Goal: Task Accomplishment & Management: Manage account settings

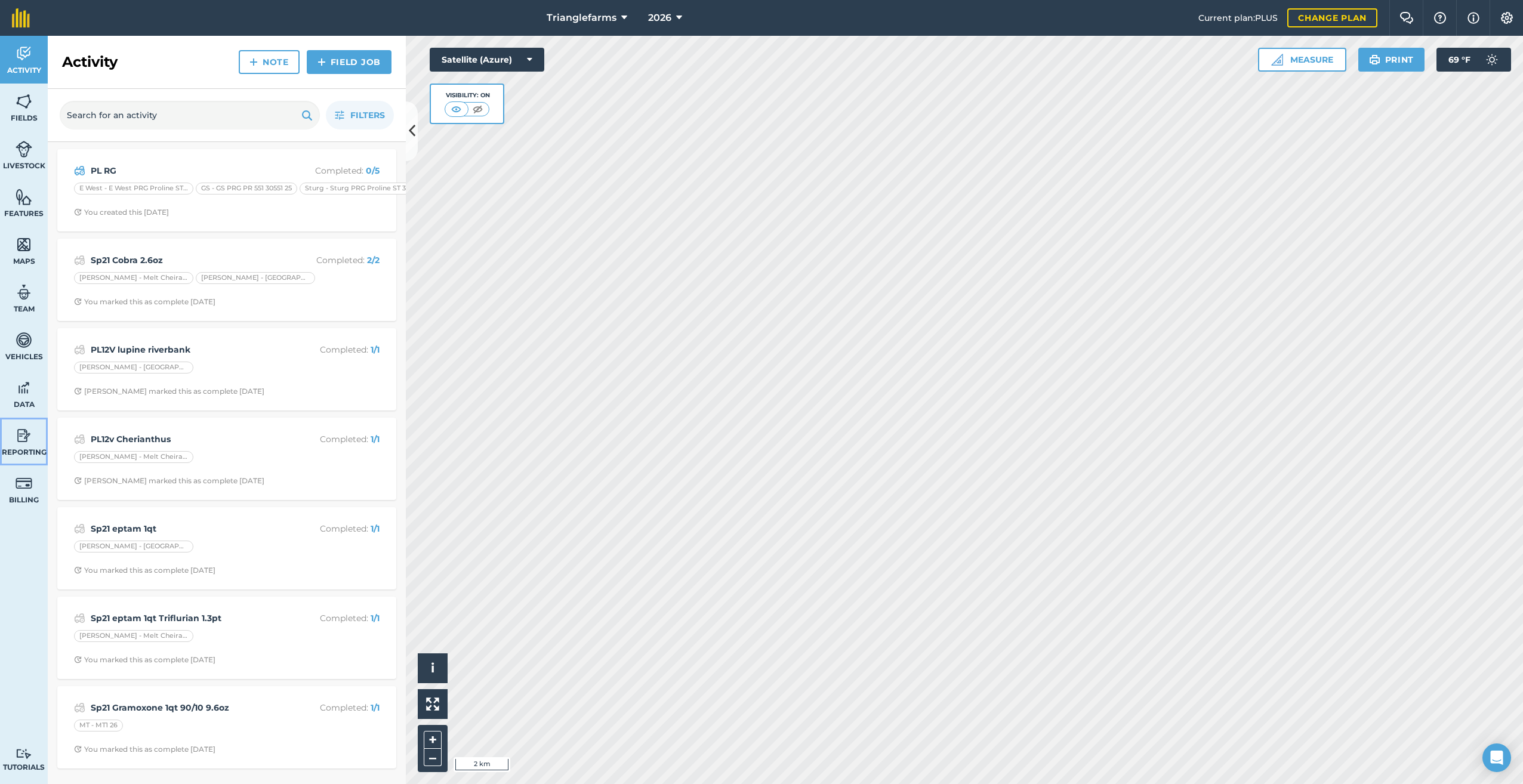
click at [10, 440] on link "Reporting" at bounding box center [24, 441] width 48 height 48
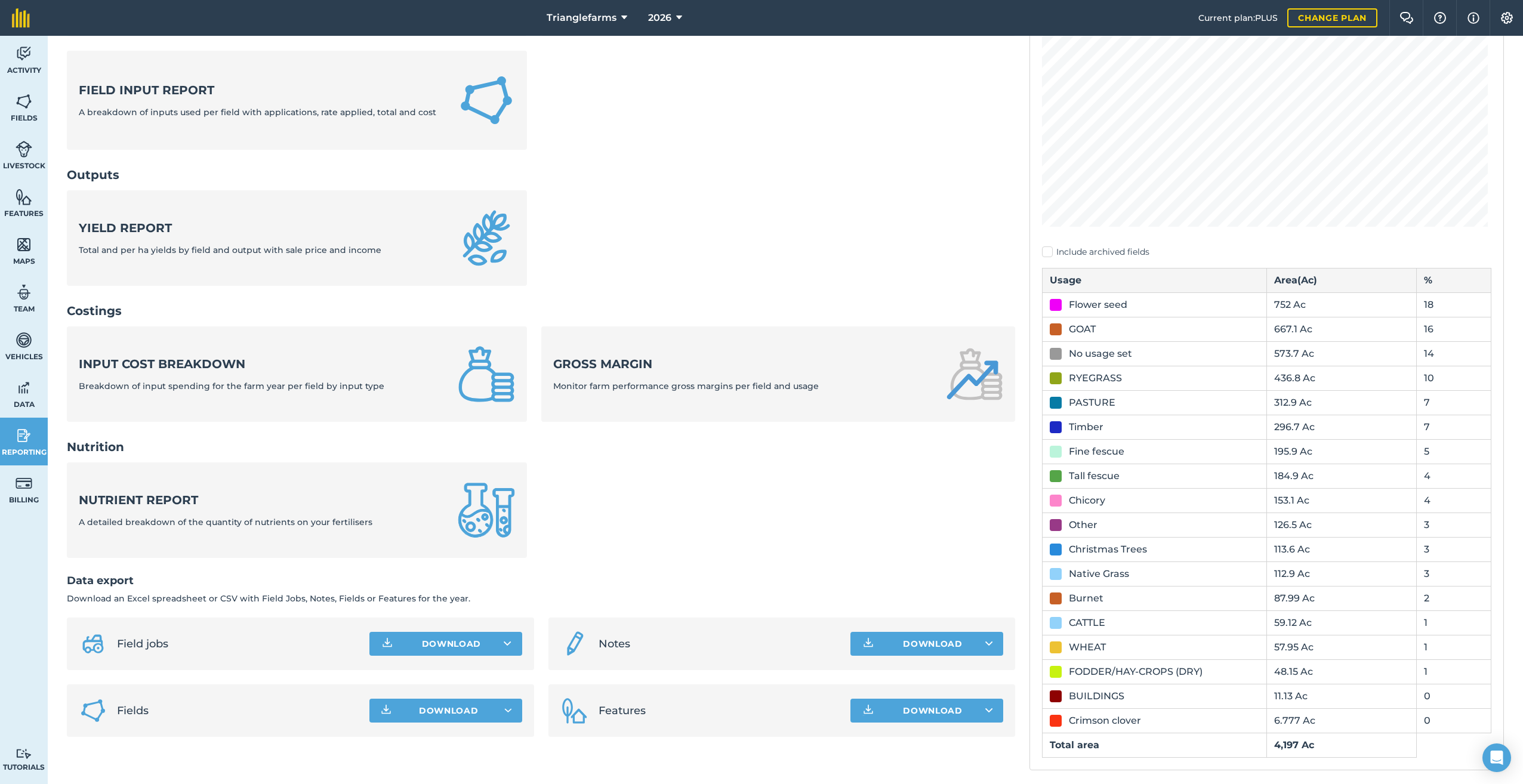
scroll to position [201, 0]
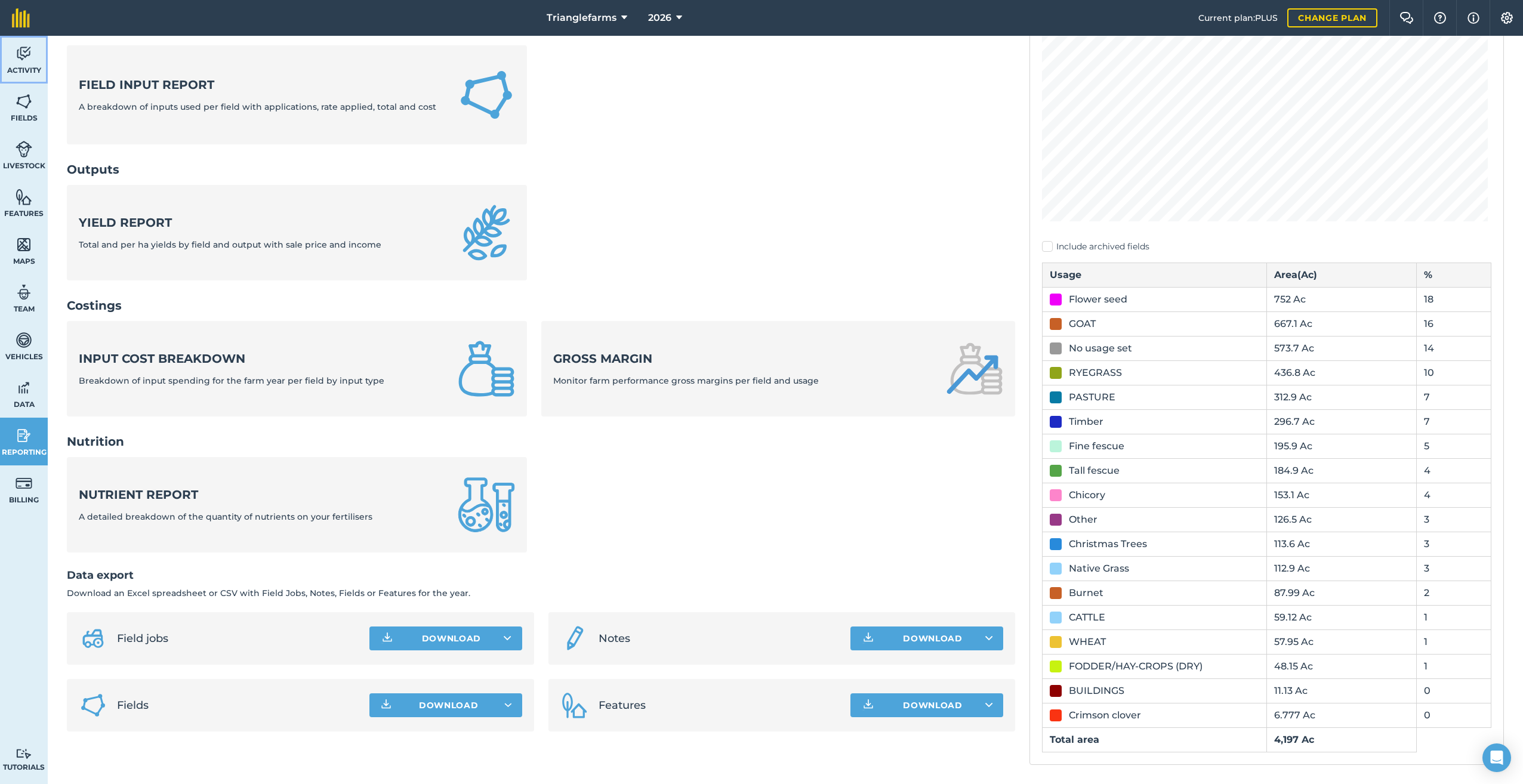
click at [24, 55] on img at bounding box center [24, 53] width 17 height 18
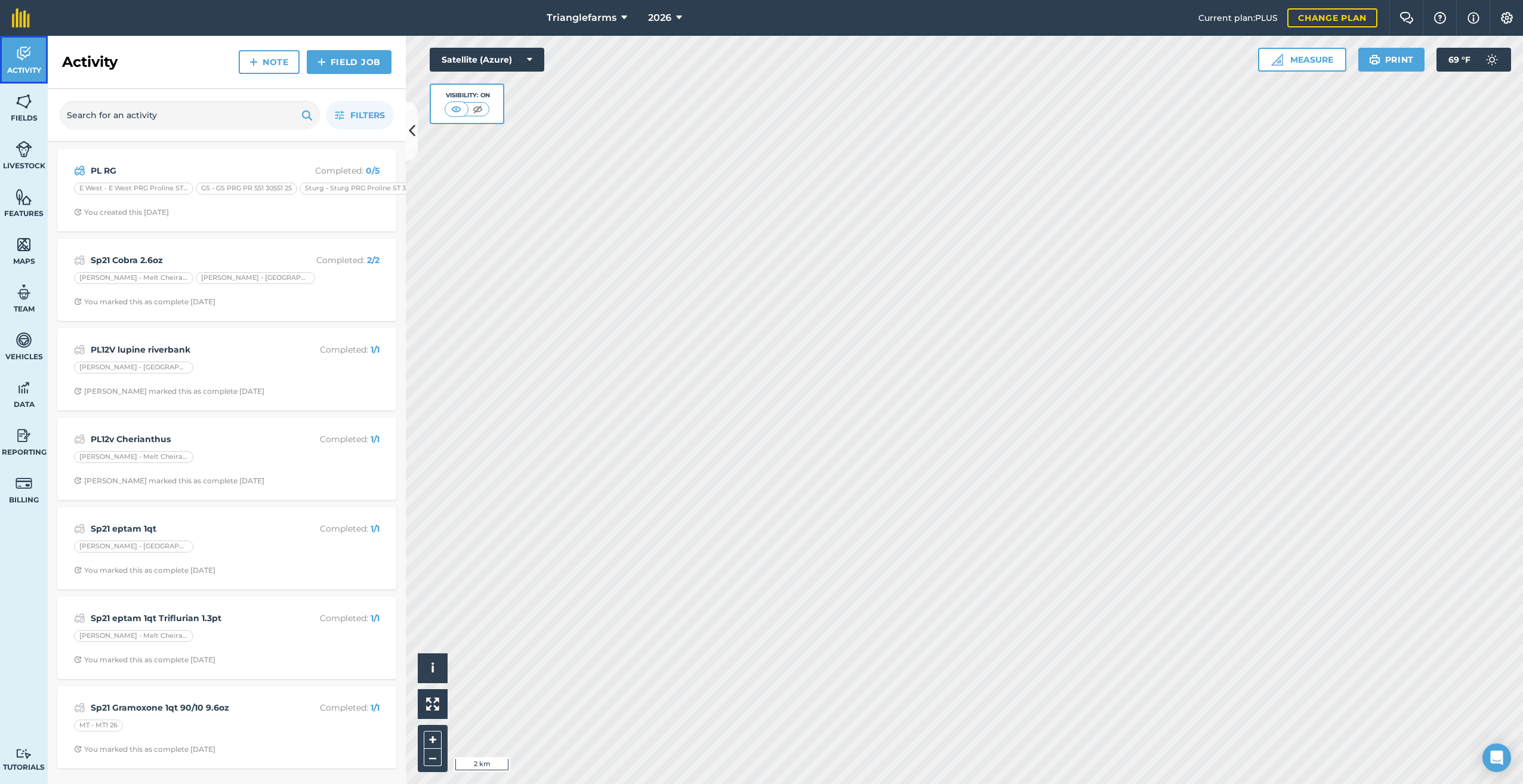
click at [22, 51] on img at bounding box center [24, 53] width 17 height 18
click at [336, 60] on link "Field Job" at bounding box center [349, 61] width 85 height 24
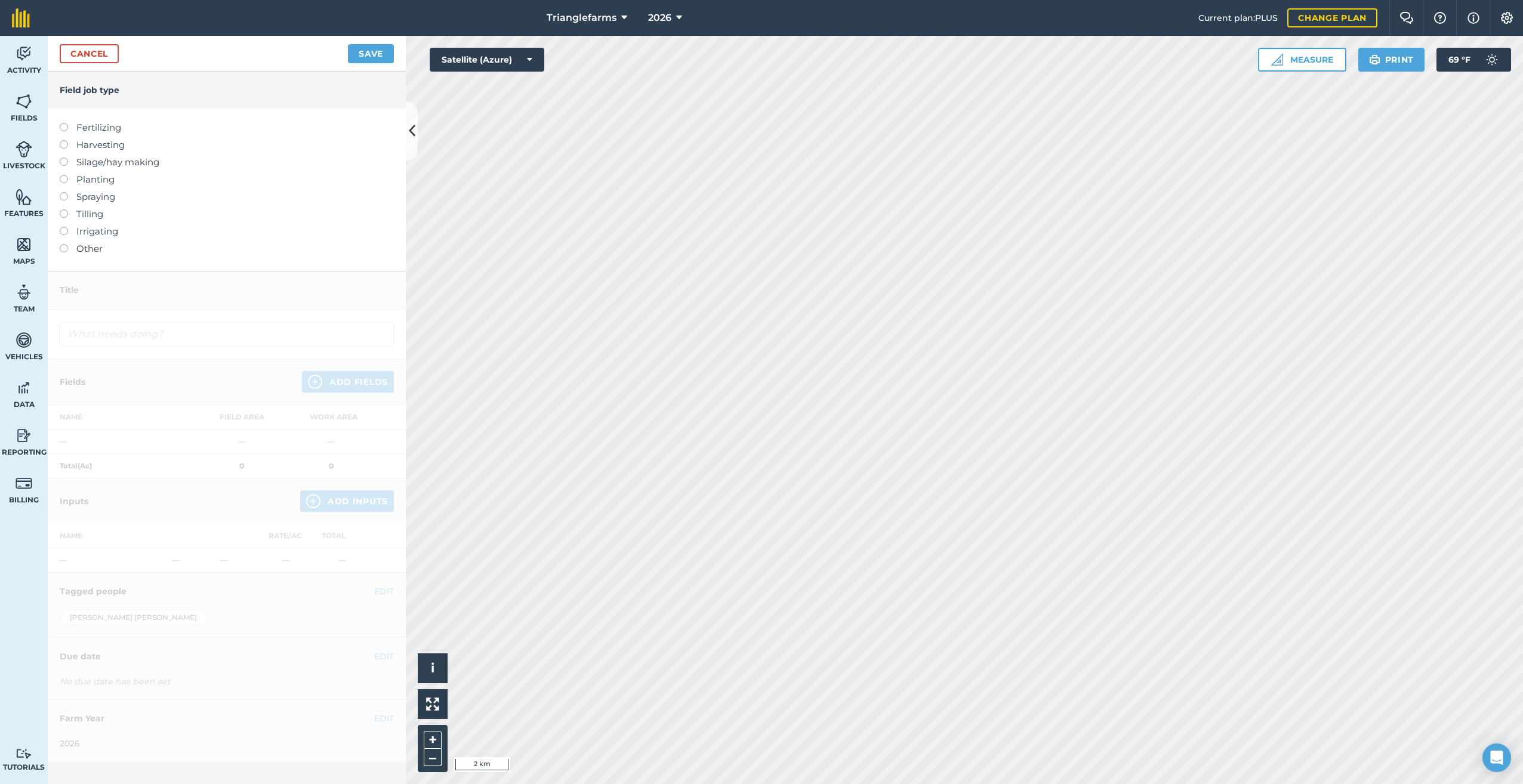
click at [63, 123] on label at bounding box center [68, 123] width 17 height 0
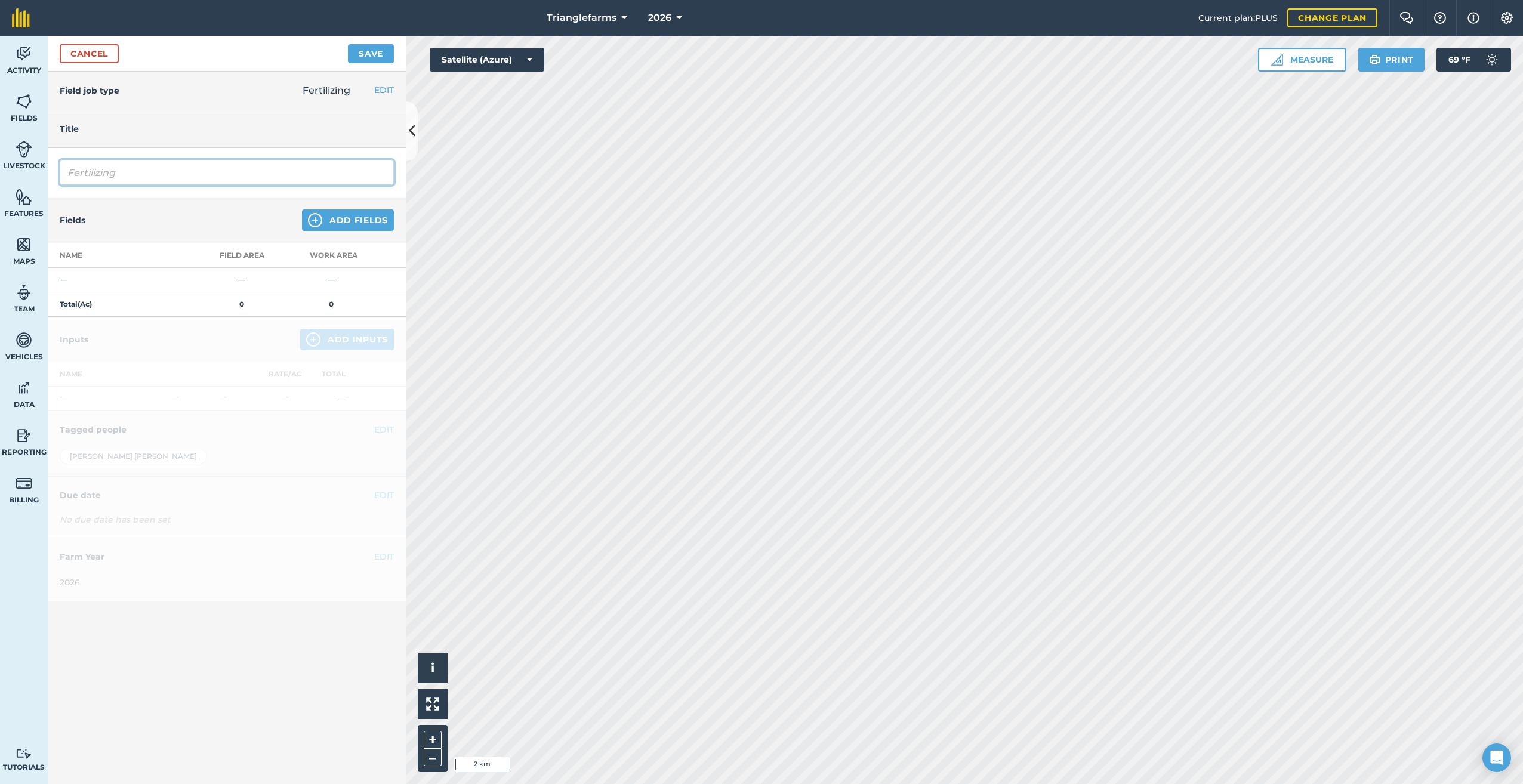
drag, startPoint x: 75, startPoint y: 174, endPoint x: 85, endPoint y: 174, distance: 10.0
click at [75, 174] on input "Fertilizing" at bounding box center [227, 172] width 334 height 25
type input "FBertilizing"
drag, startPoint x: 138, startPoint y: 177, endPoint x: 102, endPoint y: 321, distance: 148.4
click at [0, 195] on html "Trianglefarms 2026 Current plan : PLUS Change plan Farm Chat Help Info Settings…" at bounding box center [762, 392] width 1523 height 784
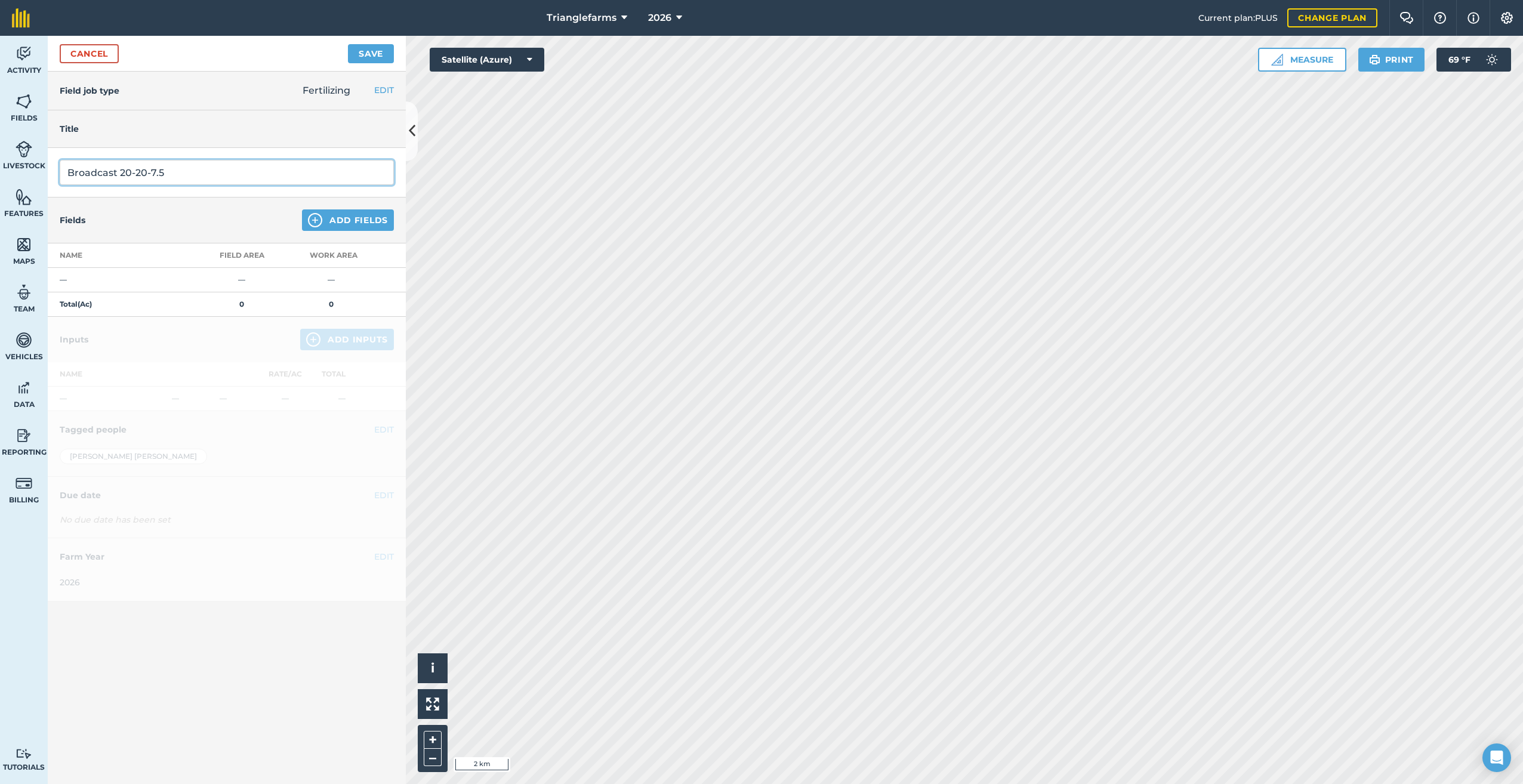
type input "Broadcast 20-20-7.5"
click at [313, 220] on img at bounding box center [315, 220] width 14 height 14
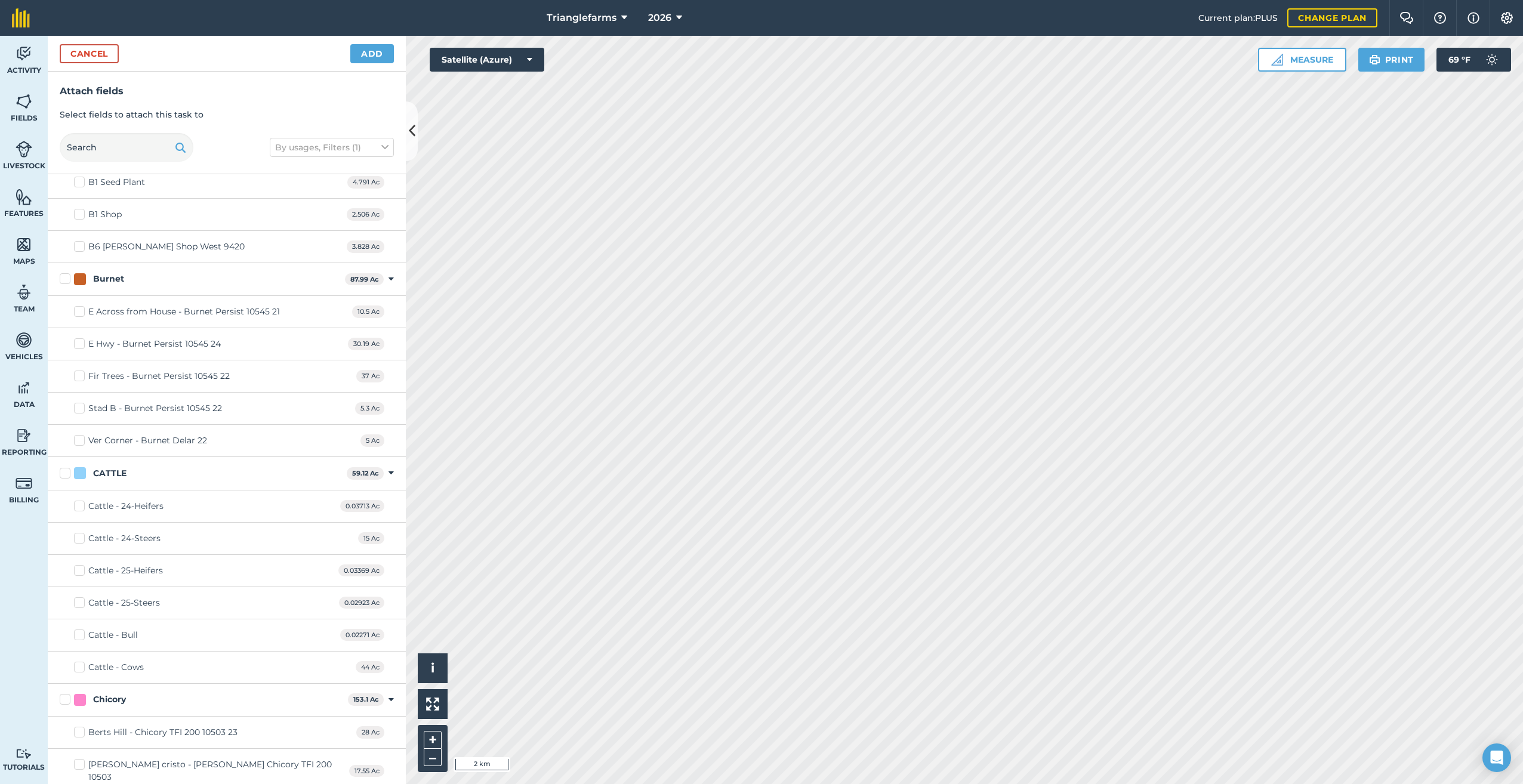
scroll to position [532, 0]
click at [152, 301] on div "E Across from House - Burnet Persist 10545 21" at bounding box center [184, 304] width 191 height 13
click at [82, 301] on input "E Across from House - Burnet Persist 10545 21" at bounding box center [78, 302] width 8 height 8
checkbox input "true"
drag, startPoint x: 60, startPoint y: 269, endPoint x: 69, endPoint y: 291, distance: 23.8
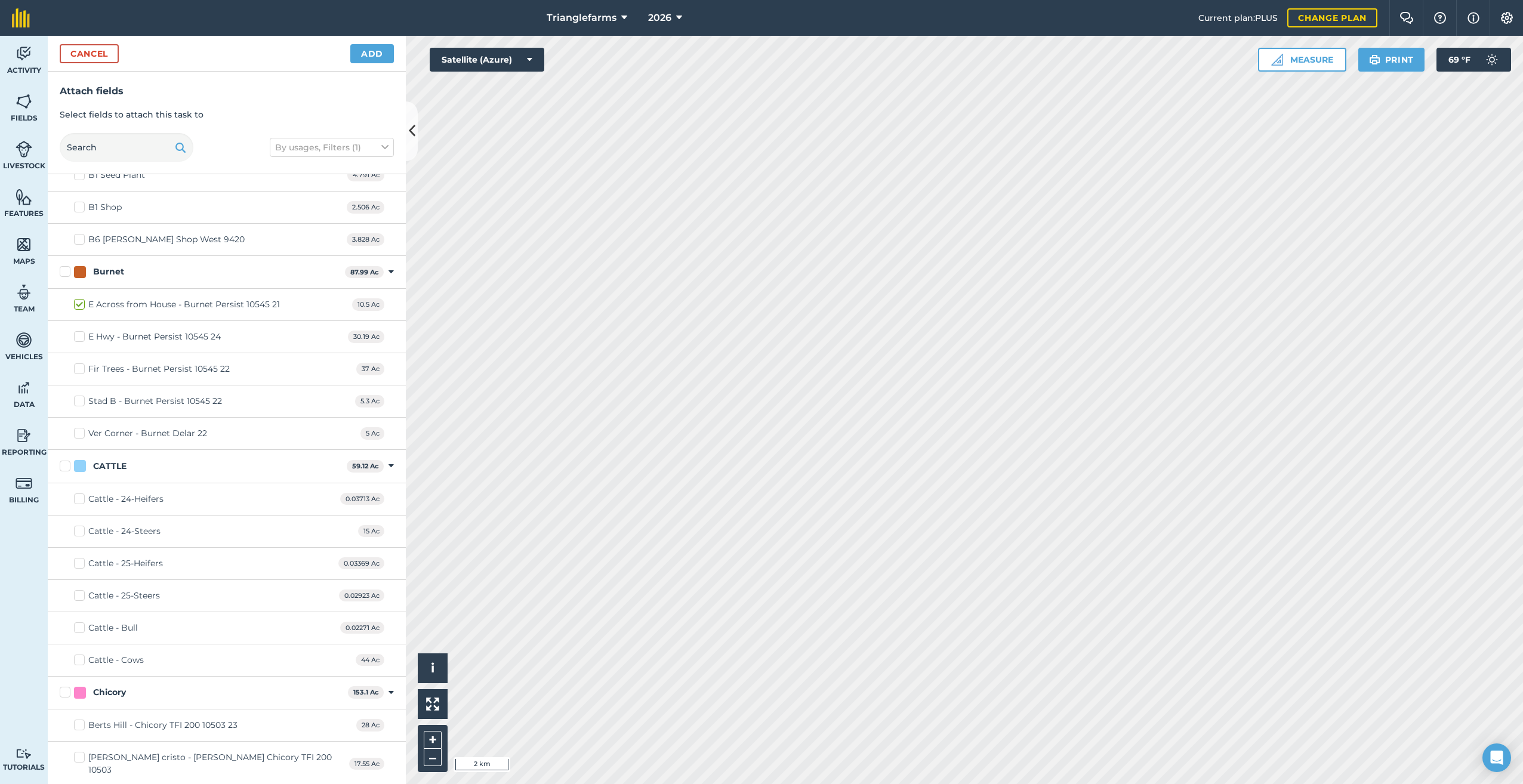
click at [61, 269] on label "Burnet" at bounding box center [200, 271] width 280 height 13
click at [61, 269] on input "Burnet" at bounding box center [64, 269] width 8 height 8
checkbox input "true"
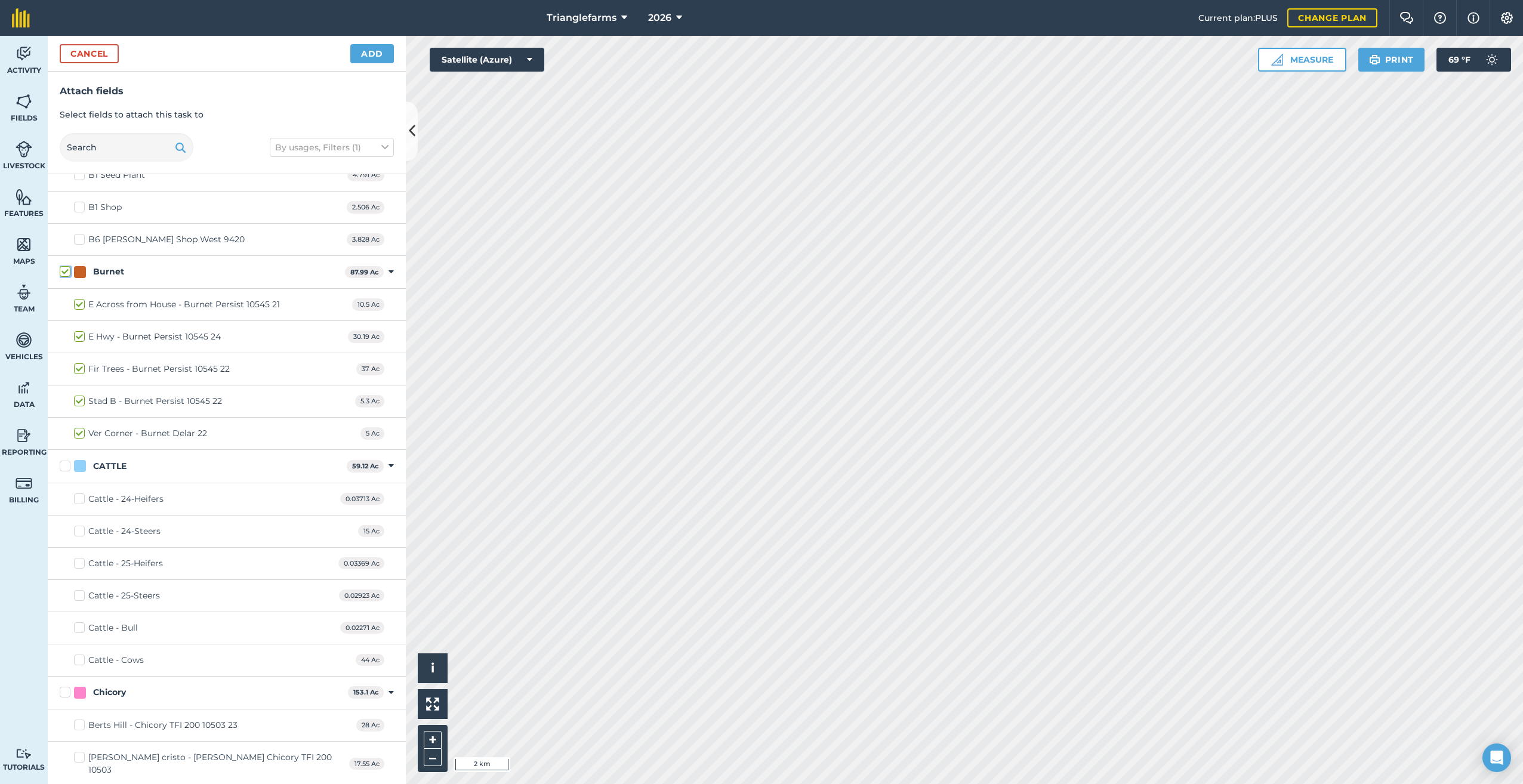
checkbox input "true"
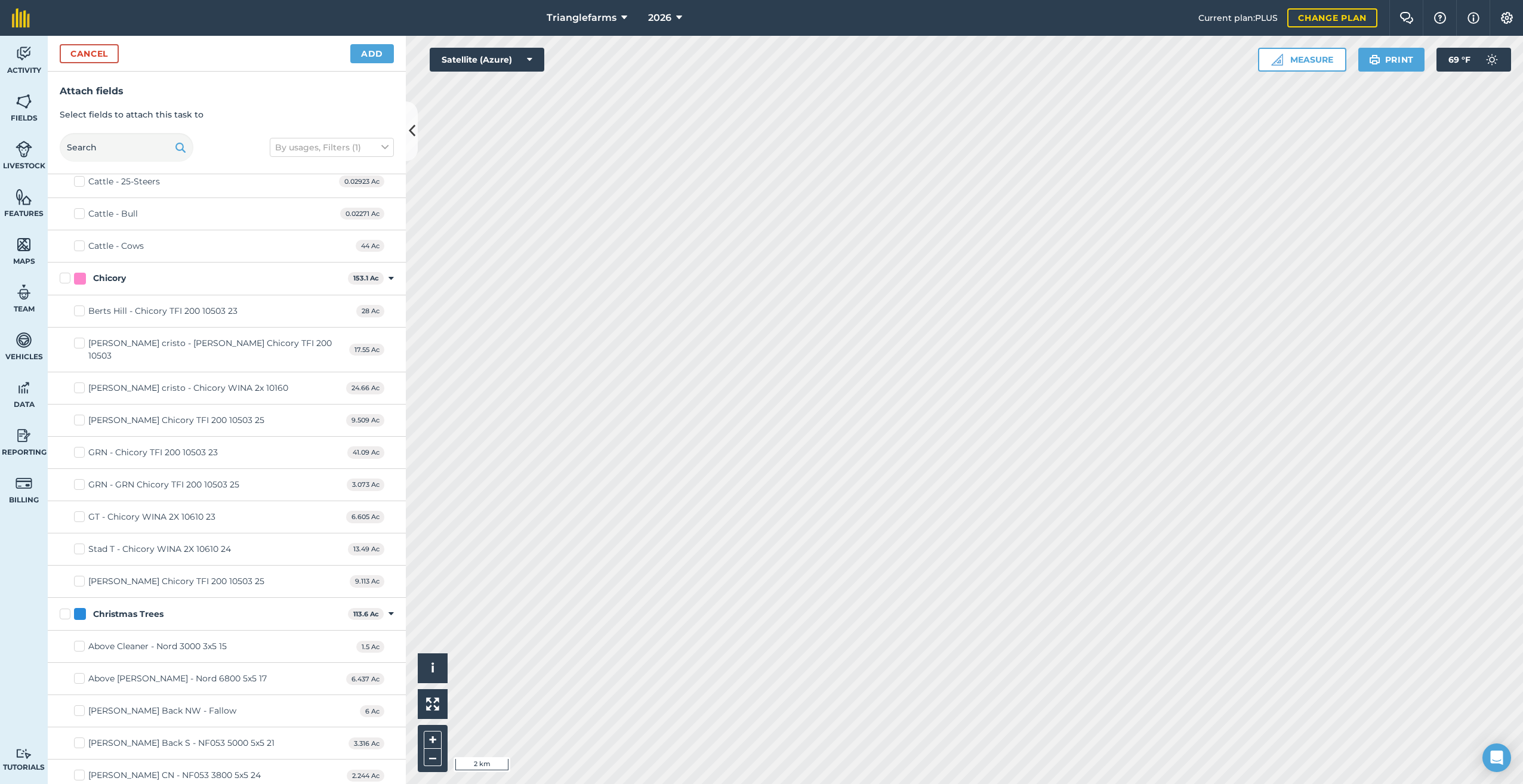
scroll to position [950, 0]
click at [63, 271] on label "Chicory" at bounding box center [201, 274] width 284 height 13
click at [63, 271] on input "Chicory" at bounding box center [64, 272] width 8 height 8
checkbox input "true"
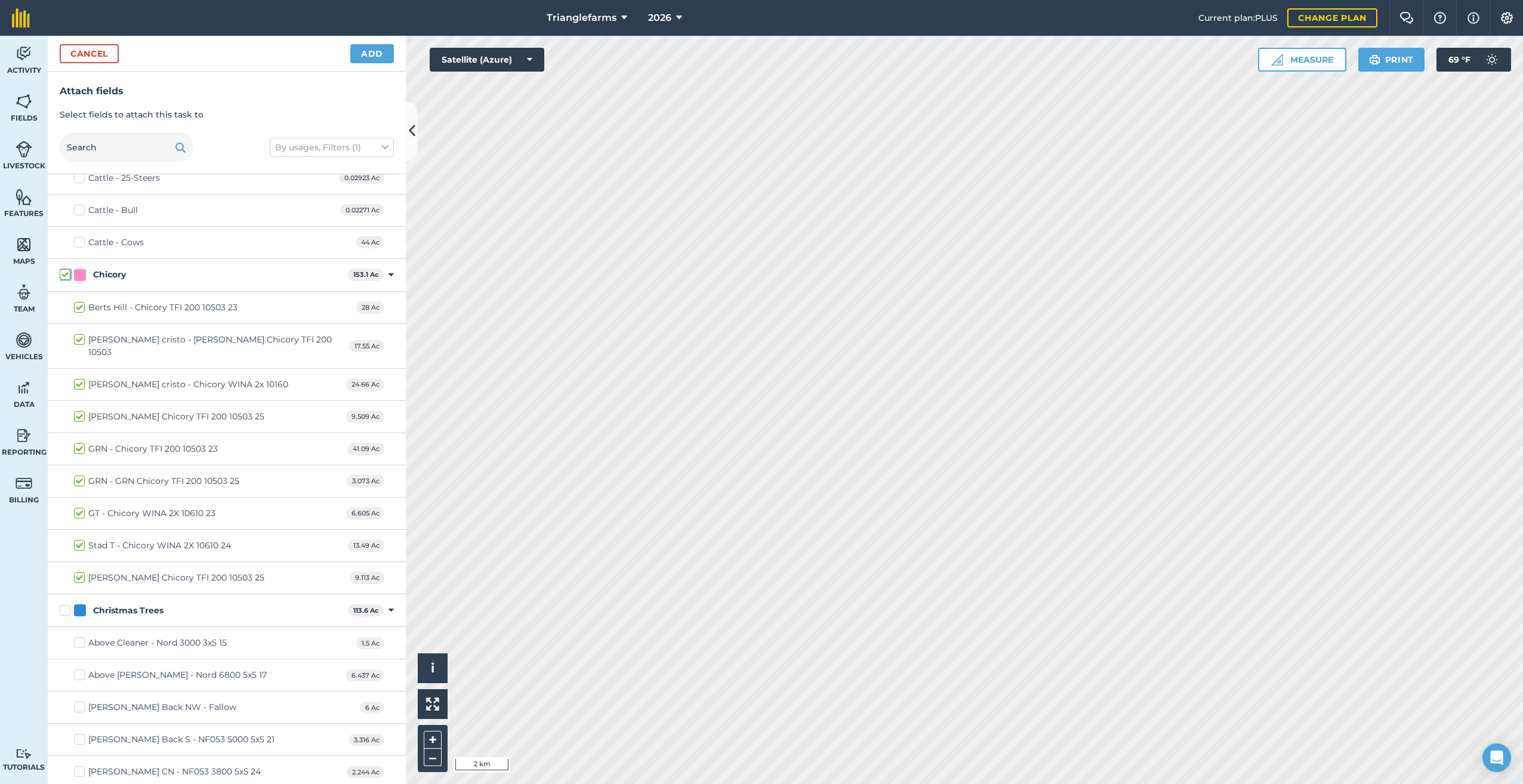
checkbox input "true"
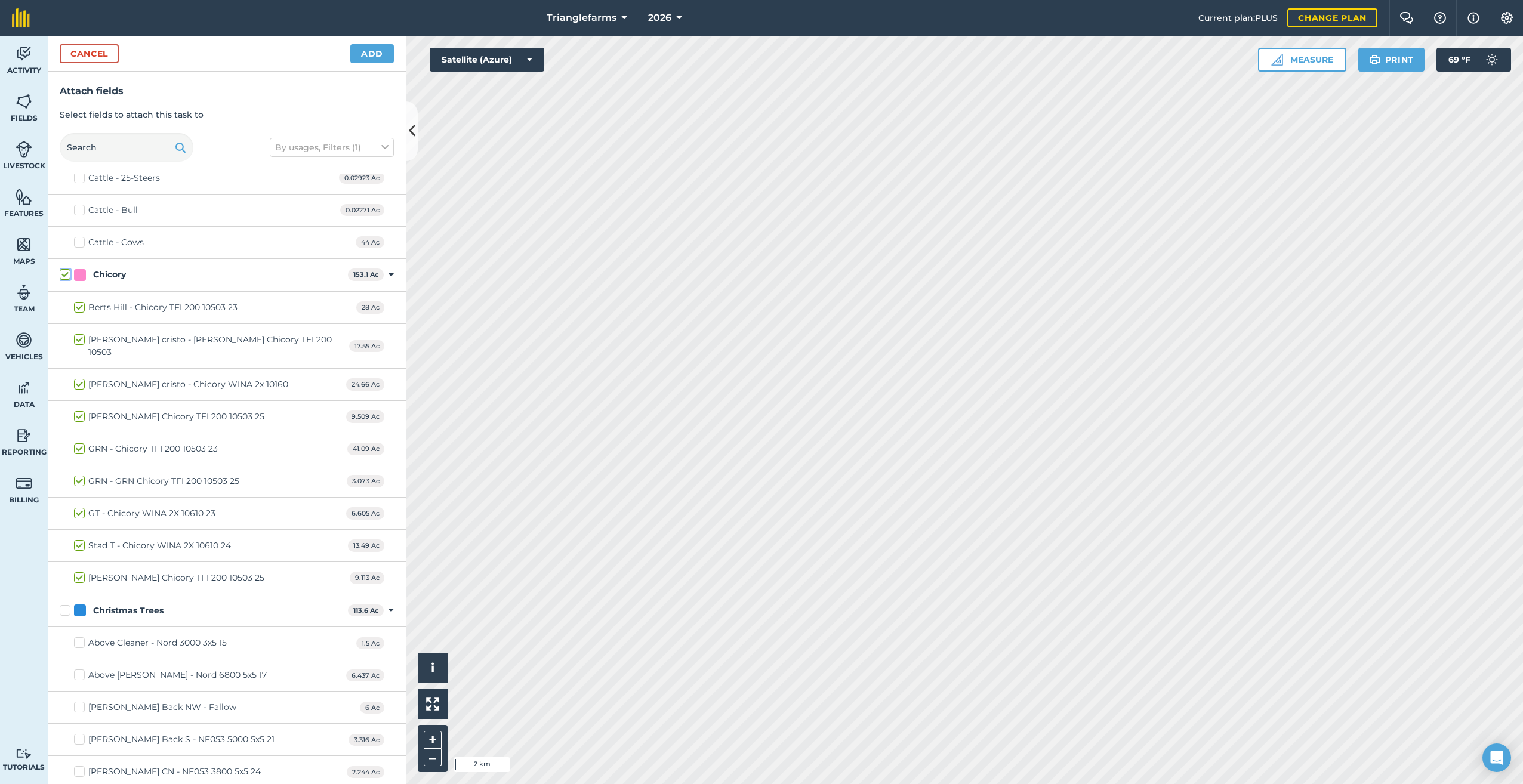
checkbox input "true"
click at [76, 336] on label "Bucholz monte cristo - Bucholz Monte Chicory TFI 200 10503" at bounding box center [212, 346] width 275 height 25
click at [76, 336] on input "Bucholz monte cristo - Bucholz Monte Chicory TFI 200 10503" at bounding box center [78, 337] width 8 height 8
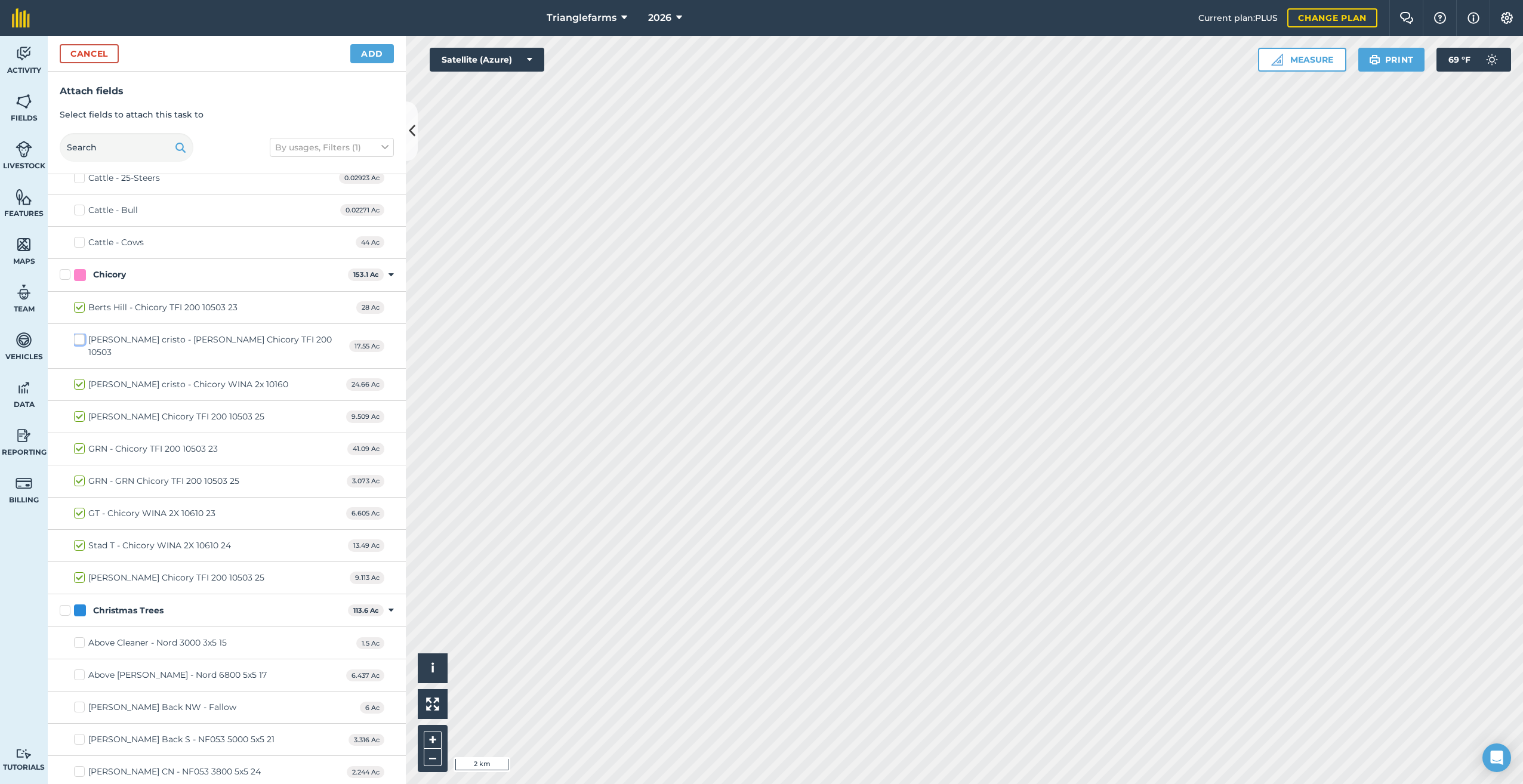
checkbox input "false"
click at [78, 383] on label "Bucholz monte cristo - Chicory WINA 2x 10160" at bounding box center [181, 384] width 214 height 13
click at [78, 383] on input "Bucholz monte cristo - Chicory WINA 2x 10160" at bounding box center [78, 382] width 8 height 8
checkbox input "false"
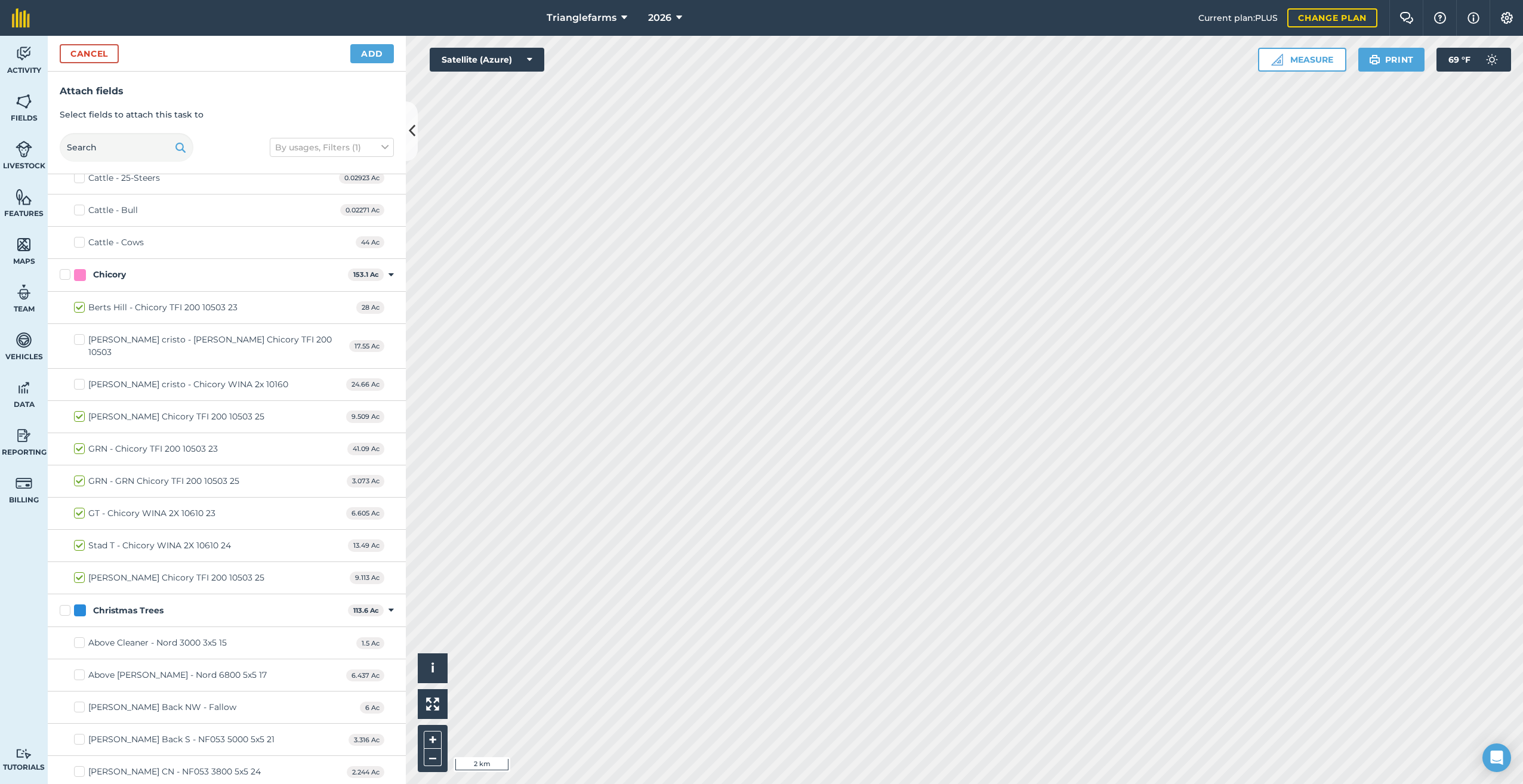
click at [75, 414] on label "Fox - Fox Chicory TFI 200 10503 25" at bounding box center [169, 416] width 190 height 13
click at [75, 414] on input "Fox - Fox Chicory TFI 200 10503 25" at bounding box center [78, 414] width 8 height 8
checkbox input "false"
click at [77, 482] on label "GRN - GRN Chicory TFI 200 10503 25" at bounding box center [156, 481] width 165 height 13
click at [77, 482] on input "GRN - GRN Chicory TFI 200 10503 25" at bounding box center [78, 479] width 8 height 8
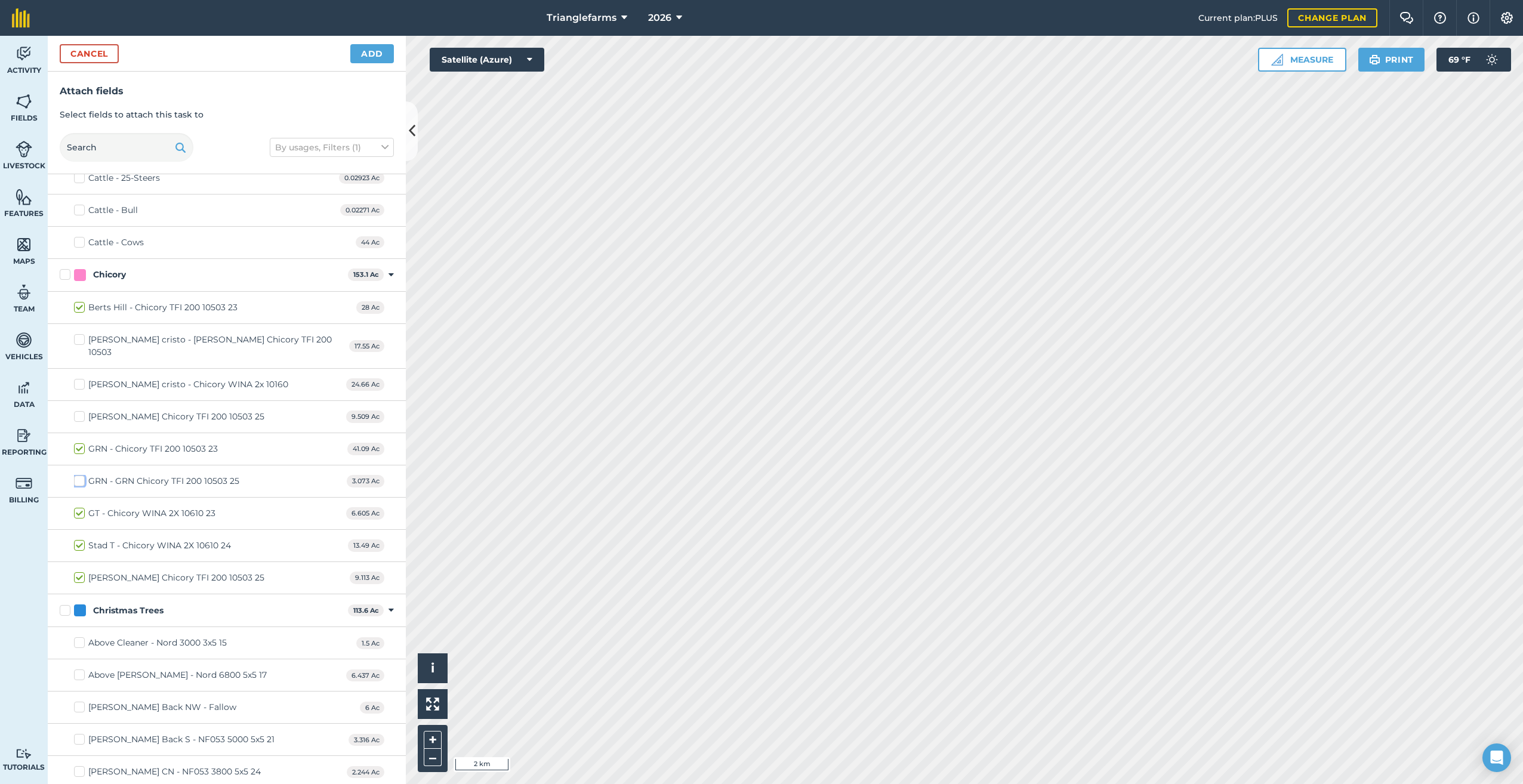
checkbox input "false"
click at [76, 575] on label "Travis Shaw - Shaw Chicory TFI 200 10503 25" at bounding box center [169, 577] width 190 height 13
click at [76, 575] on input "Travis Shaw - Shaw Chicory TFI 200 10503 25" at bounding box center [78, 575] width 8 height 8
checkbox input "false"
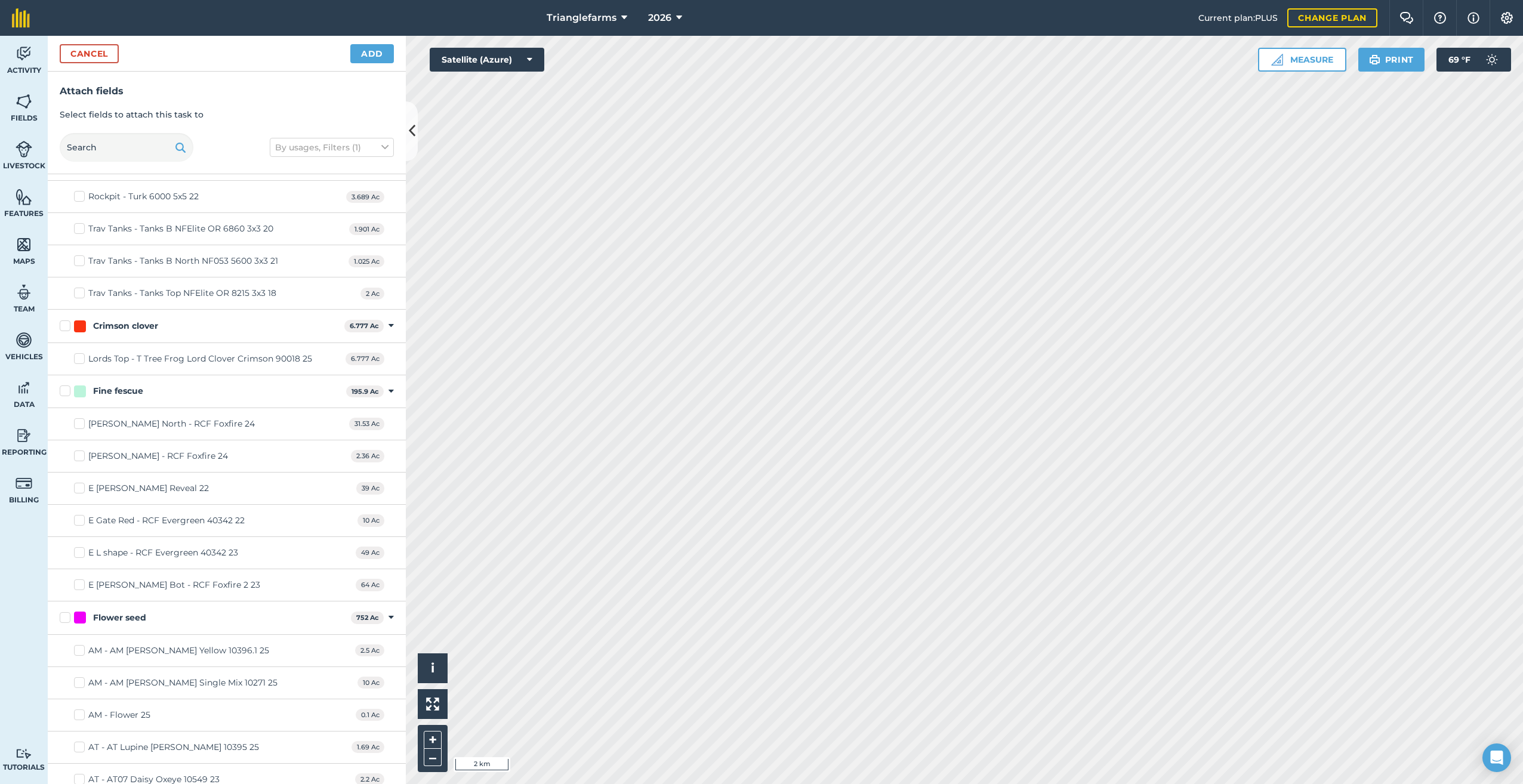
scroll to position [2202, 0]
click at [125, 356] on div "Lords Top - T Tree Frog Lord Clover Crimson 90018 25" at bounding box center [200, 358] width 224 height 13
click at [82, 356] on input "Lords Top - T Tree Frog Lord Clover Crimson 90018 25" at bounding box center [78, 356] width 8 height 8
checkbox input "true"
click at [65, 325] on label "Crimson clover" at bounding box center [199, 325] width 280 height 13
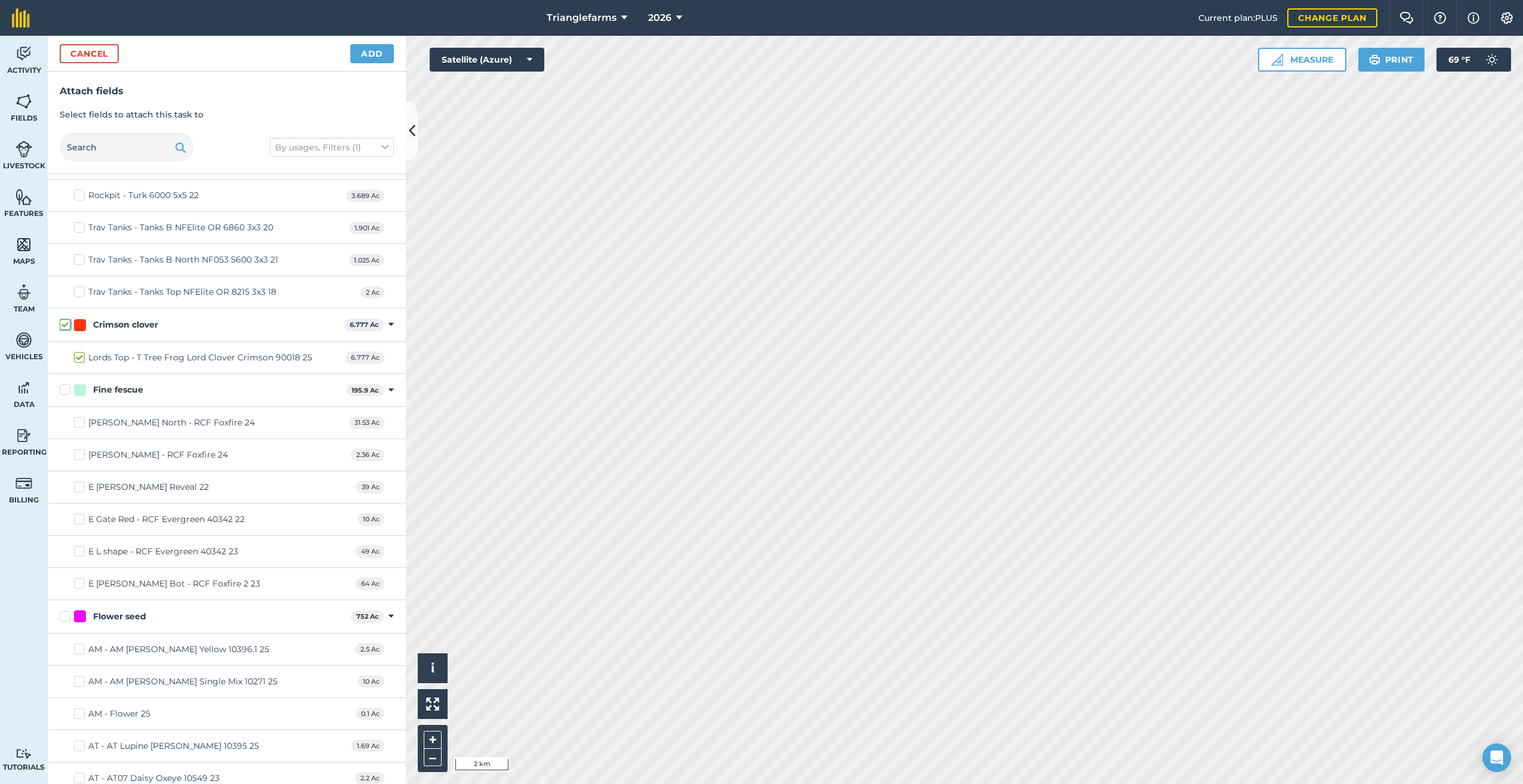
click at [65, 325] on input "Crimson clover" at bounding box center [64, 323] width 8 height 8
checkbox input "false"
click at [66, 389] on label "Fine fescue" at bounding box center [201, 389] width 282 height 13
click at [66, 389] on input "Fine fescue" at bounding box center [64, 387] width 8 height 8
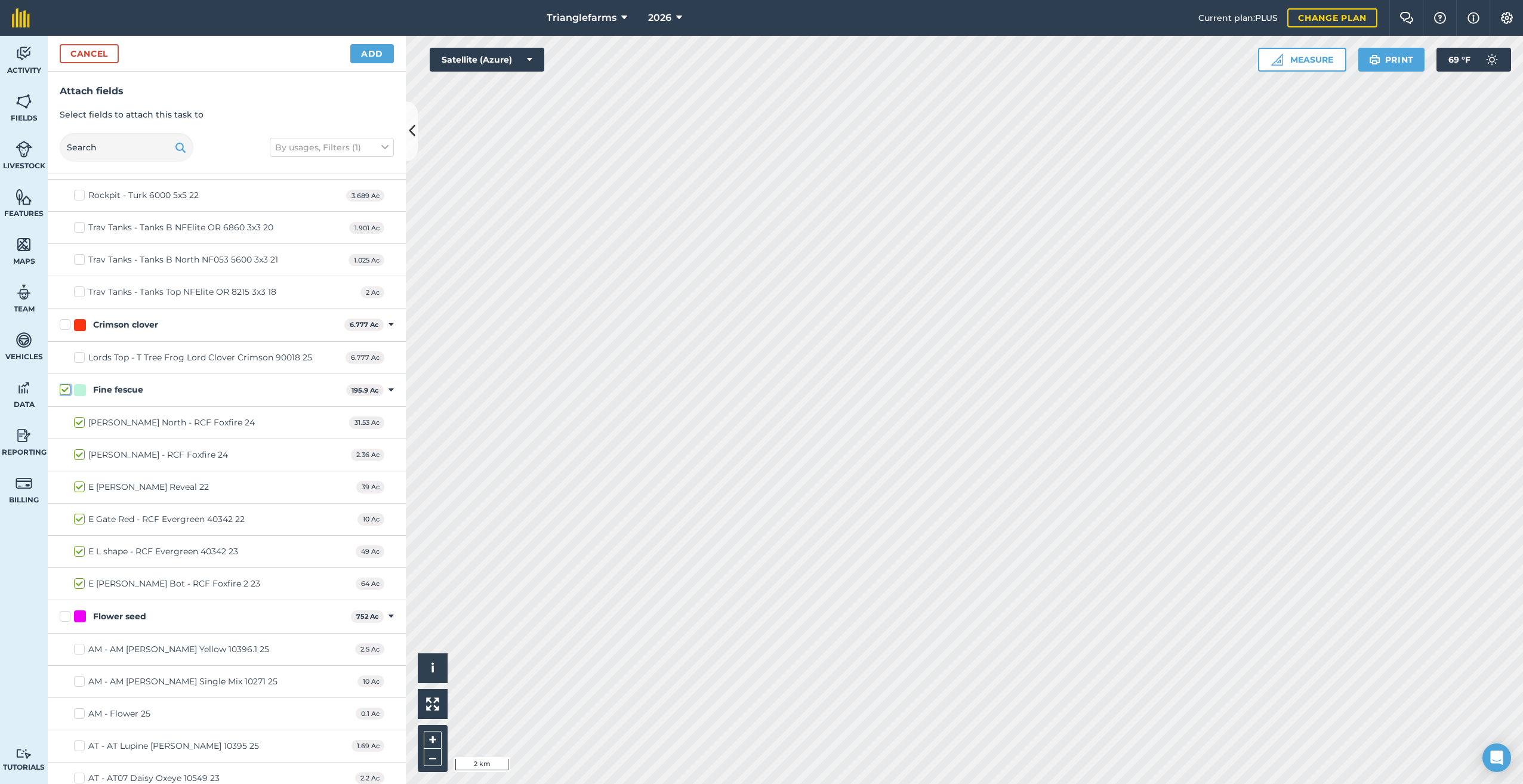
checkbox input "true"
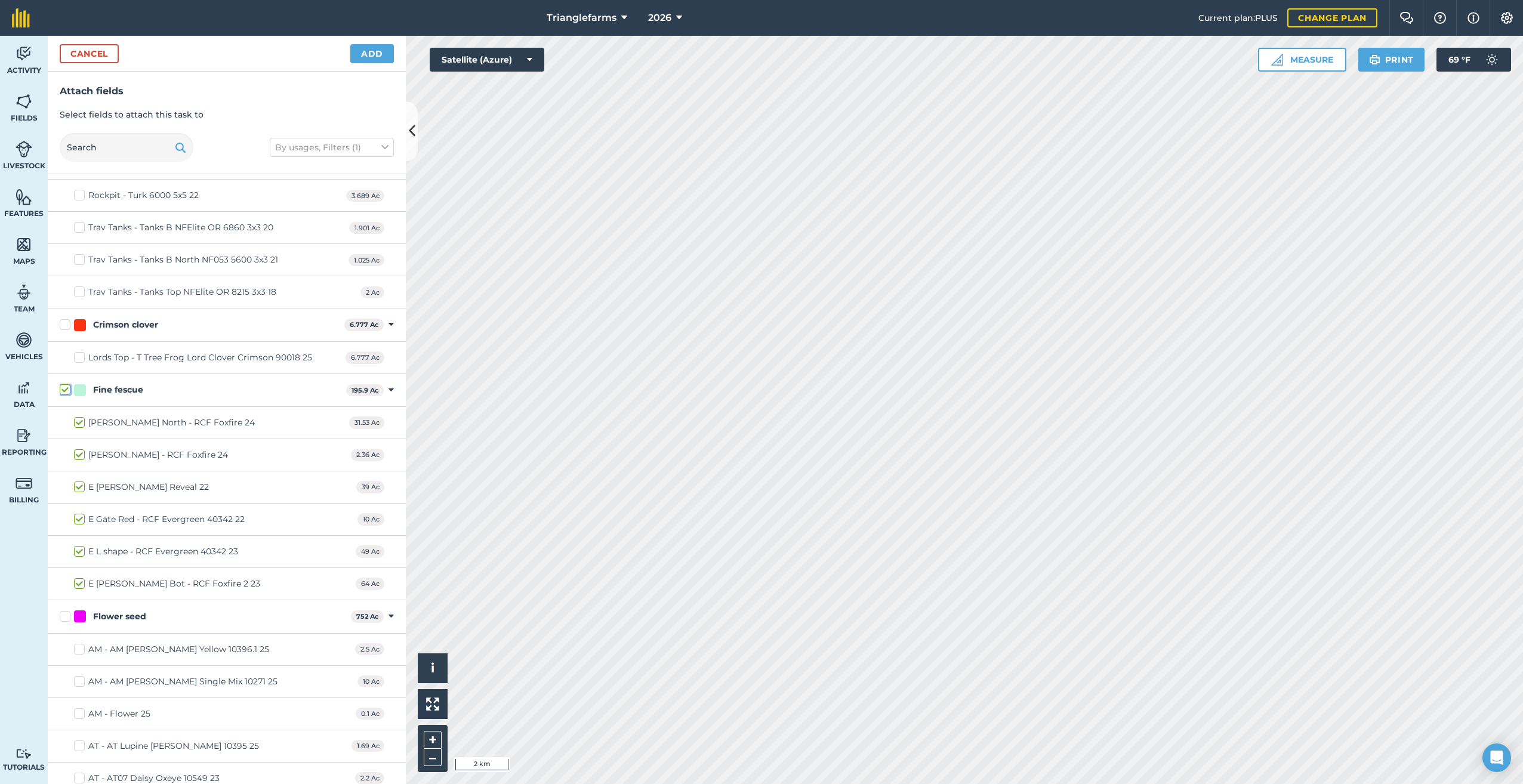
checkbox input "true"
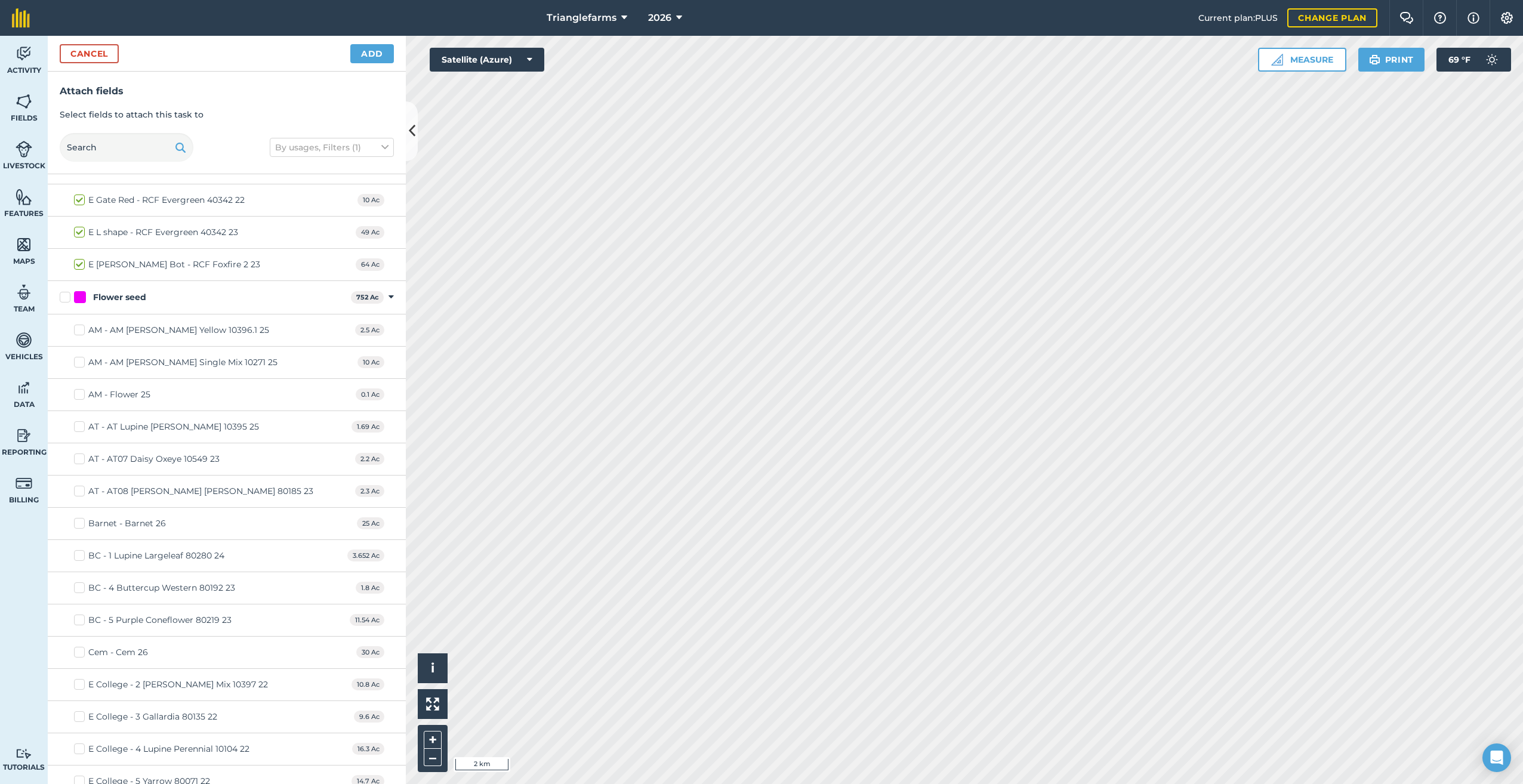
scroll to position [2559, 0]
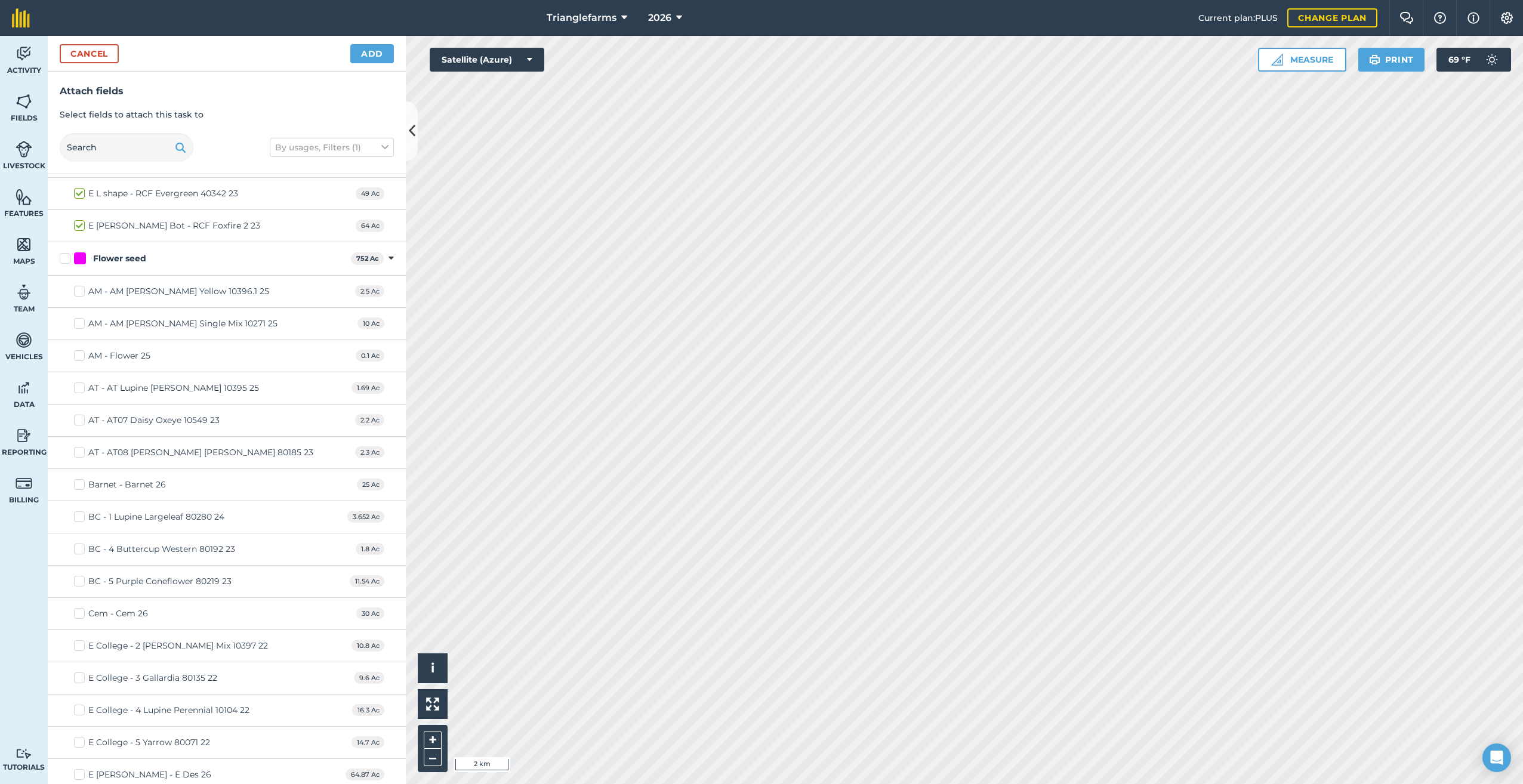
click at [74, 261] on div at bounding box center [80, 259] width 12 height 12
click at [67, 260] on input "Flower seed" at bounding box center [64, 257] width 8 height 8
checkbox input "true"
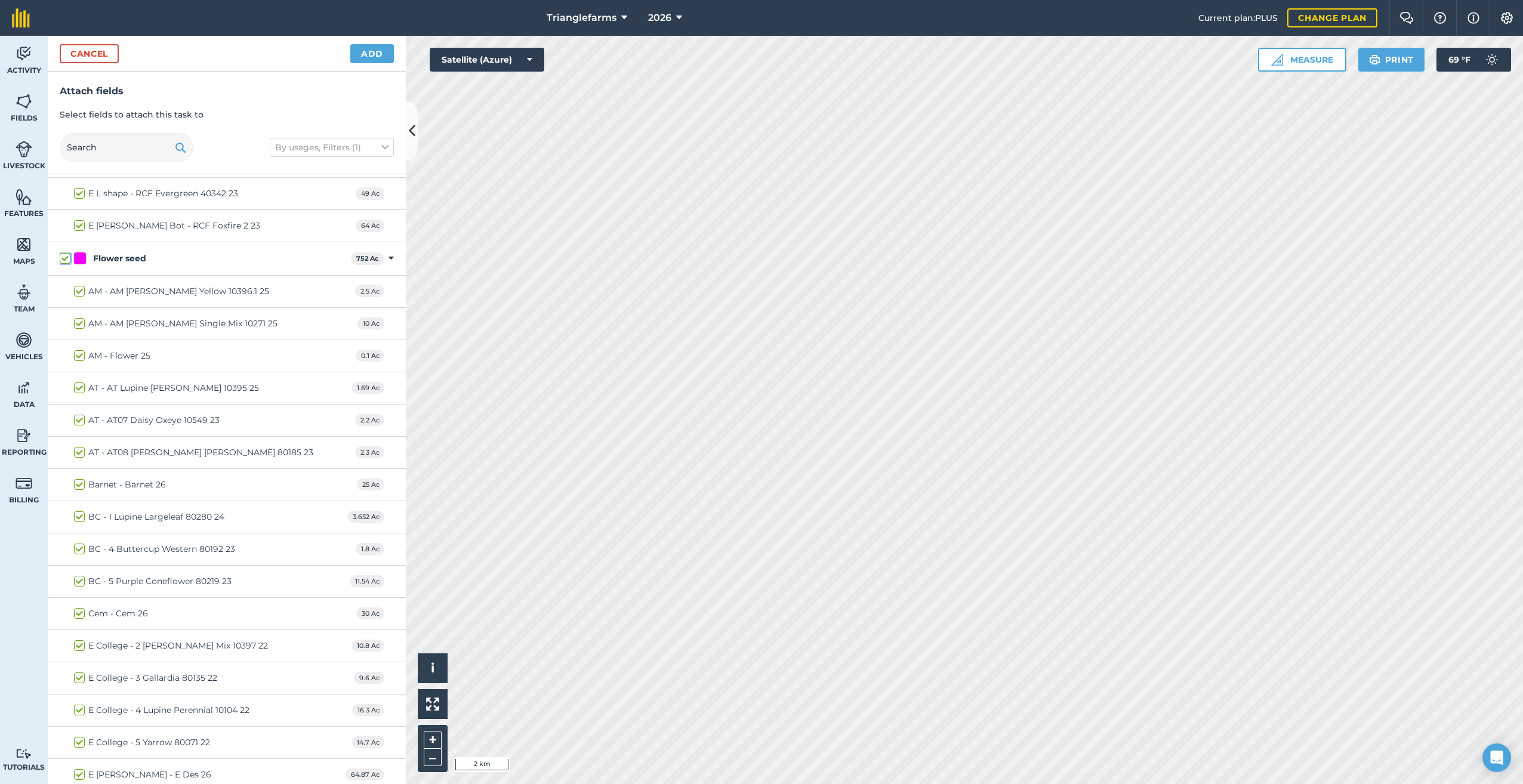
checkbox input "true"
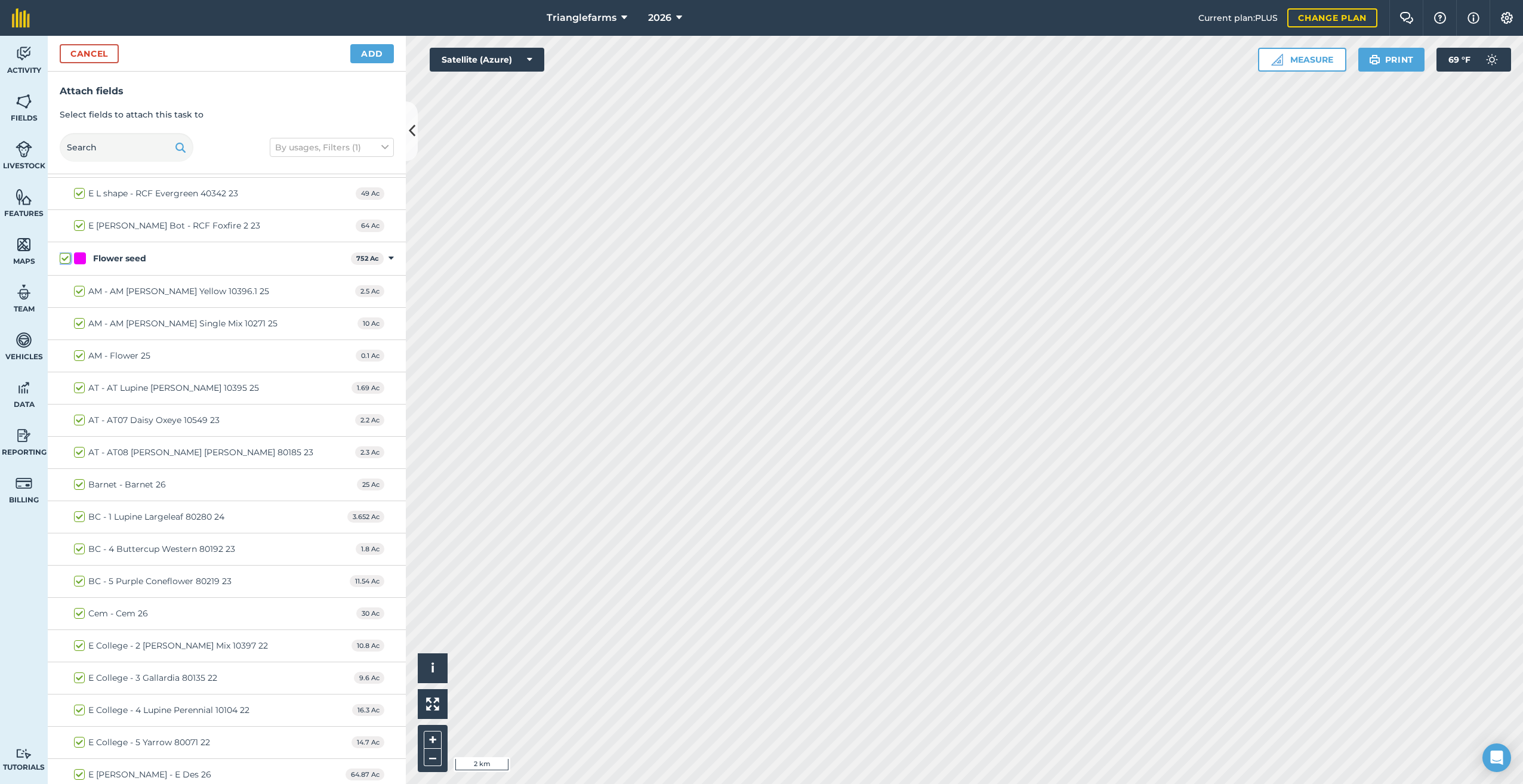
checkbox input "true"
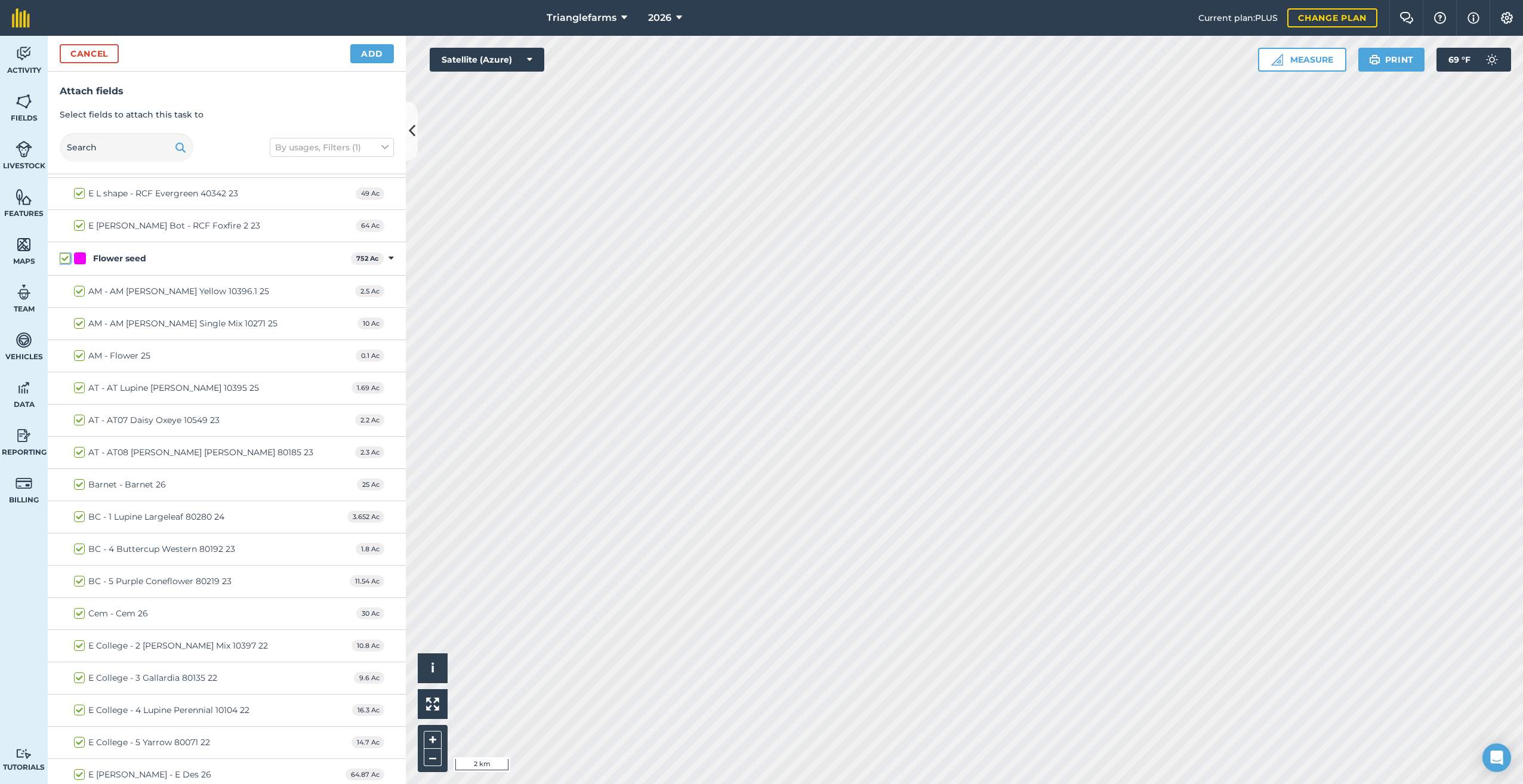
checkbox input "true"
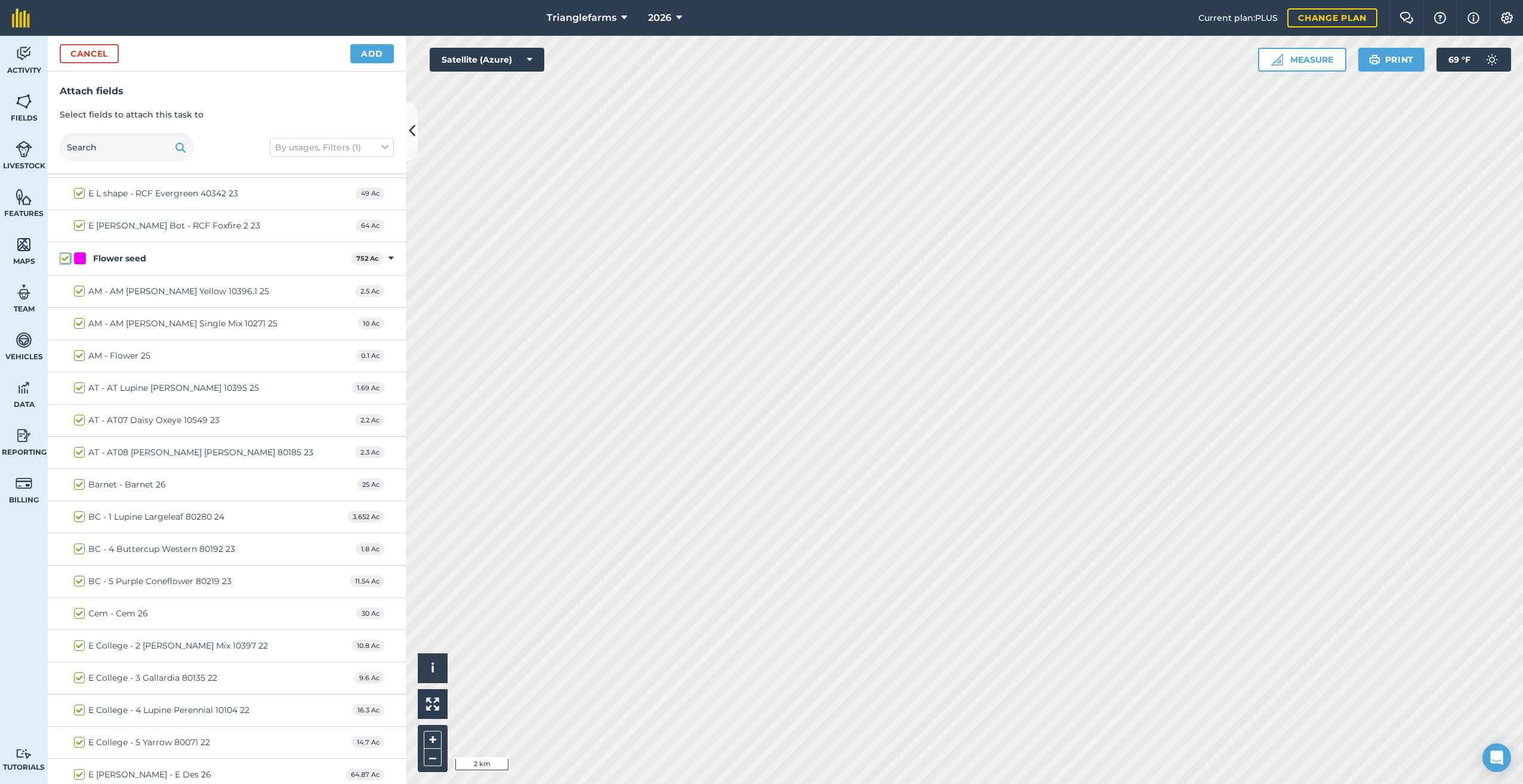
checkbox input "true"
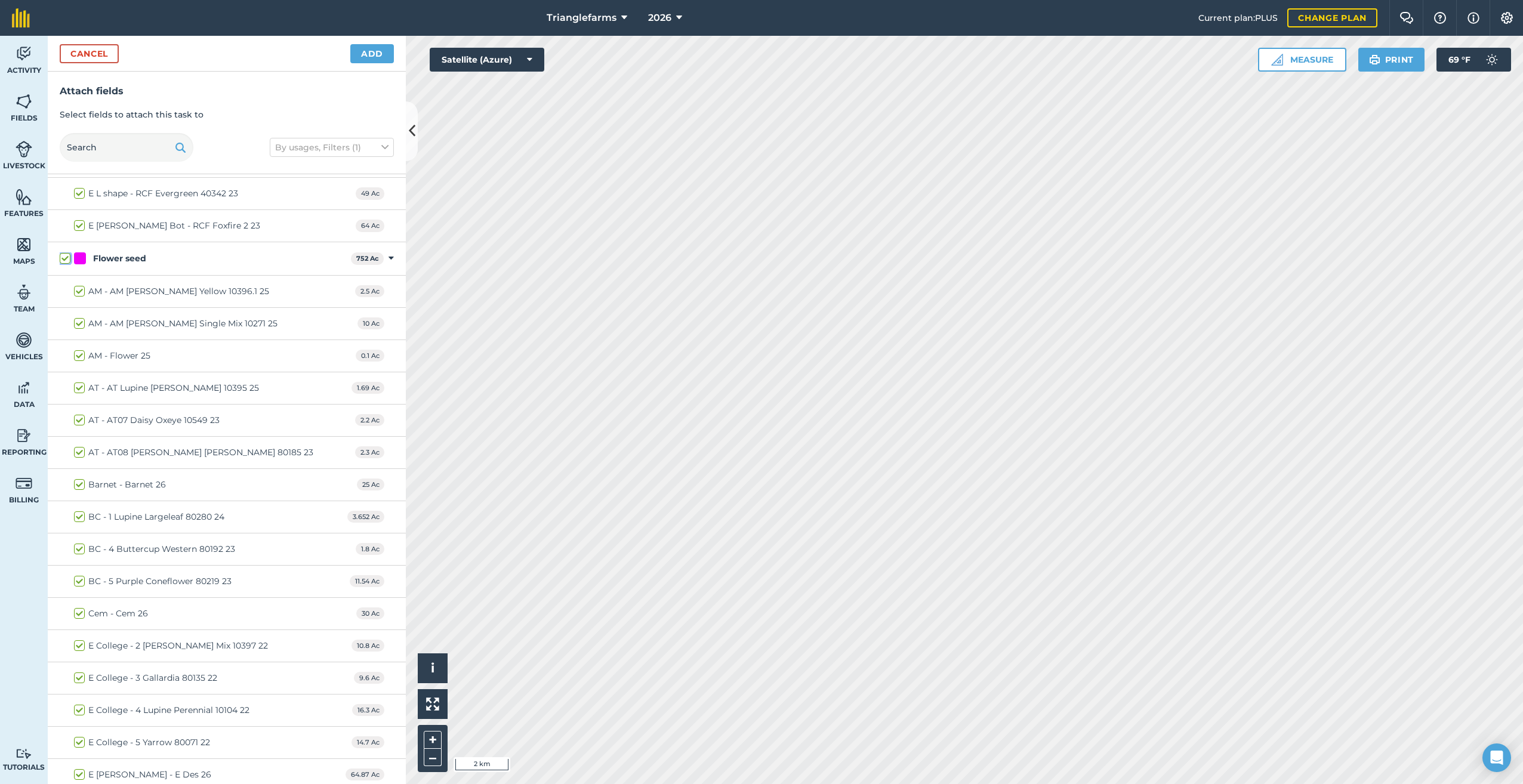
checkbox input "true"
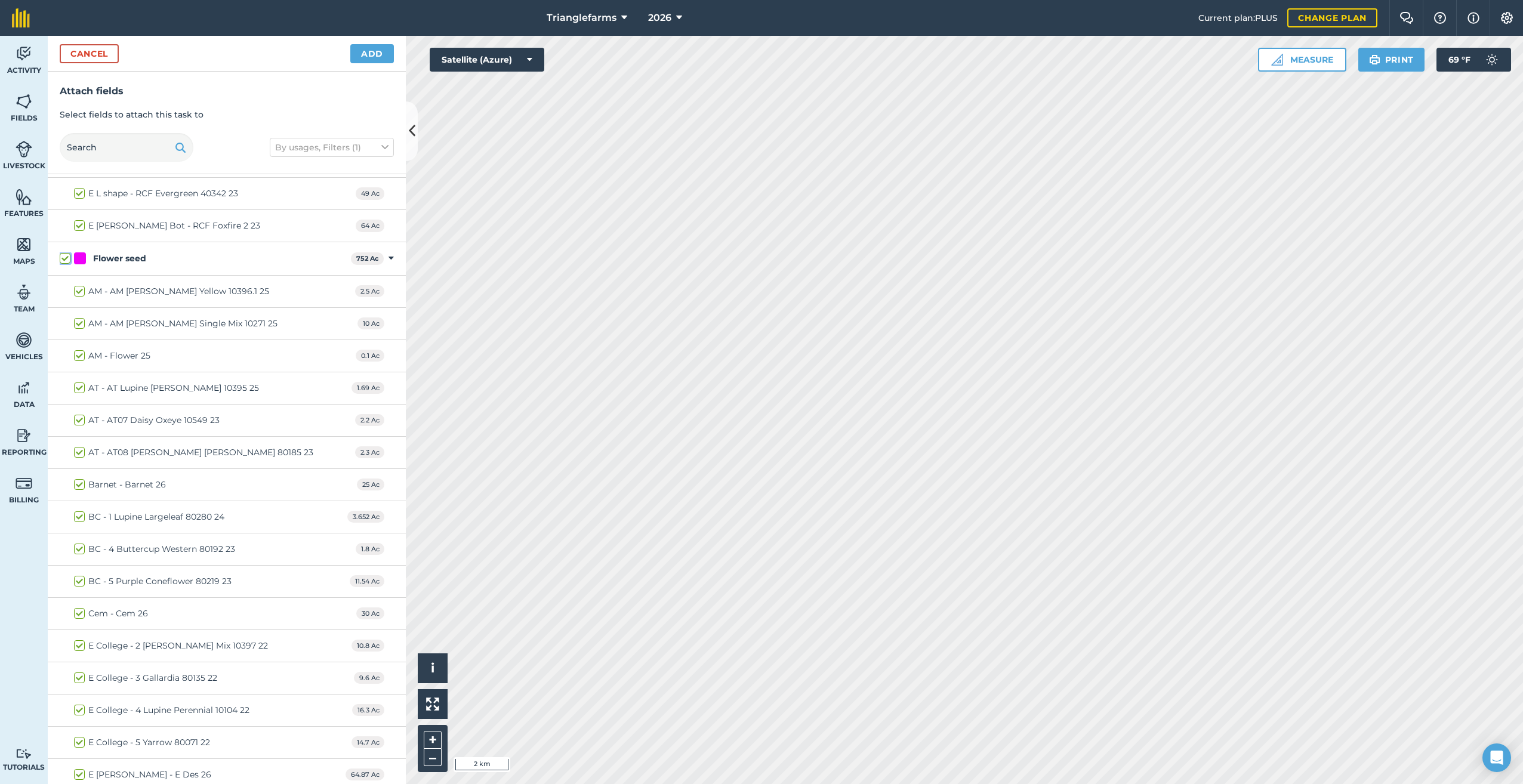
checkbox input "true"
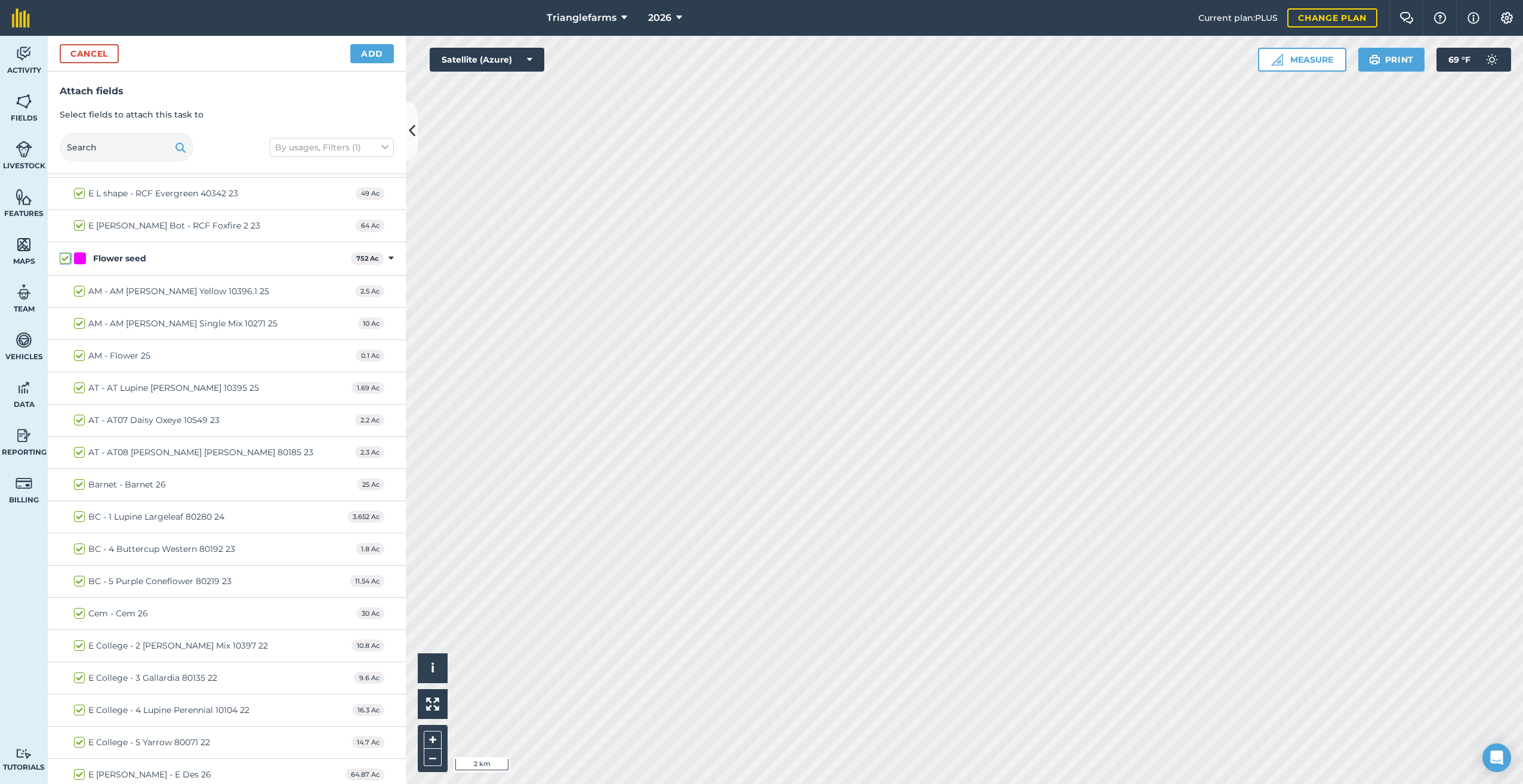
checkbox input "true"
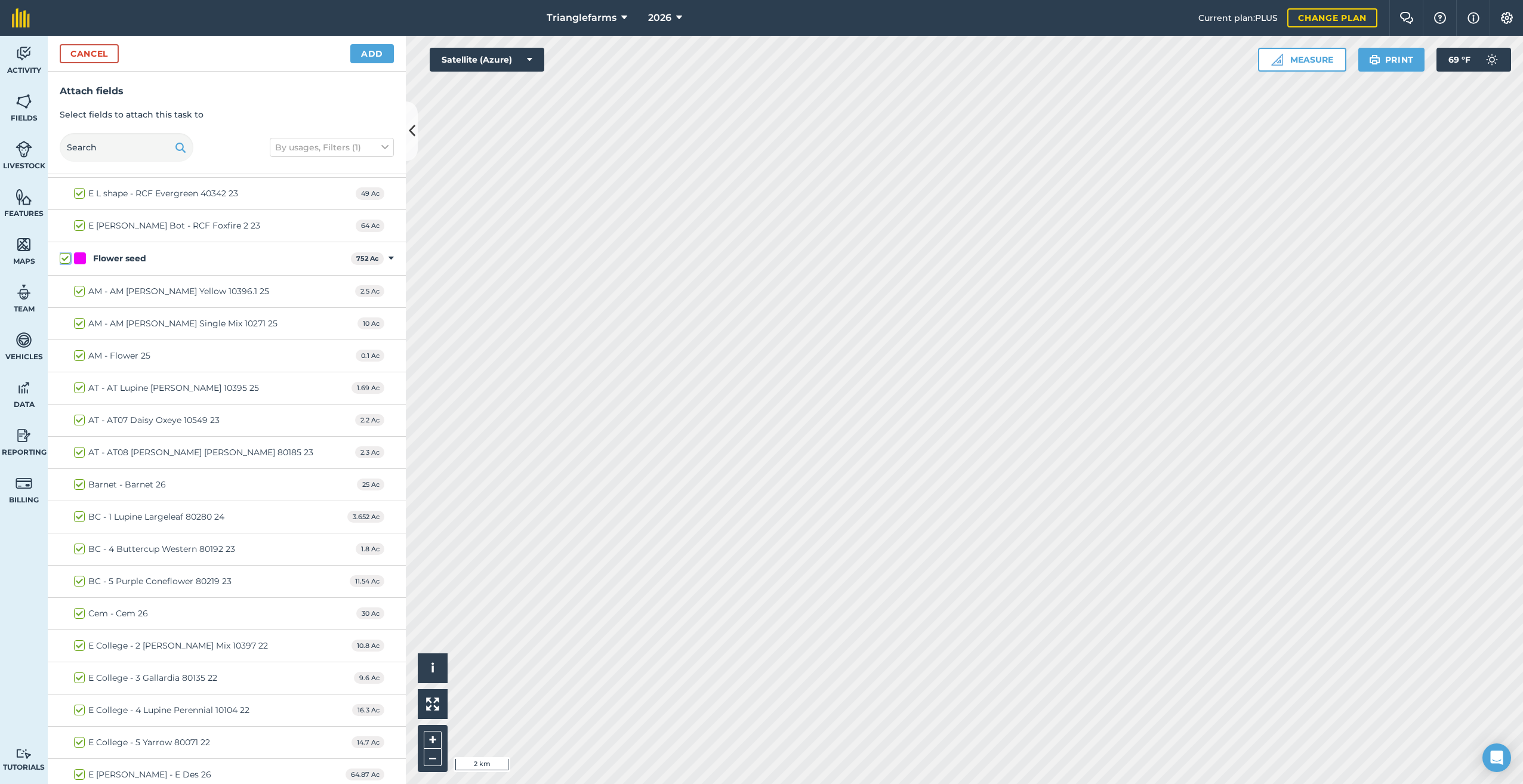
checkbox input "true"
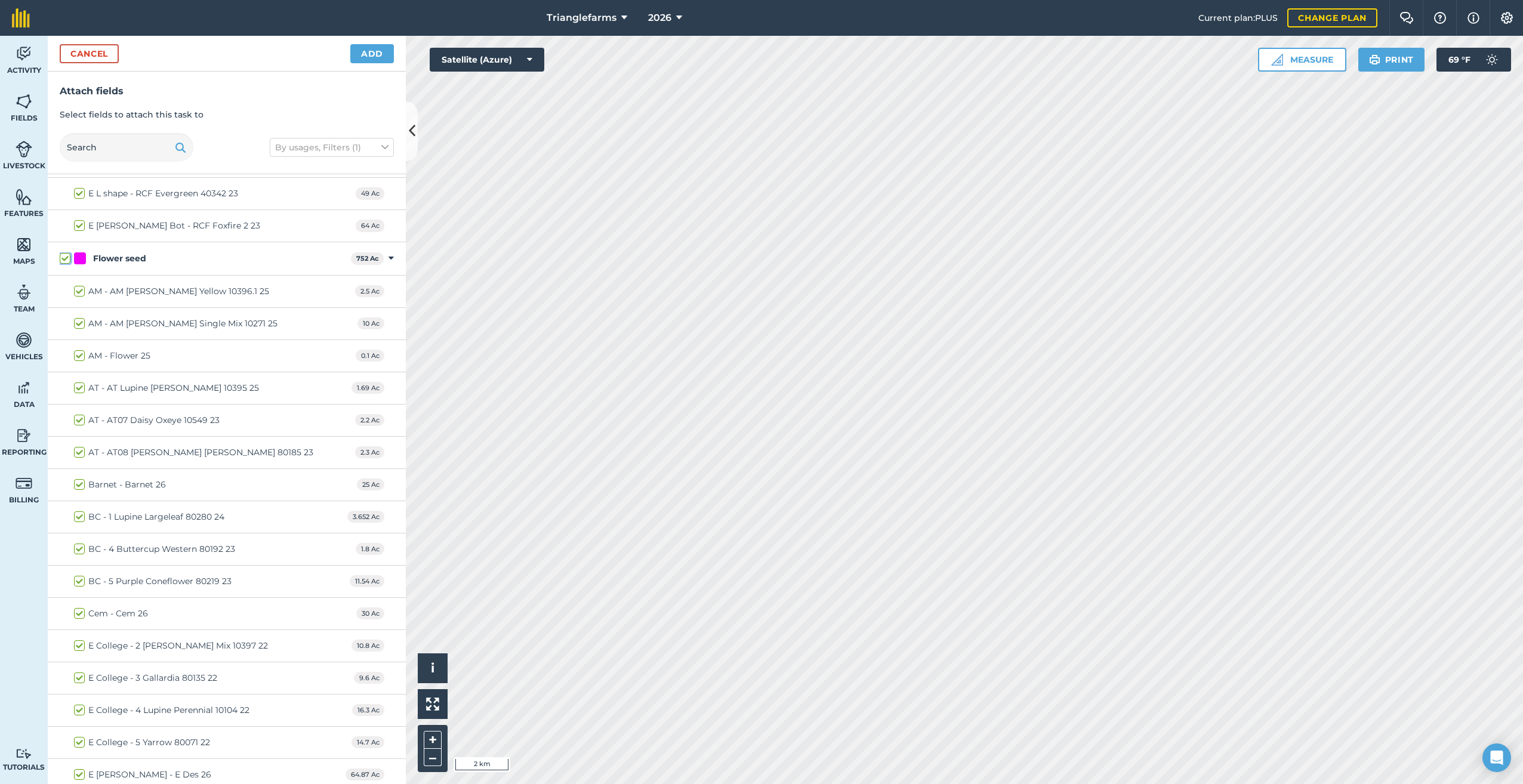
checkbox input "true"
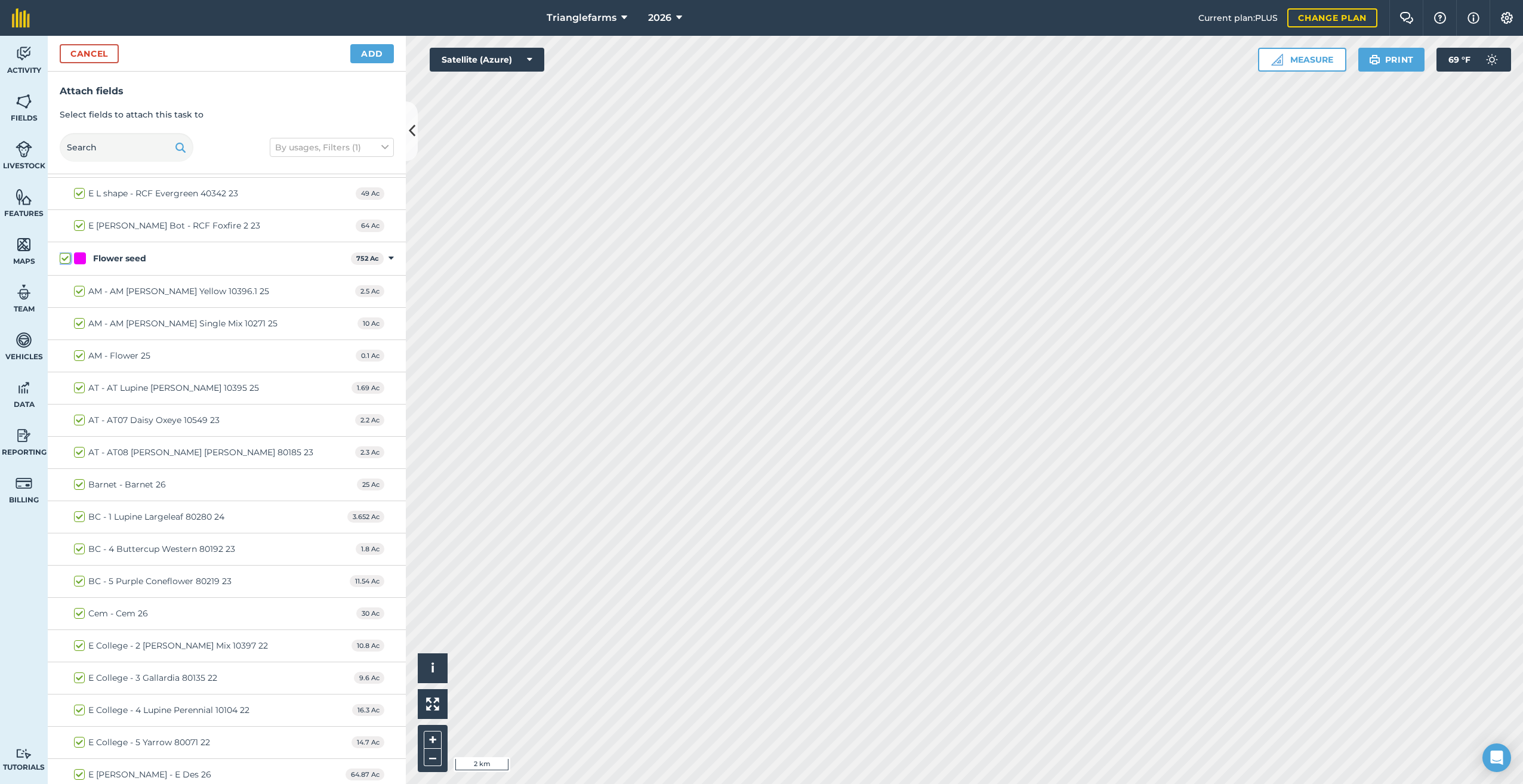
checkbox input "true"
click at [80, 352] on label "AM - Flower 25" at bounding box center [112, 356] width 76 height 13
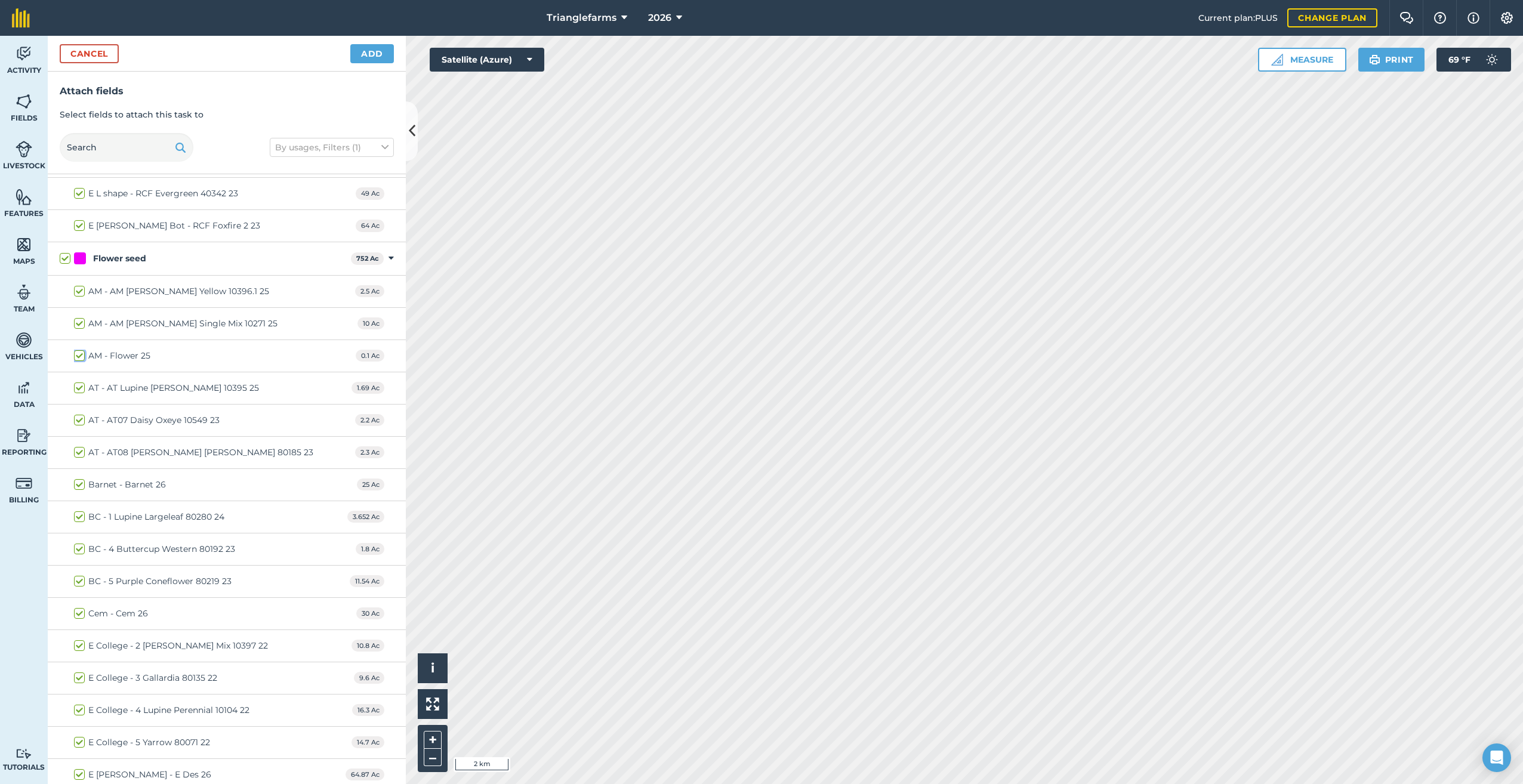
click at [80, 352] on input "AM - Flower 25" at bounding box center [78, 354] width 8 height 8
checkbox input "false"
click at [78, 385] on label "AT - AT Lupine Russell White 10395 25" at bounding box center [166, 388] width 185 height 13
click at [78, 385] on input "AT - AT Lupine Russell White 10395 25" at bounding box center [78, 386] width 8 height 8
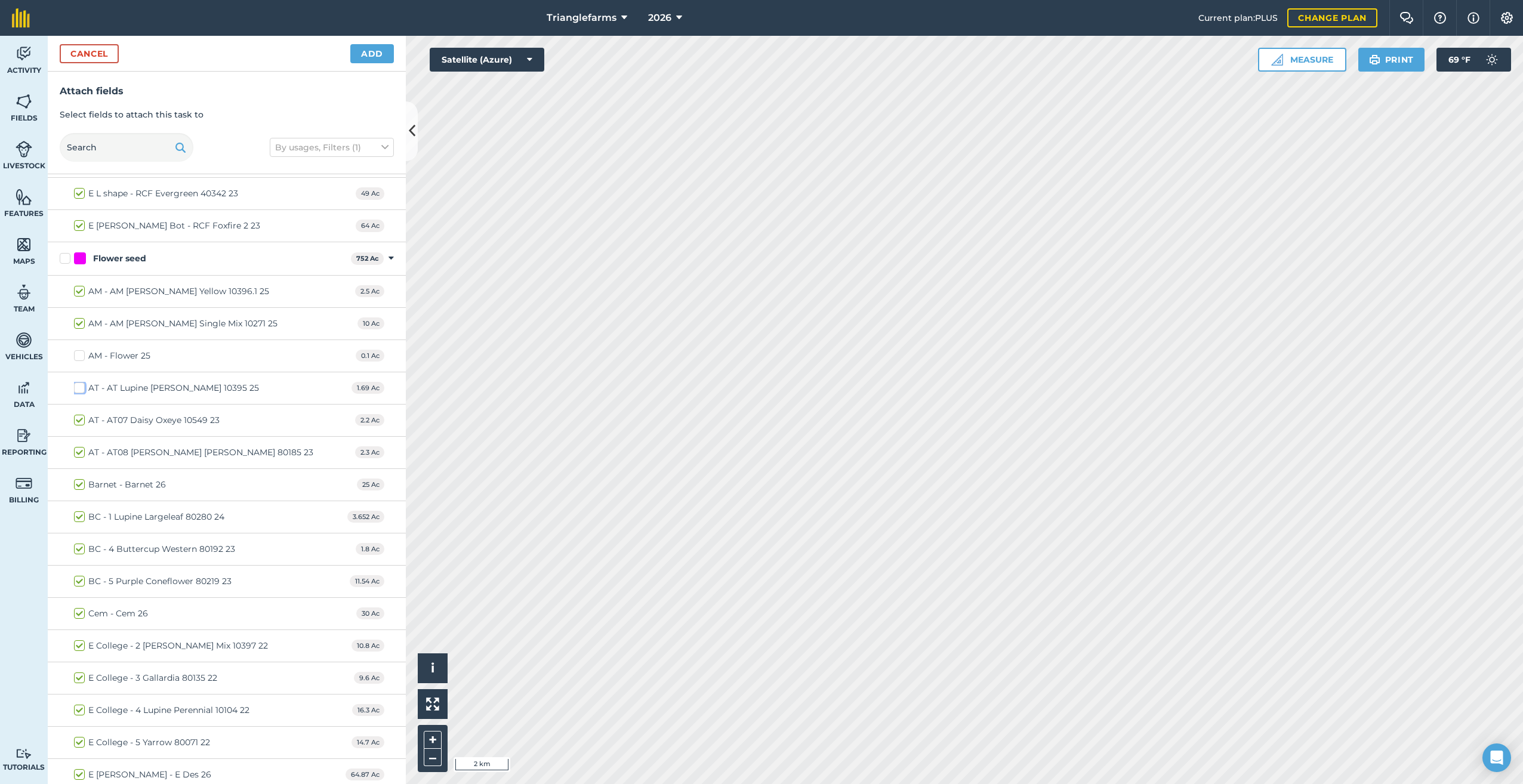
checkbox input "false"
click at [76, 484] on label "Barnet - Barnet 26" at bounding box center [120, 484] width 92 height 13
click at [76, 484] on input "Barnet - Barnet 26" at bounding box center [78, 482] width 8 height 8
checkbox input "false"
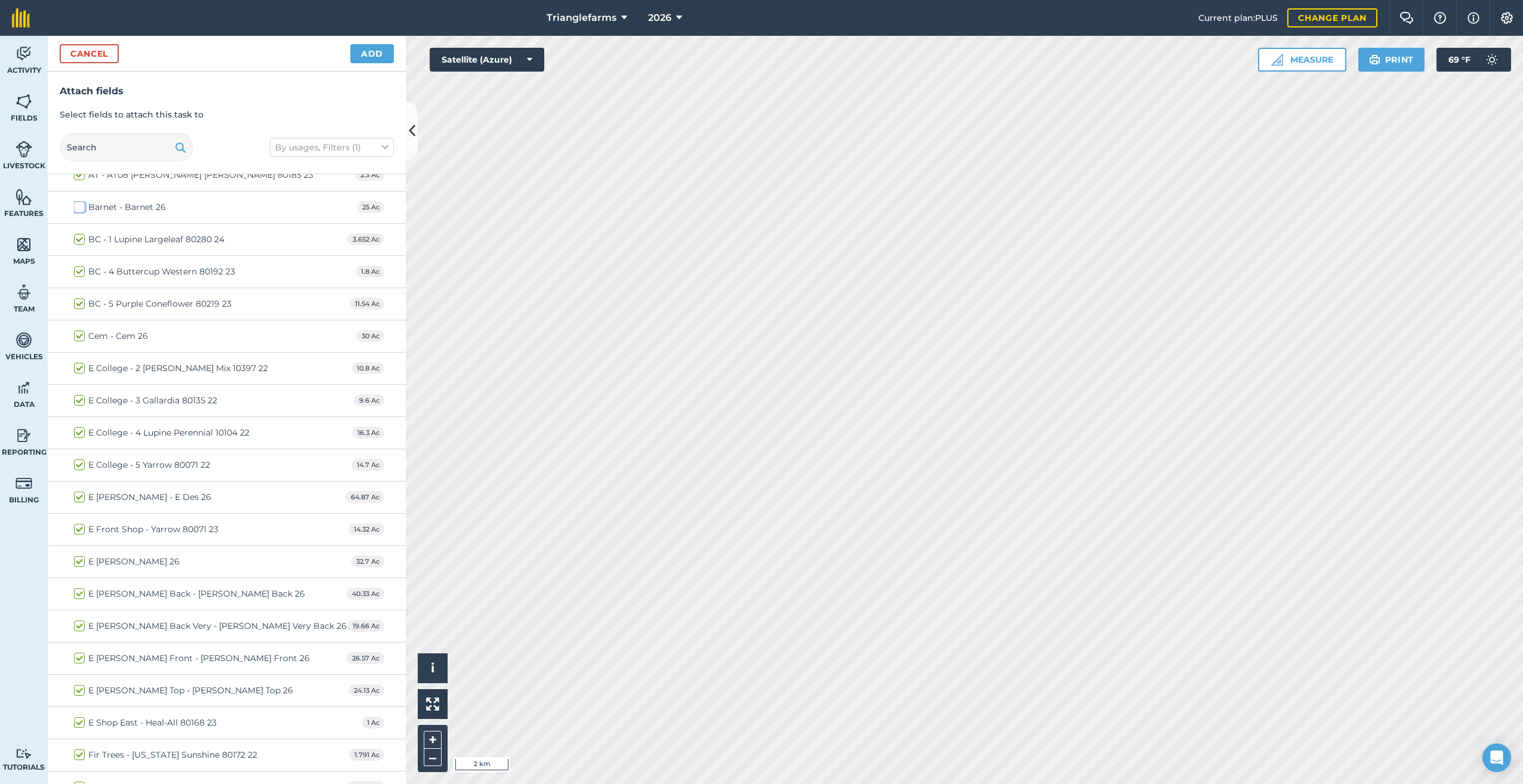
scroll to position [2859, 0]
drag, startPoint x: 77, startPoint y: 311, endPoint x: 205, endPoint y: 372, distance: 141.8
click at [79, 311] on label "Cem - Cem 26" at bounding box center [111, 314] width 74 height 13
click at [79, 311] on input "Cem - Cem 26" at bounding box center [78, 312] width 8 height 8
checkbox input "false"
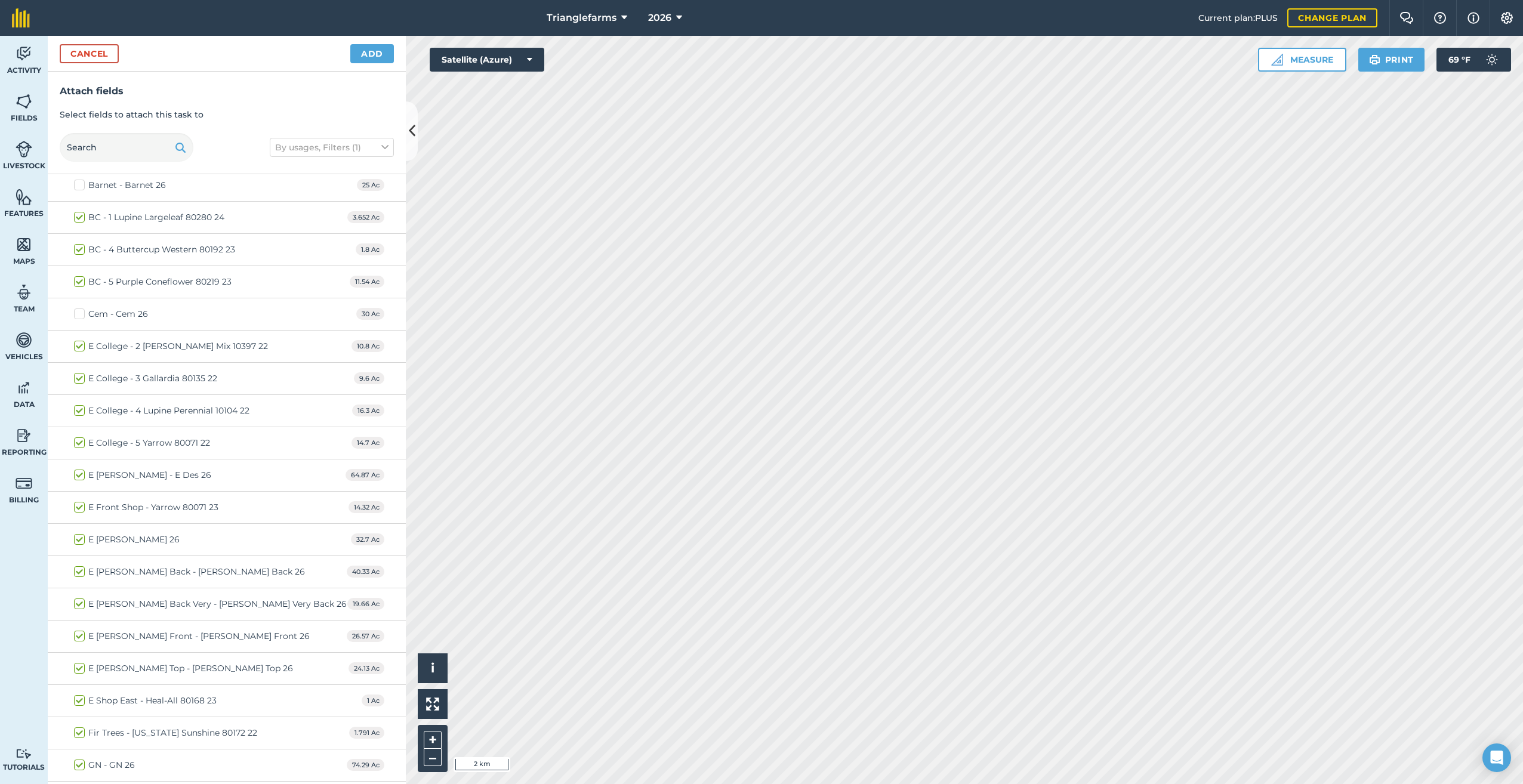
click at [77, 376] on label "E College - 3 Gallardia 80135 22" at bounding box center [146, 379] width 144 height 13
click at [77, 376] on input "E College - 3 Gallardia 80135 22" at bounding box center [78, 377] width 8 height 8
checkbox input "false"
click at [78, 475] on label "E Desantis - E Des 26" at bounding box center [143, 475] width 137 height 13
click at [78, 475] on input "E Desantis - E Des 26" at bounding box center [78, 473] width 8 height 8
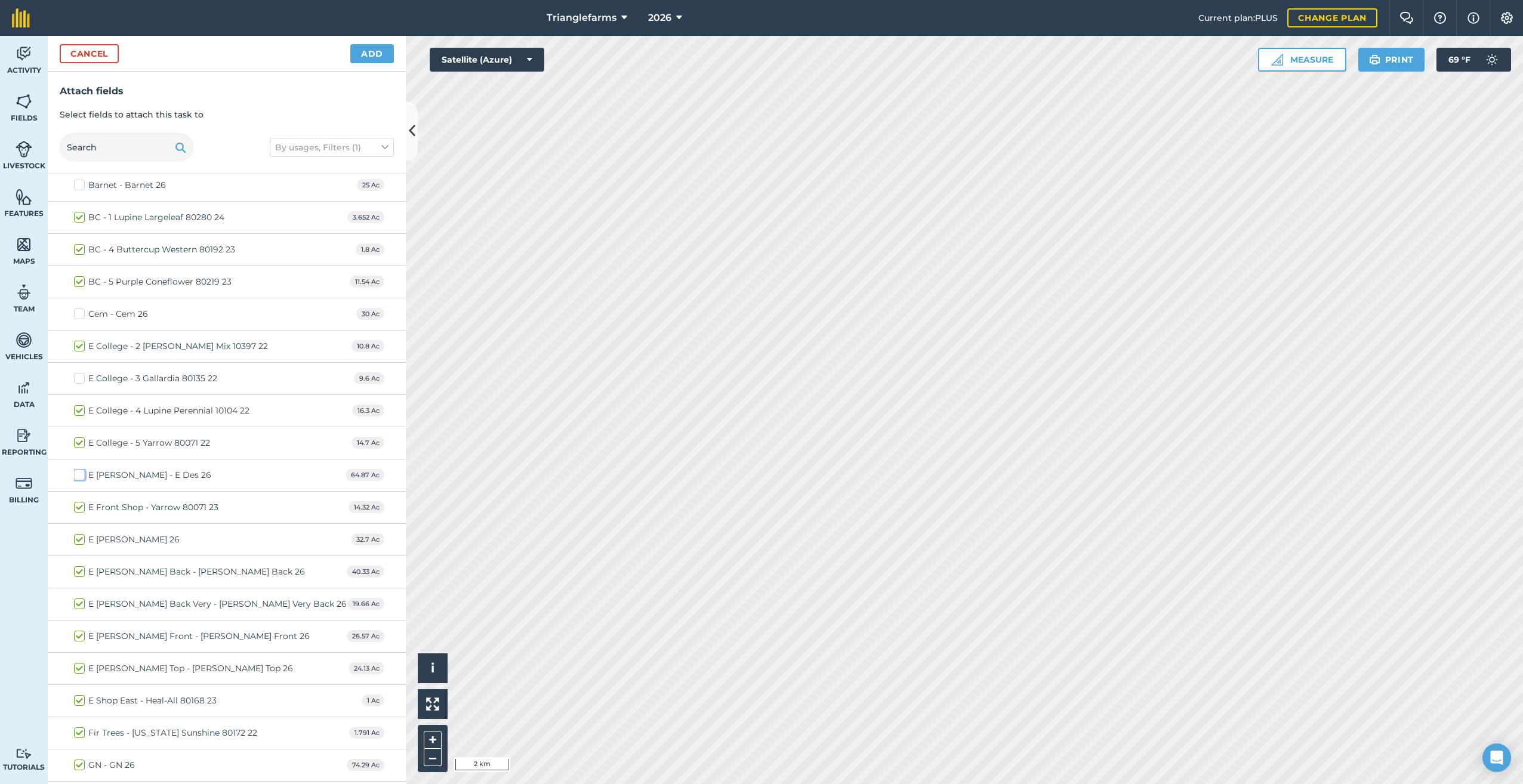
checkbox input "false"
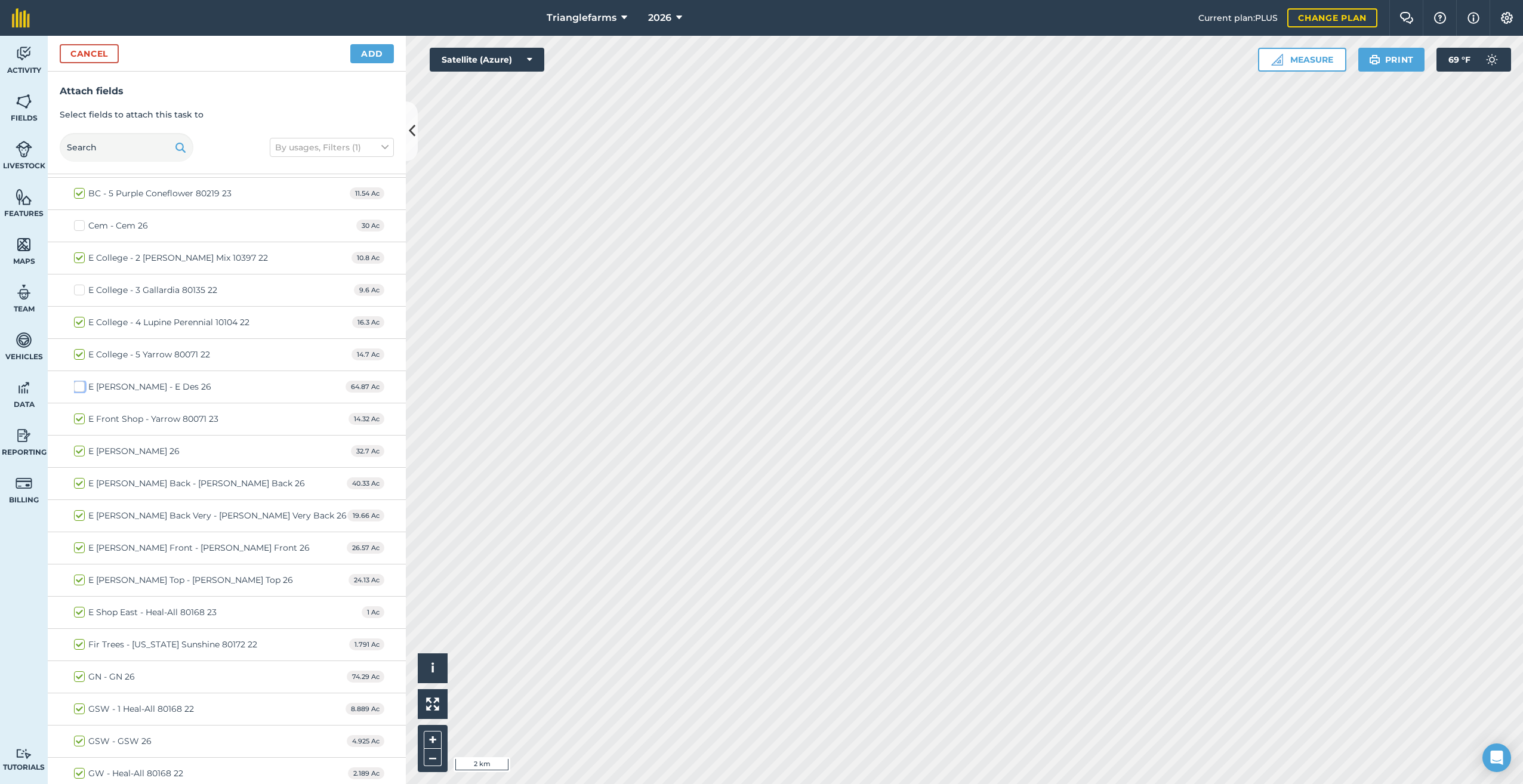
scroll to position [2978, 0]
click at [80, 419] on label "E Koler - Koler 26" at bounding box center [127, 420] width 106 height 13
click at [80, 419] on input "E Koler - Koler 26" at bounding box center [78, 418] width 8 height 8
checkbox input "false"
click at [81, 450] on label "E Loar Back - Loar Back 26" at bounding box center [189, 452] width 231 height 13
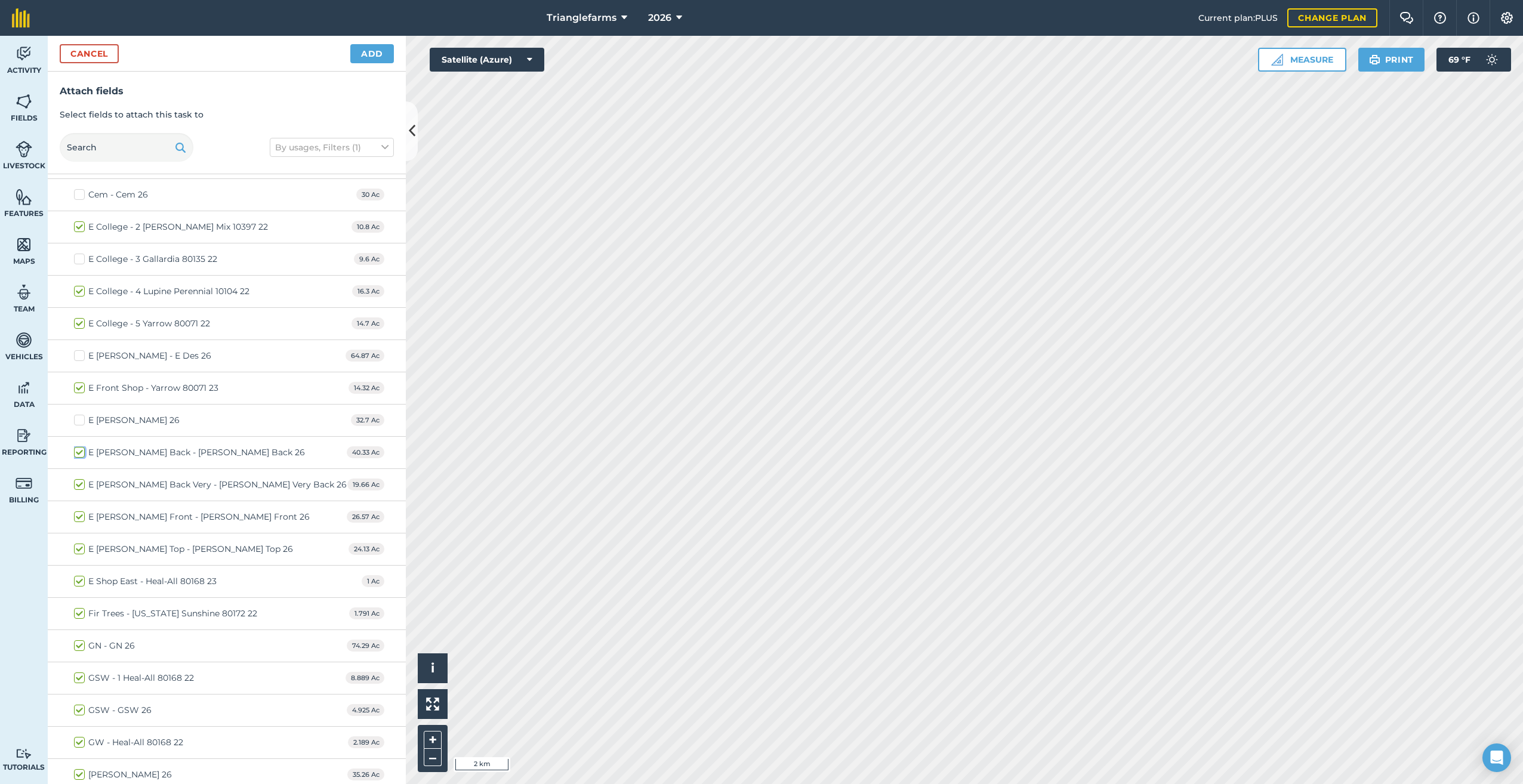
click at [81, 450] on input "E Loar Back - Loar Back 26" at bounding box center [78, 450] width 8 height 8
checkbox input "false"
click at [78, 483] on label "E Loar Back Very - Loar Very Back 26" at bounding box center [210, 484] width 273 height 13
click at [78, 483] on input "E Loar Back Very - Loar Very Back 26" at bounding box center [78, 482] width 8 height 8
checkbox input "false"
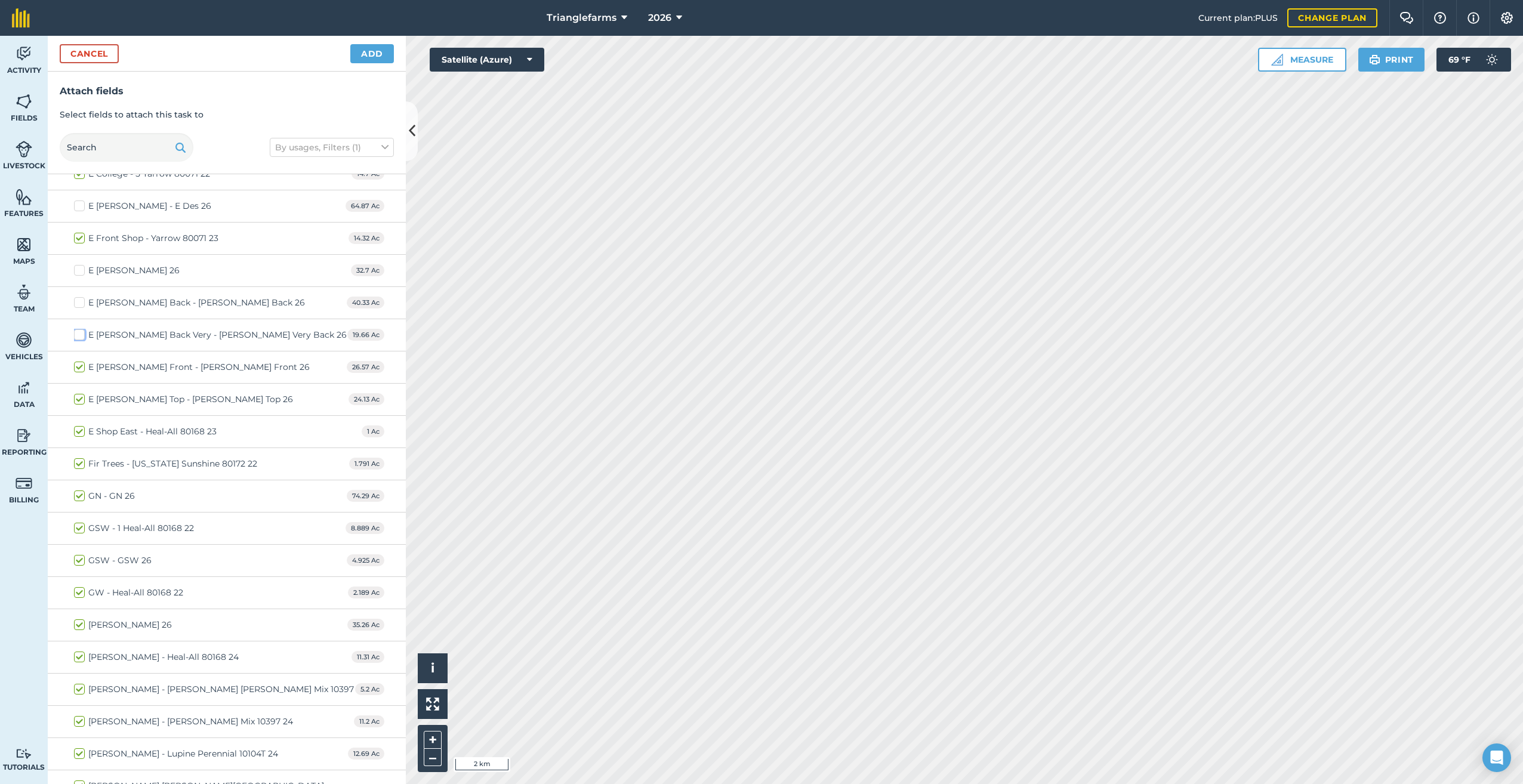
scroll to position [3158, 0]
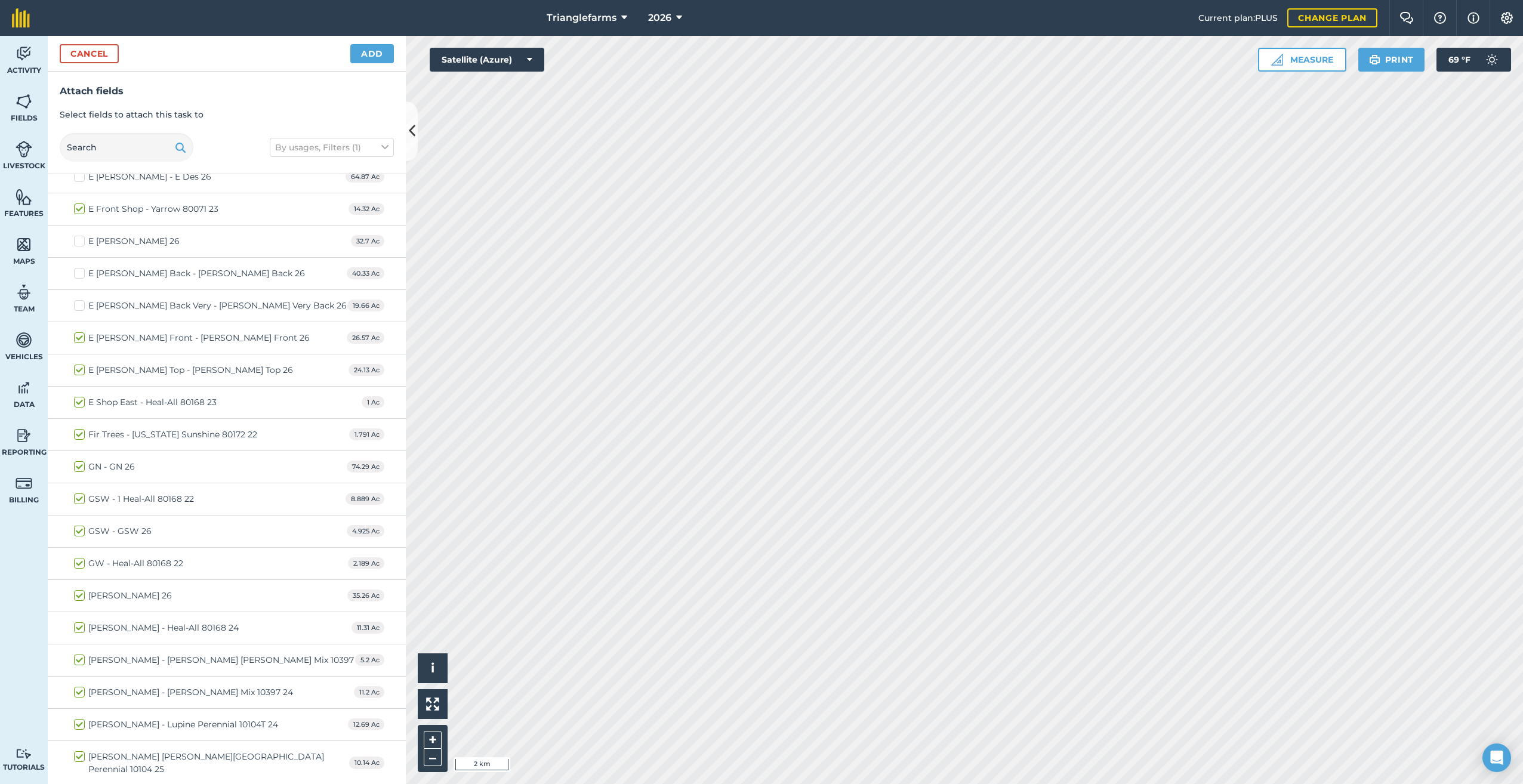
click at [81, 338] on label "E Loar Front - Loar Front 26" at bounding box center [192, 337] width 236 height 13
click at [81, 338] on input "E Loar Front - Loar Front 26" at bounding box center [78, 335] width 8 height 8
checkbox input "false"
click at [81, 369] on label "E Loar Top - Loar Top 26" at bounding box center [183, 370] width 219 height 13
click at [81, 369] on input "E Loar Top - Loar Top 26" at bounding box center [78, 368] width 8 height 8
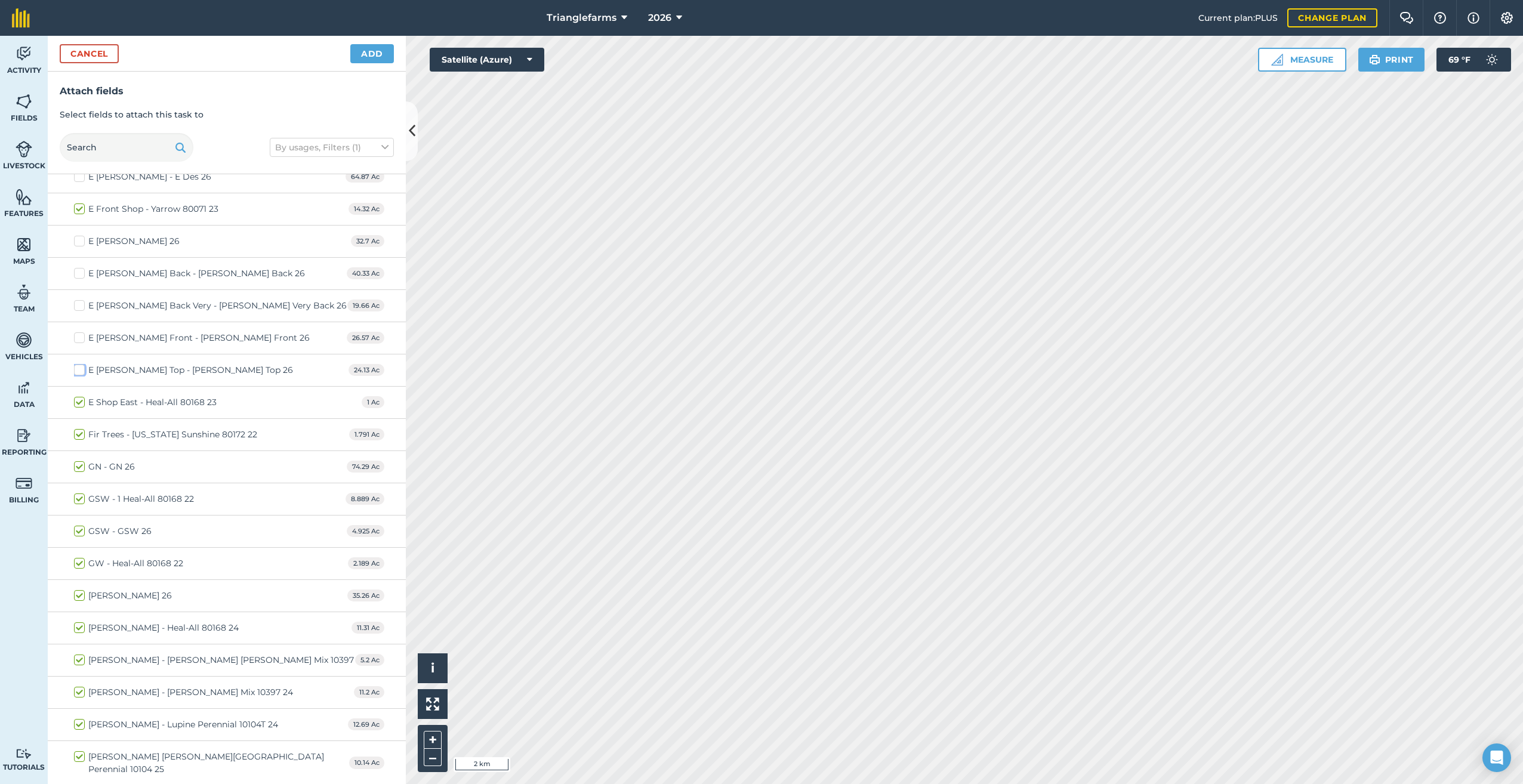
checkbox input "false"
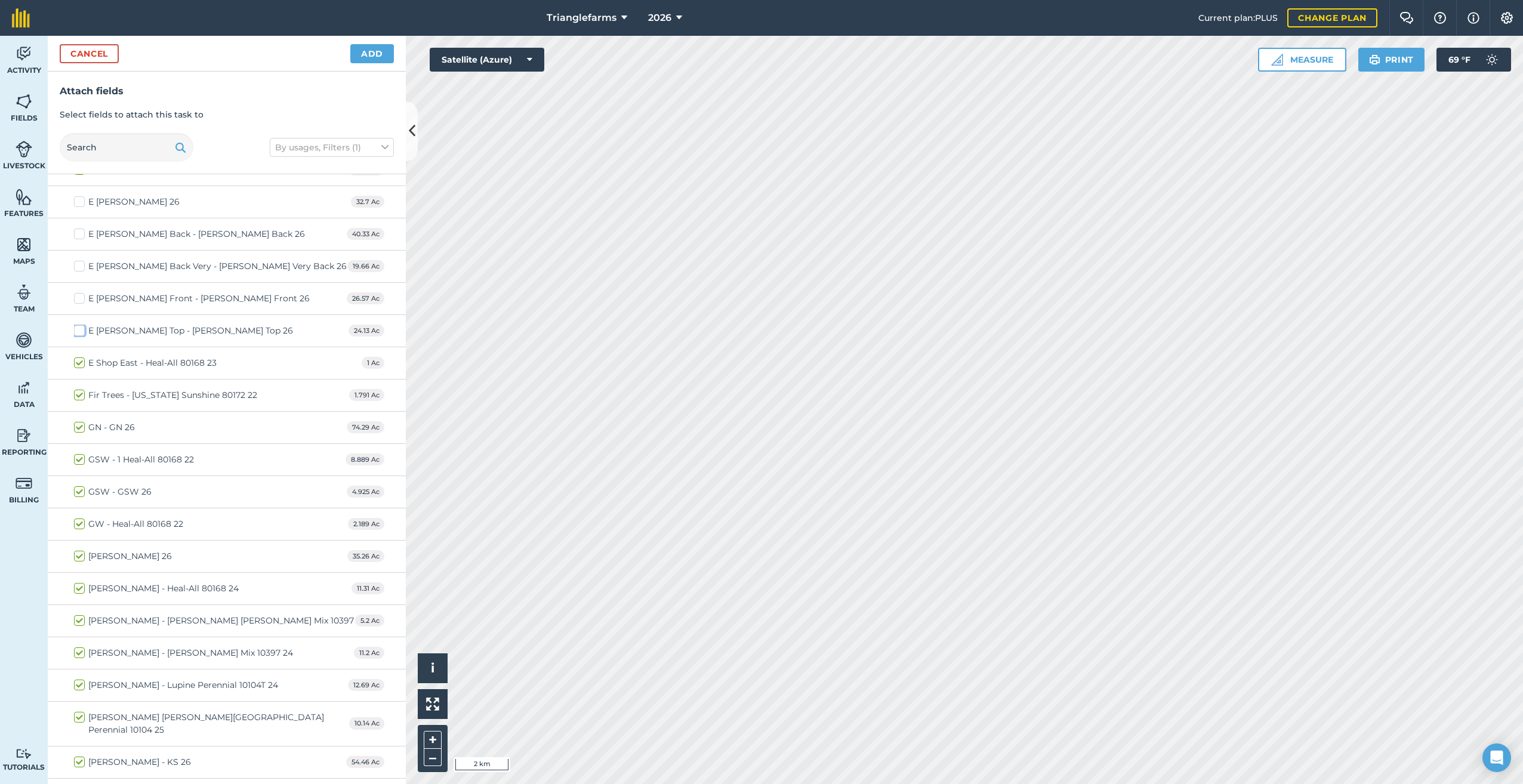
scroll to position [3217, 0]
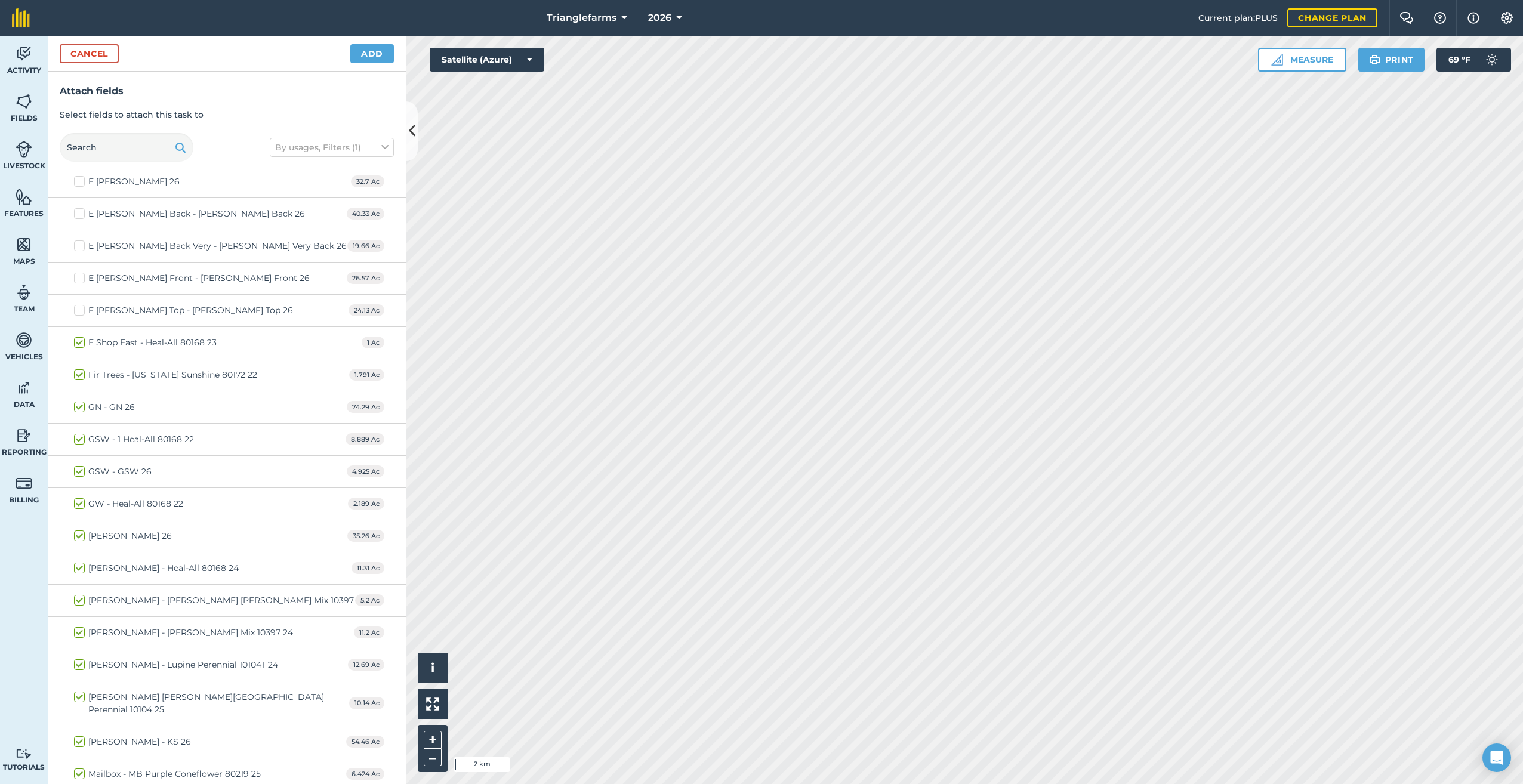
click at [80, 406] on label "GN - GN 26" at bounding box center [104, 407] width 61 height 13
click at [80, 406] on input "GN - GN 26" at bounding box center [78, 405] width 8 height 8
checkbox input "false"
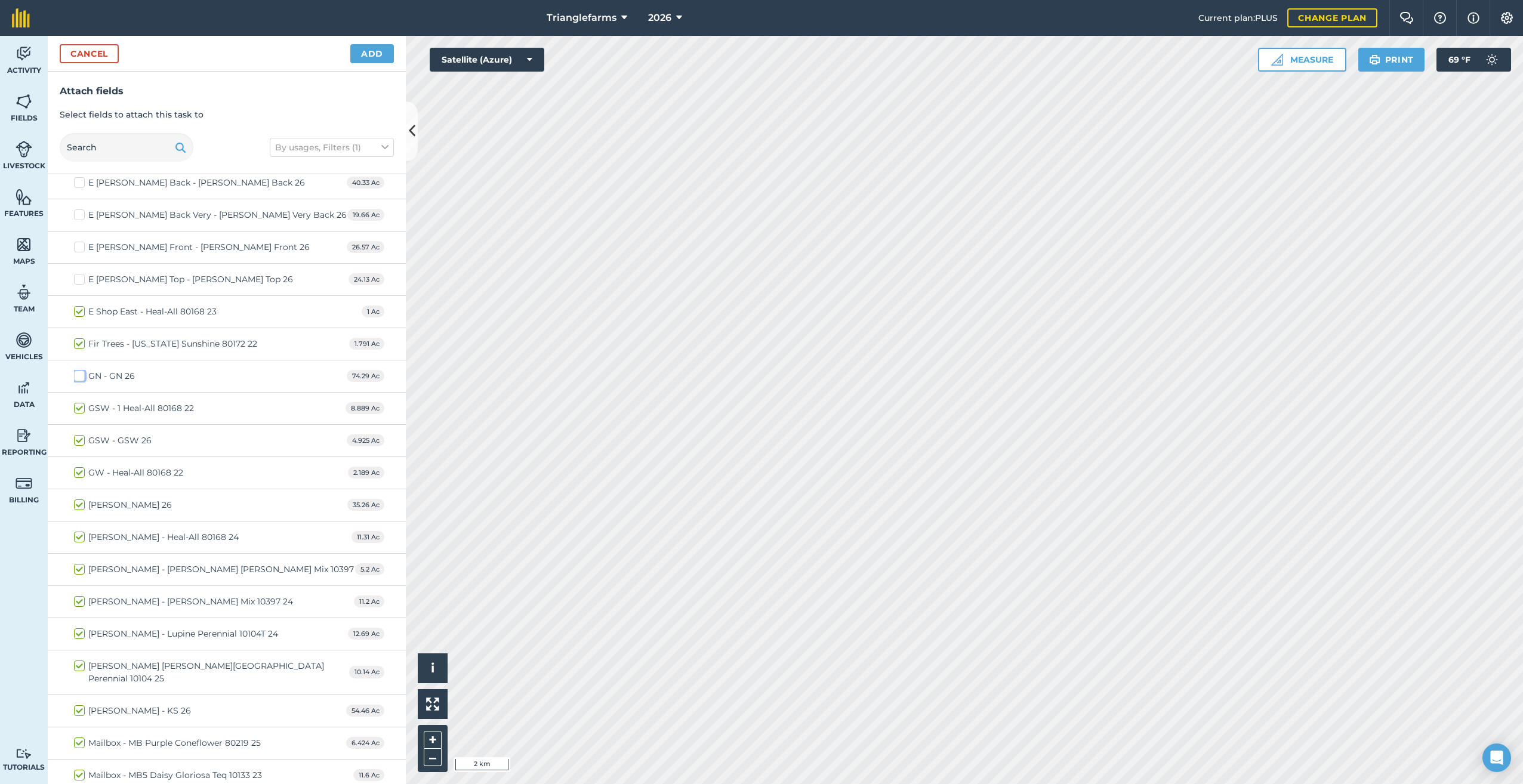
scroll to position [3277, 0]
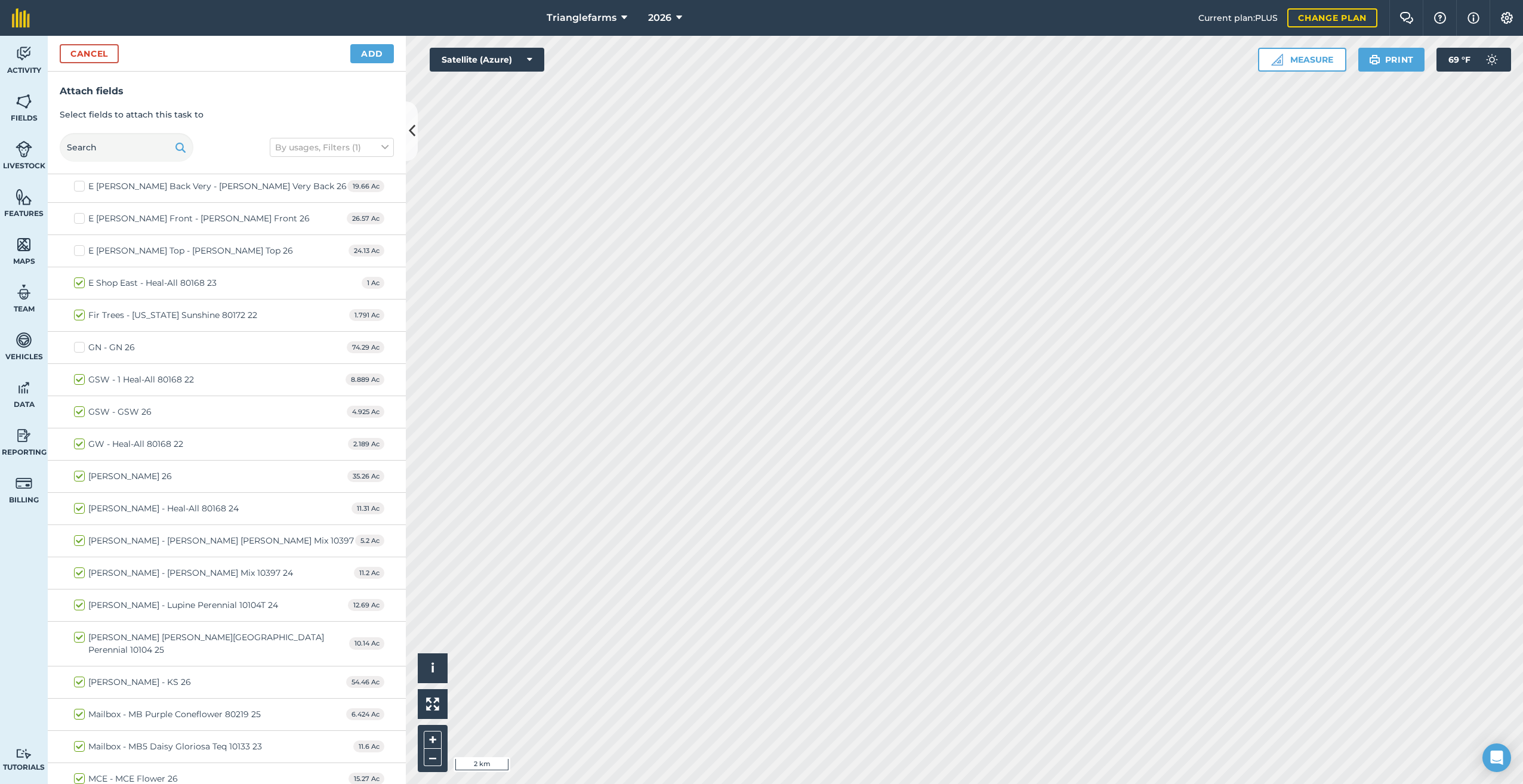
click at [77, 411] on label "GSW - GSW 26" at bounding box center [113, 412] width 77 height 13
click at [77, 411] on input "GSW - GSW 26" at bounding box center [78, 410] width 8 height 8
checkbox input "false"
click at [75, 473] on label "Hal - Hal 26" at bounding box center [123, 476] width 98 height 13
click at [75, 473] on input "Hal - Hal 26" at bounding box center [78, 474] width 8 height 8
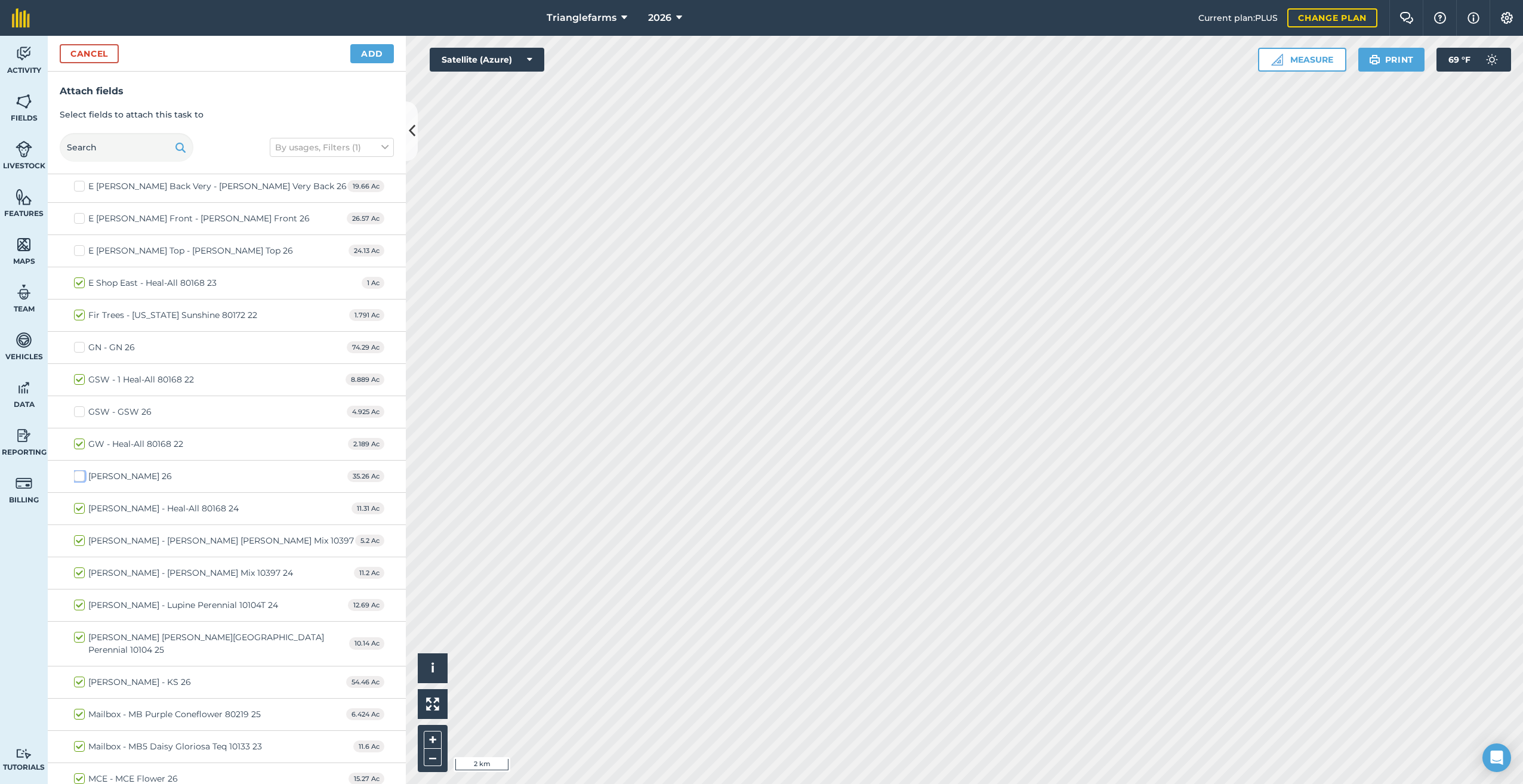
checkbox input "false"
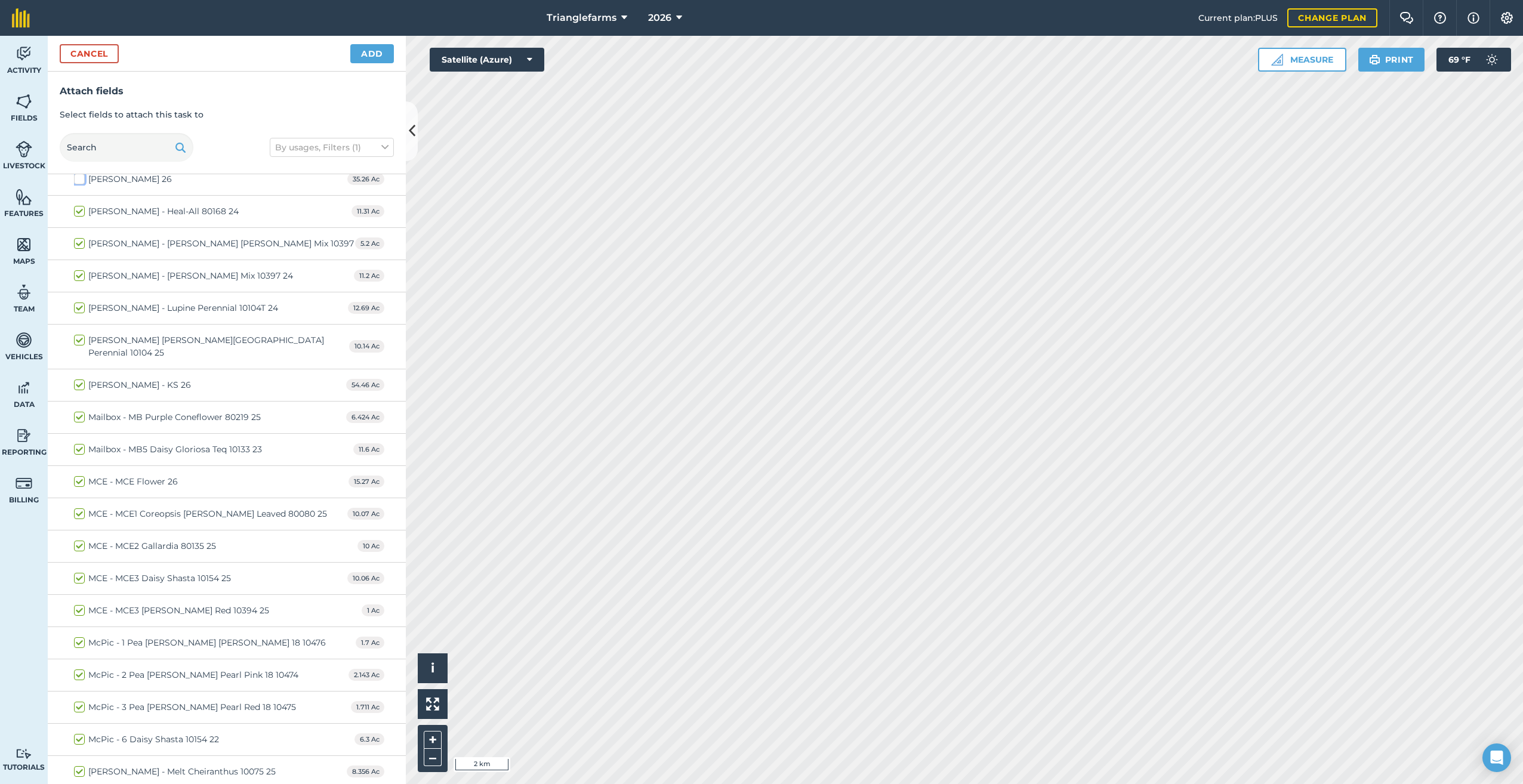
scroll to position [3575, 0]
drag, startPoint x: 77, startPoint y: 273, endPoint x: 167, endPoint y: 292, distance: 92.0
click at [78, 273] on label "Hupp Leos - Lupine Russell Mix 10397 24" at bounding box center [183, 274] width 219 height 13
click at [78, 273] on input "Hupp Leos - Lupine Russell Mix 10397 24" at bounding box center [78, 272] width 8 height 8
checkbox input "false"
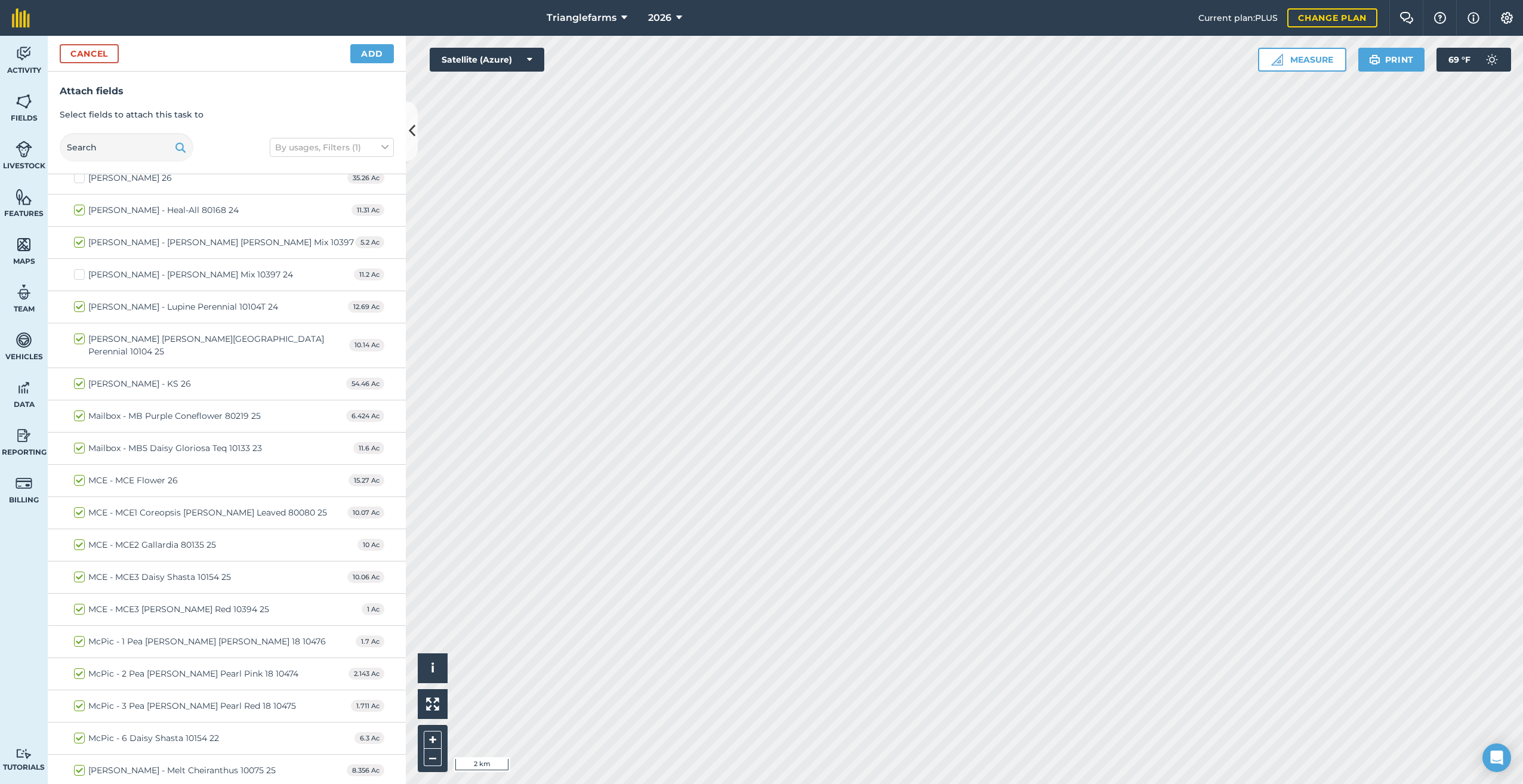
click at [77, 305] on label "Hupp Mathes - Lupine Perennial 10104T 24" at bounding box center [176, 306] width 204 height 13
click at [77, 305] on input "Hupp Mathes - Lupine Perennial 10104T 24" at bounding box center [78, 304] width 8 height 8
checkbox input "false"
click at [79, 378] on label "Klien - KS 26" at bounding box center [133, 384] width 117 height 13
click at [79, 378] on input "Klien - KS 26" at bounding box center [78, 382] width 8 height 8
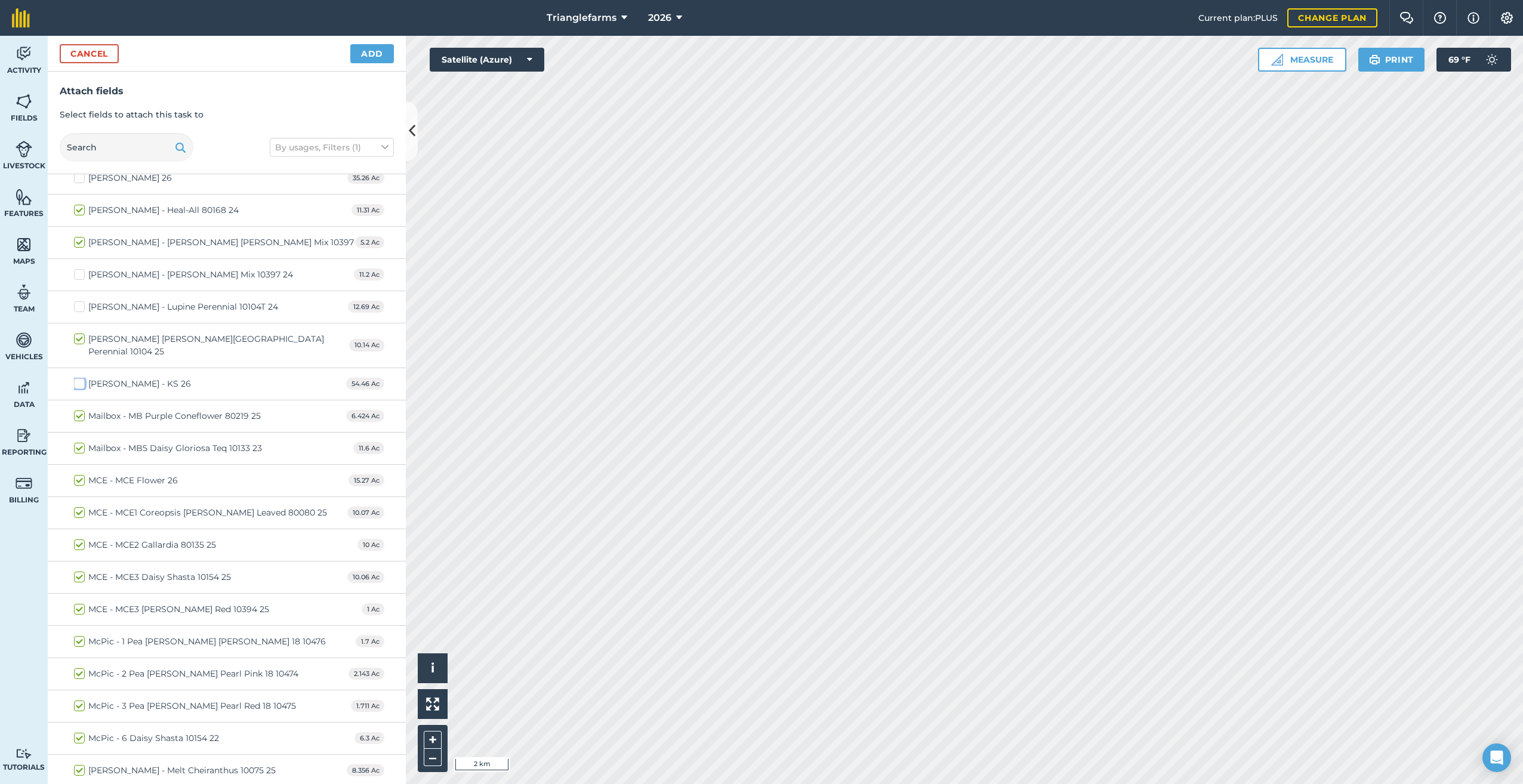
checkbox input "false"
click at [79, 474] on label "MCE - MCE Flower 26" at bounding box center [126, 480] width 104 height 13
click at [79, 474] on input "MCE - MCE Flower 26" at bounding box center [78, 478] width 8 height 8
checkbox input "false"
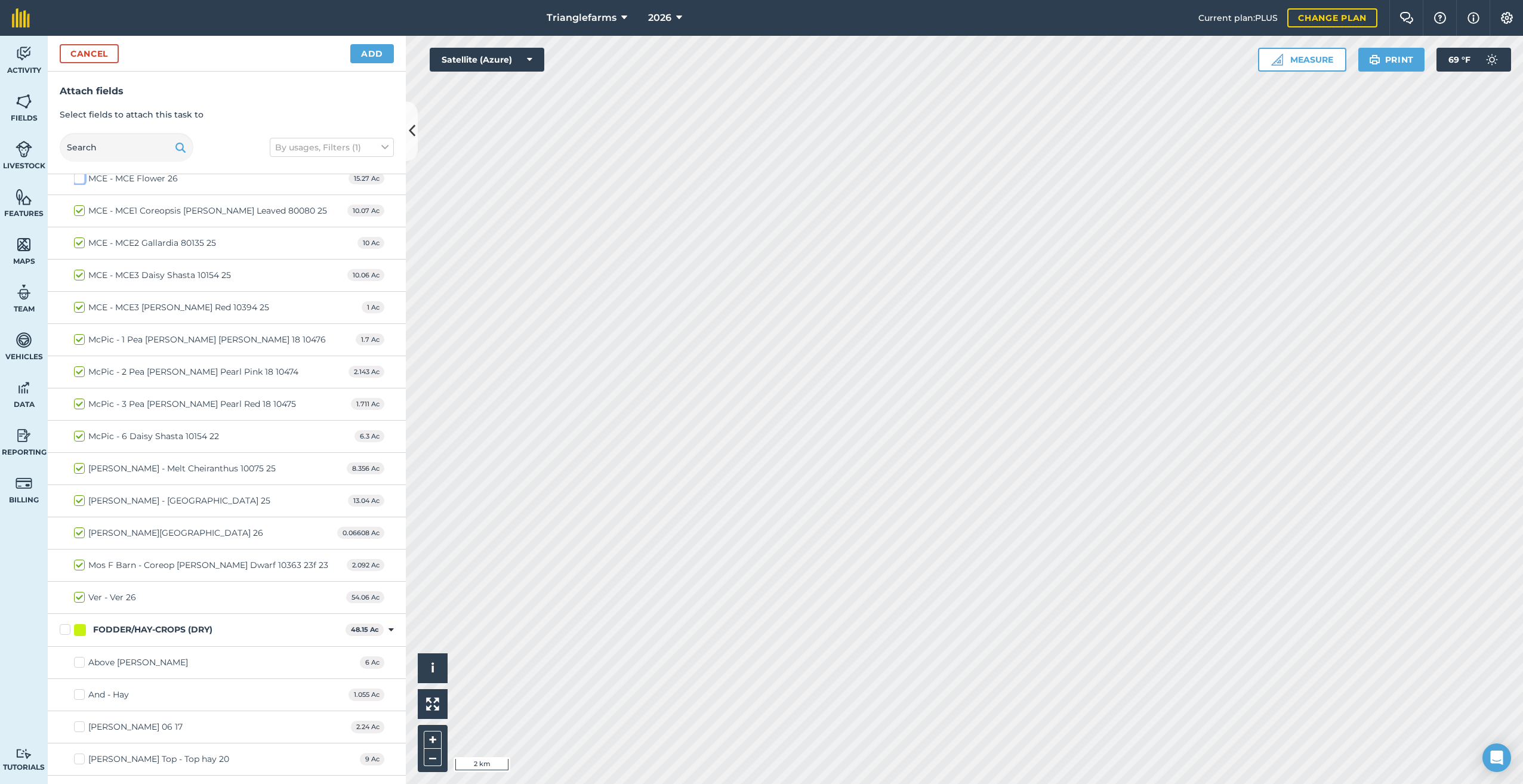
scroll to position [3839, 0]
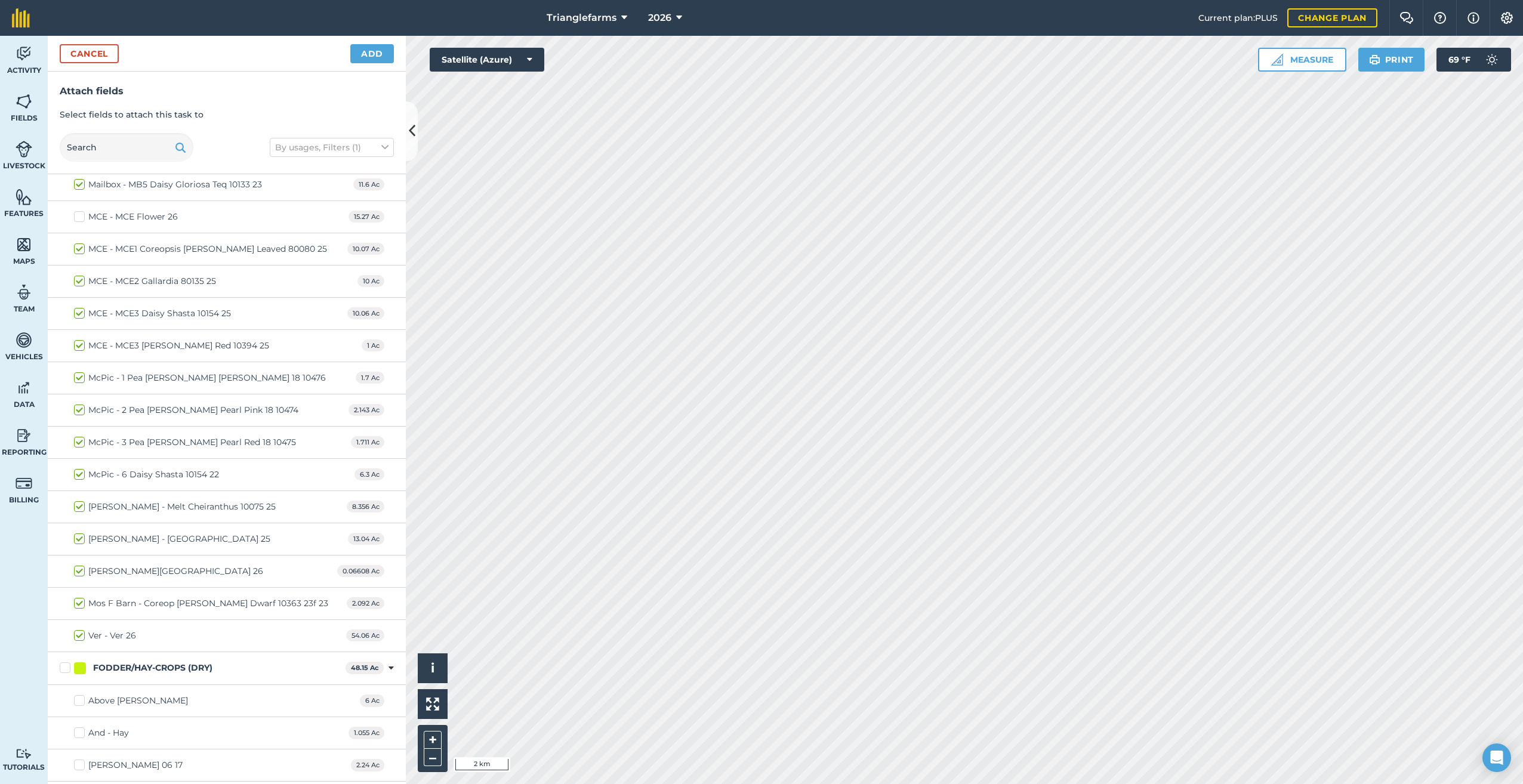
click at [81, 565] on label "Melton - Melton 26" at bounding box center [168, 571] width 189 height 13
click at [81, 565] on input "Melton - Melton 26" at bounding box center [78, 569] width 8 height 8
checkbox input "false"
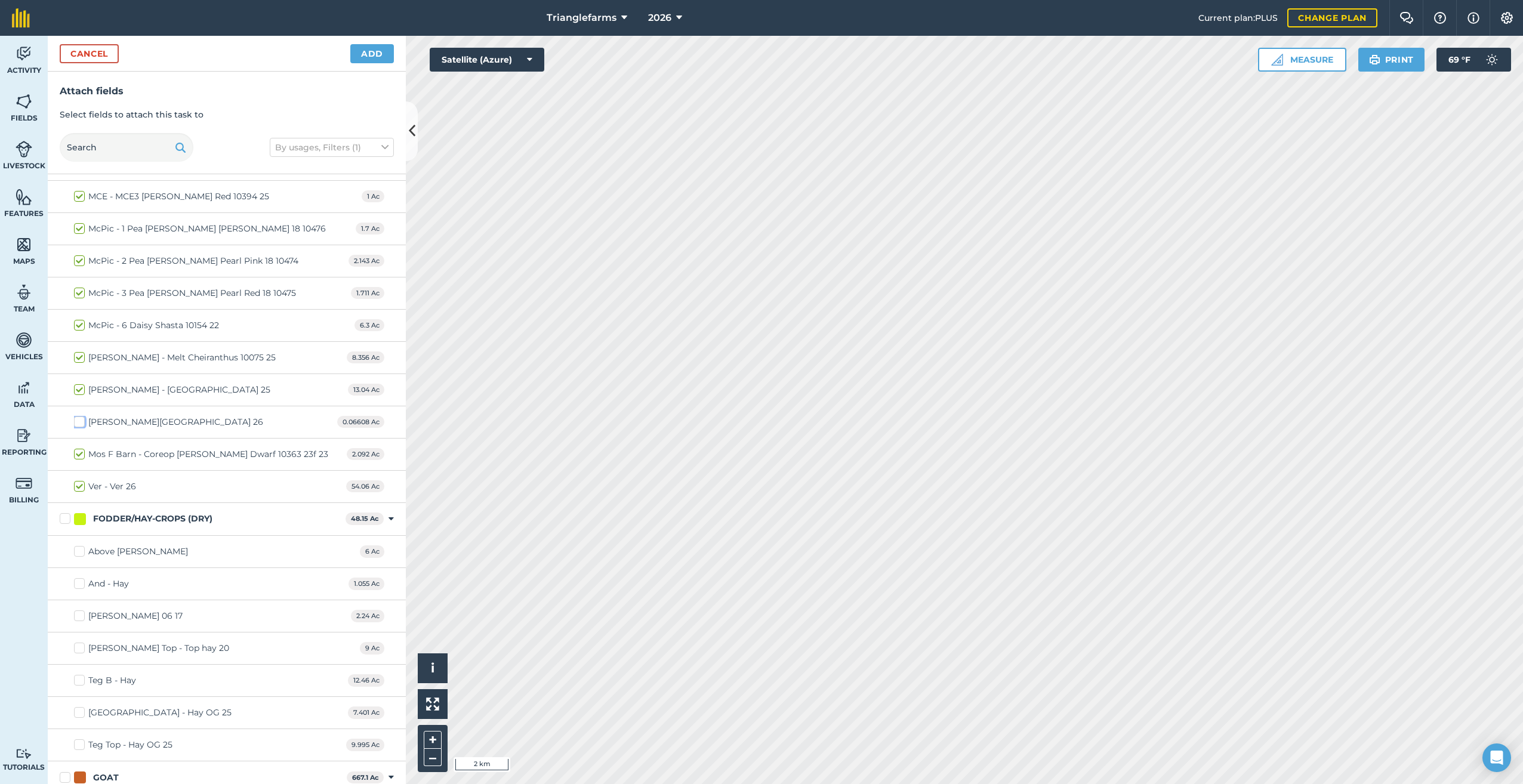
scroll to position [4018, 0]
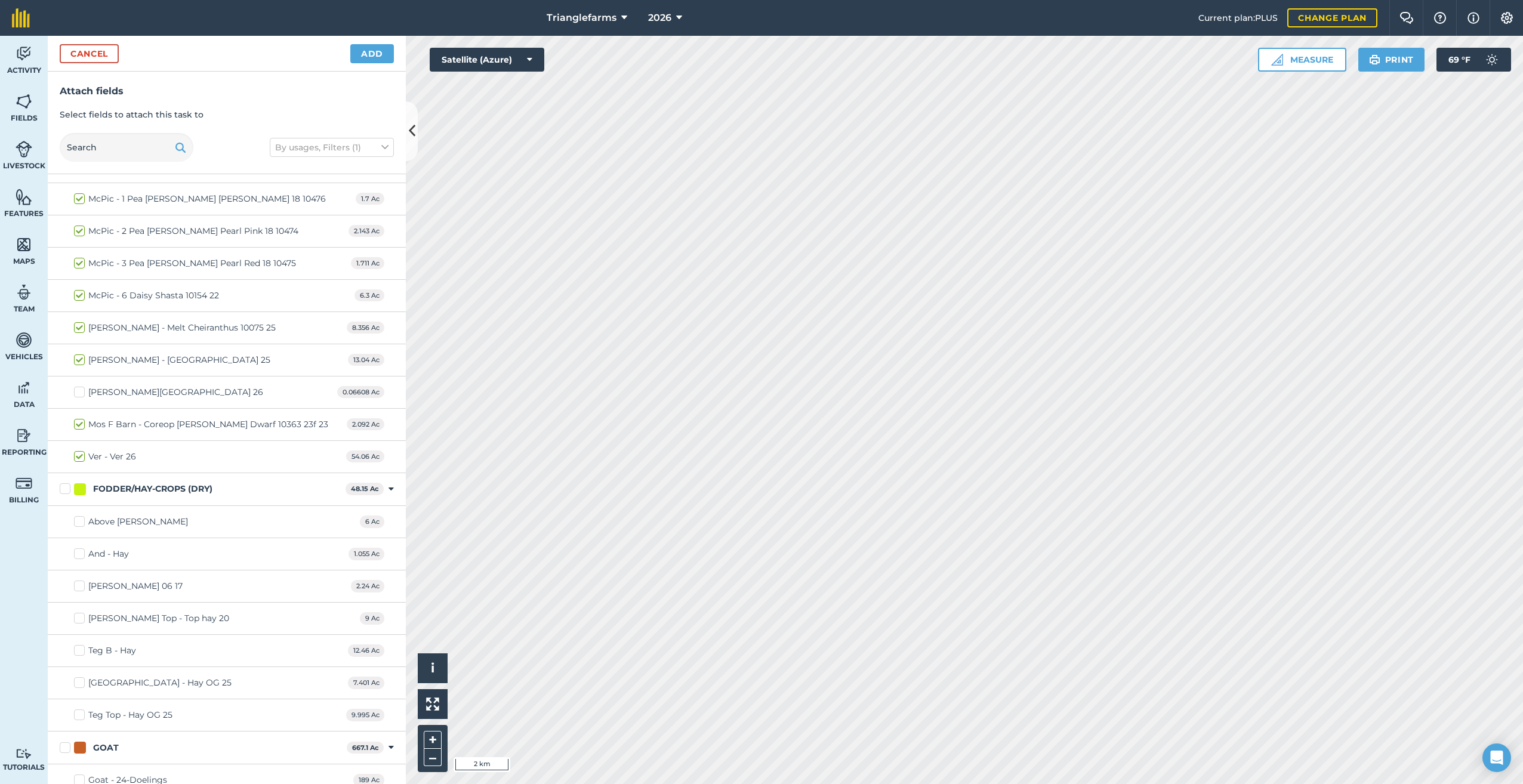
click at [81, 451] on label "Ver - Ver 26" at bounding box center [105, 457] width 62 height 13
click at [81, 451] on input "Ver - Ver 26" at bounding box center [78, 455] width 8 height 8
checkbox input "false"
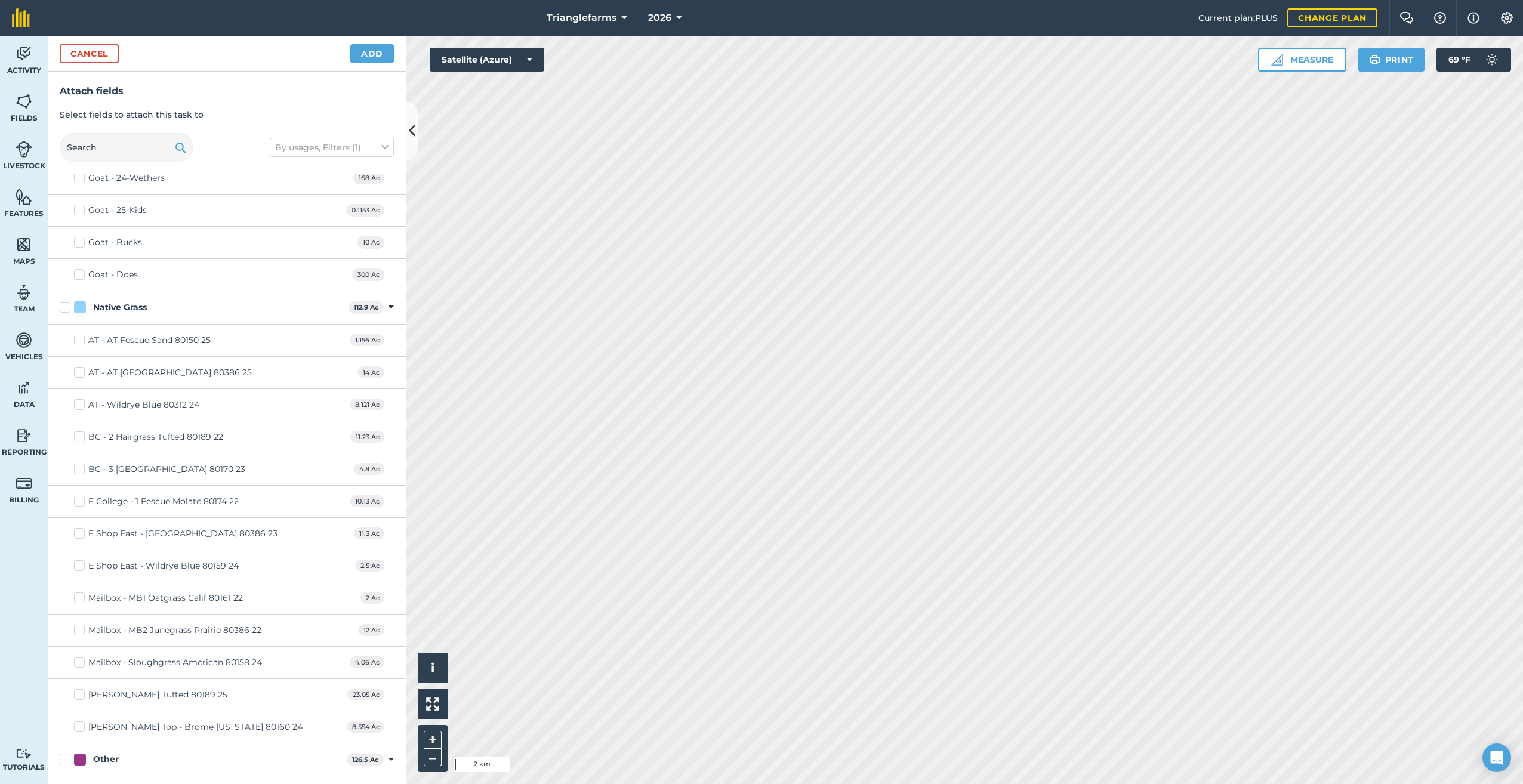
scroll to position [4680, 0]
click at [62, 272] on label "Native Grass" at bounding box center [201, 278] width 284 height 13
click at [62, 272] on input "Native Grass" at bounding box center [64, 276] width 8 height 8
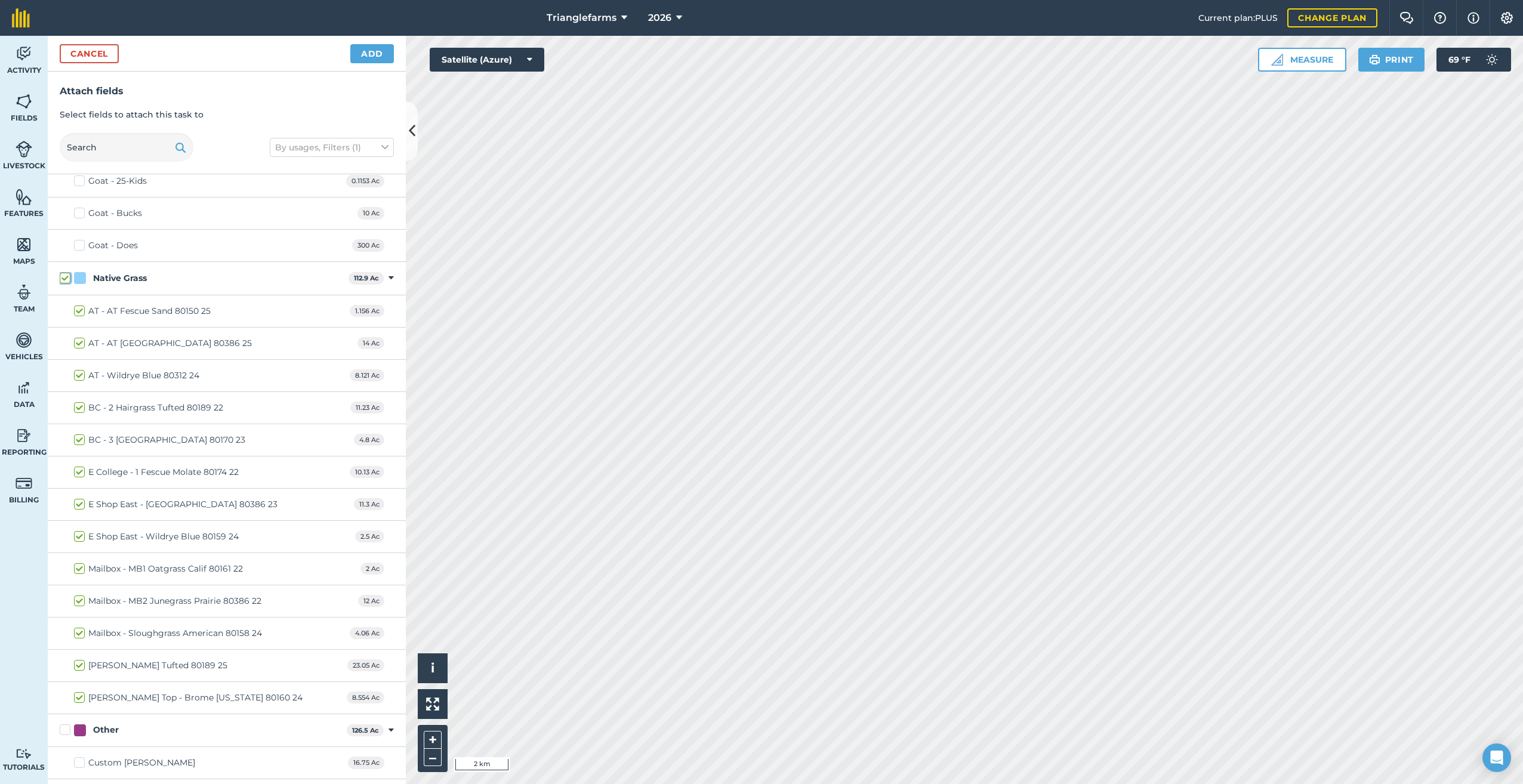
checkbox input "true"
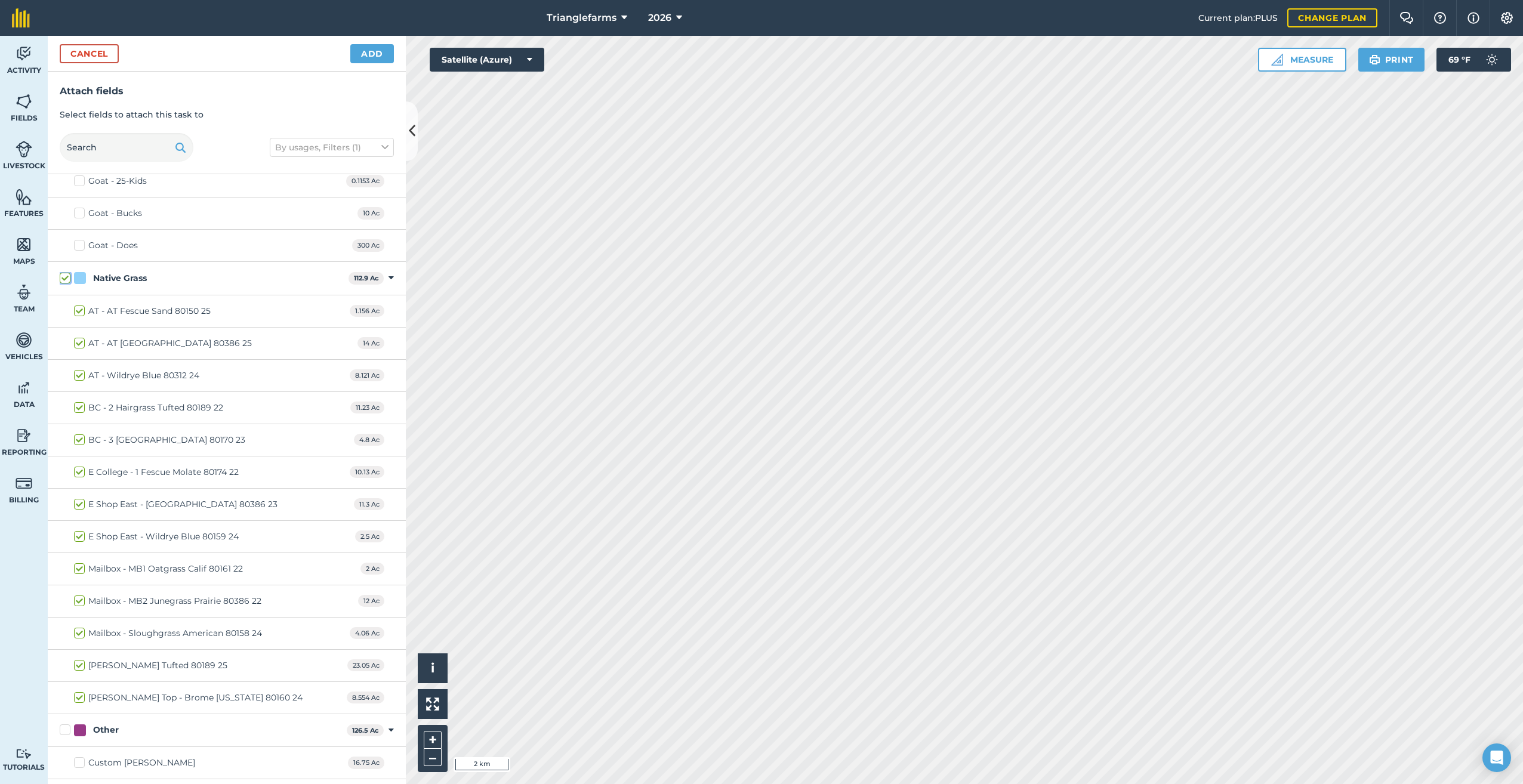
checkbox input "true"
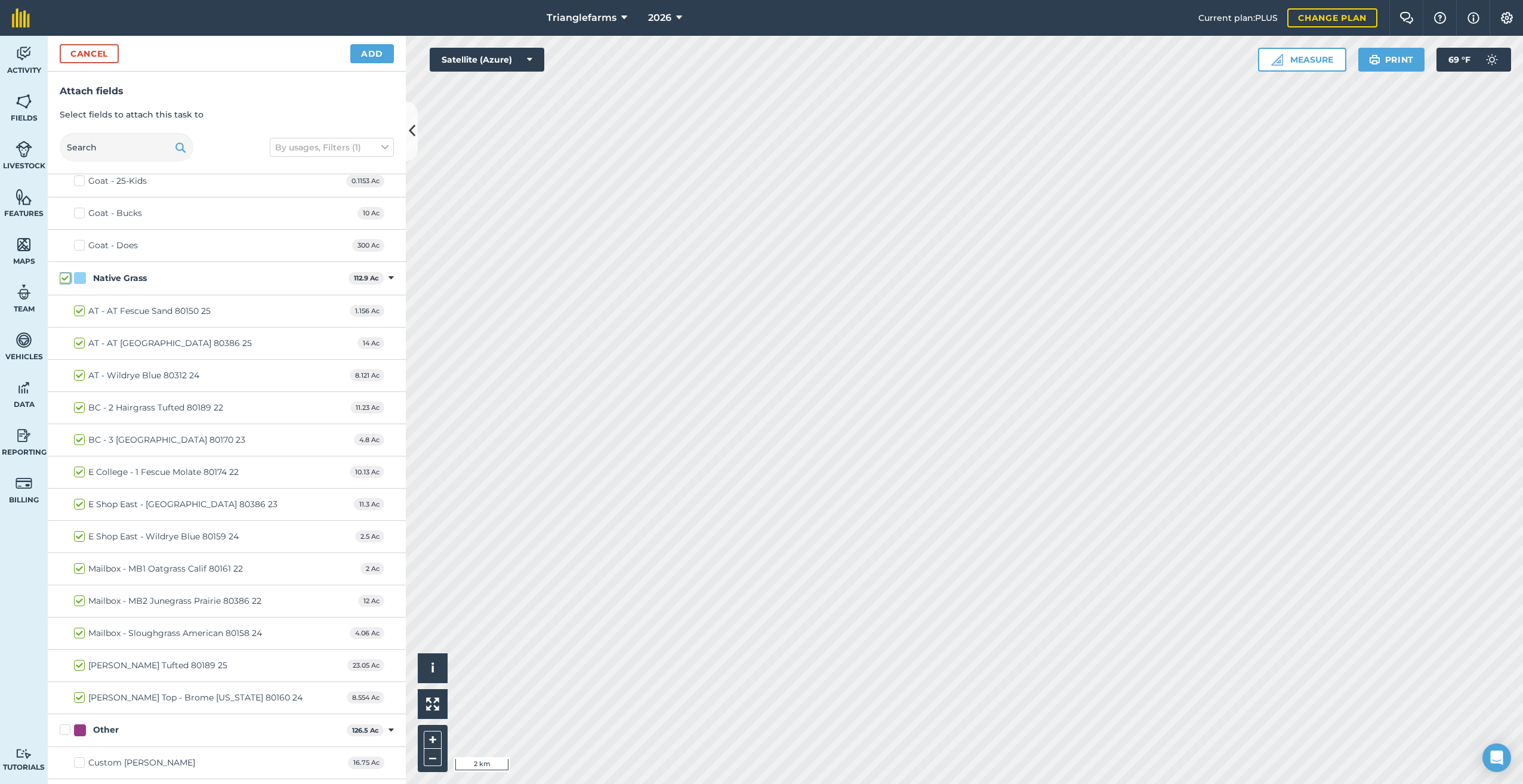
checkbox input "true"
click at [78, 627] on label "Mailbox - Sloughgrass American 80158 24" at bounding box center [168, 633] width 188 height 13
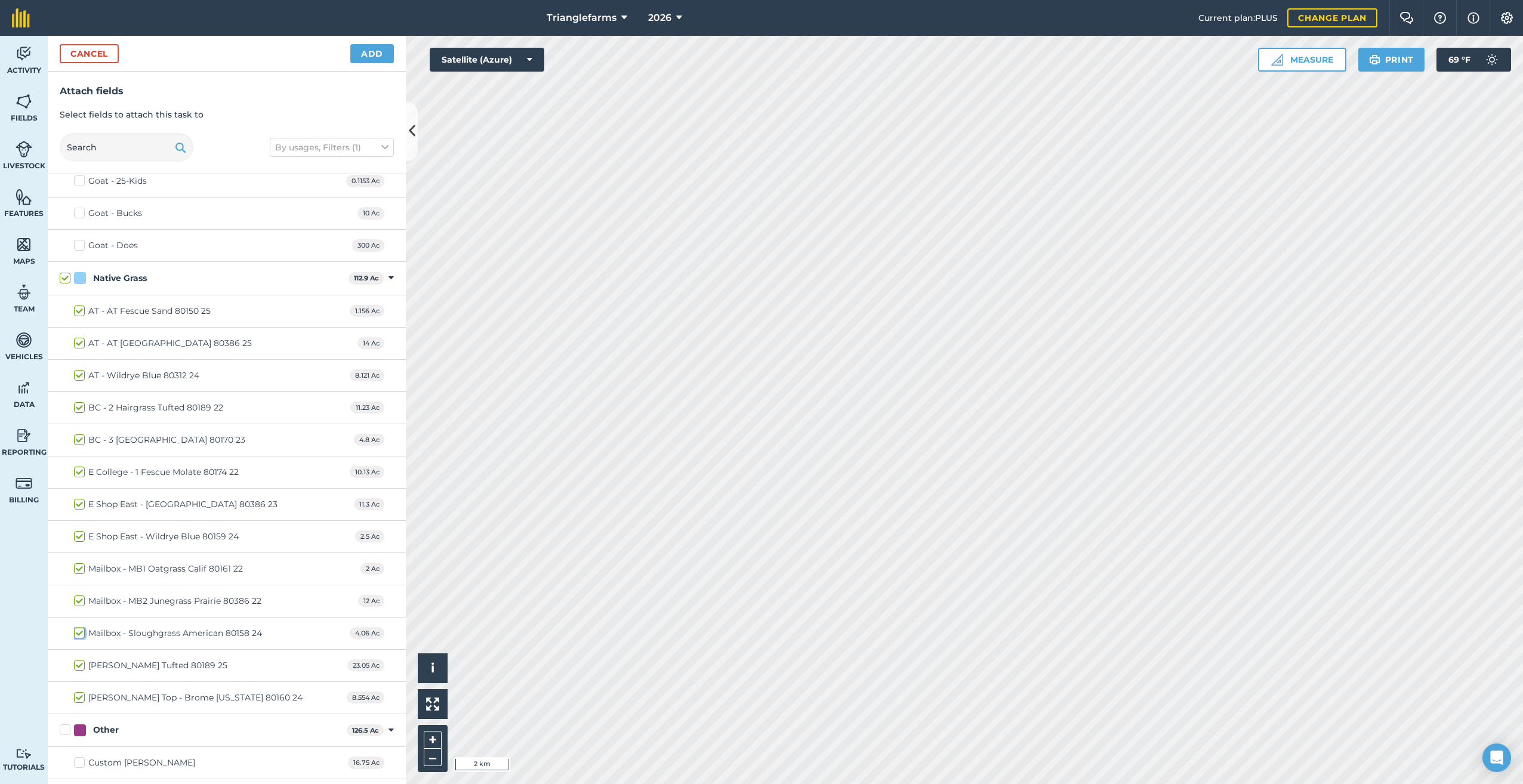
click at [78, 627] on input "Mailbox - Sloughgrass American 80158 24" at bounding box center [78, 631] width 8 height 8
checkbox input "false"
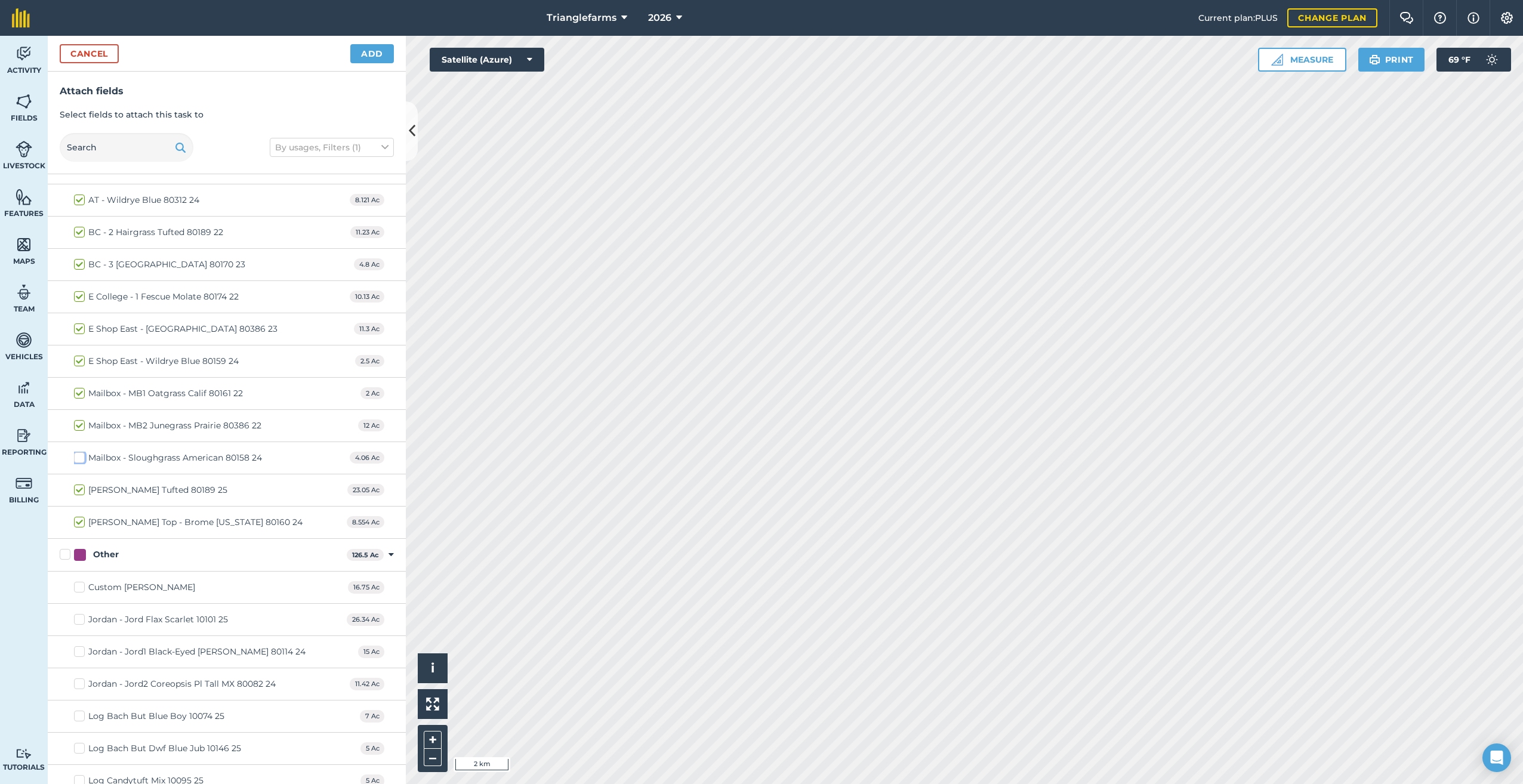
scroll to position [4870, 0]
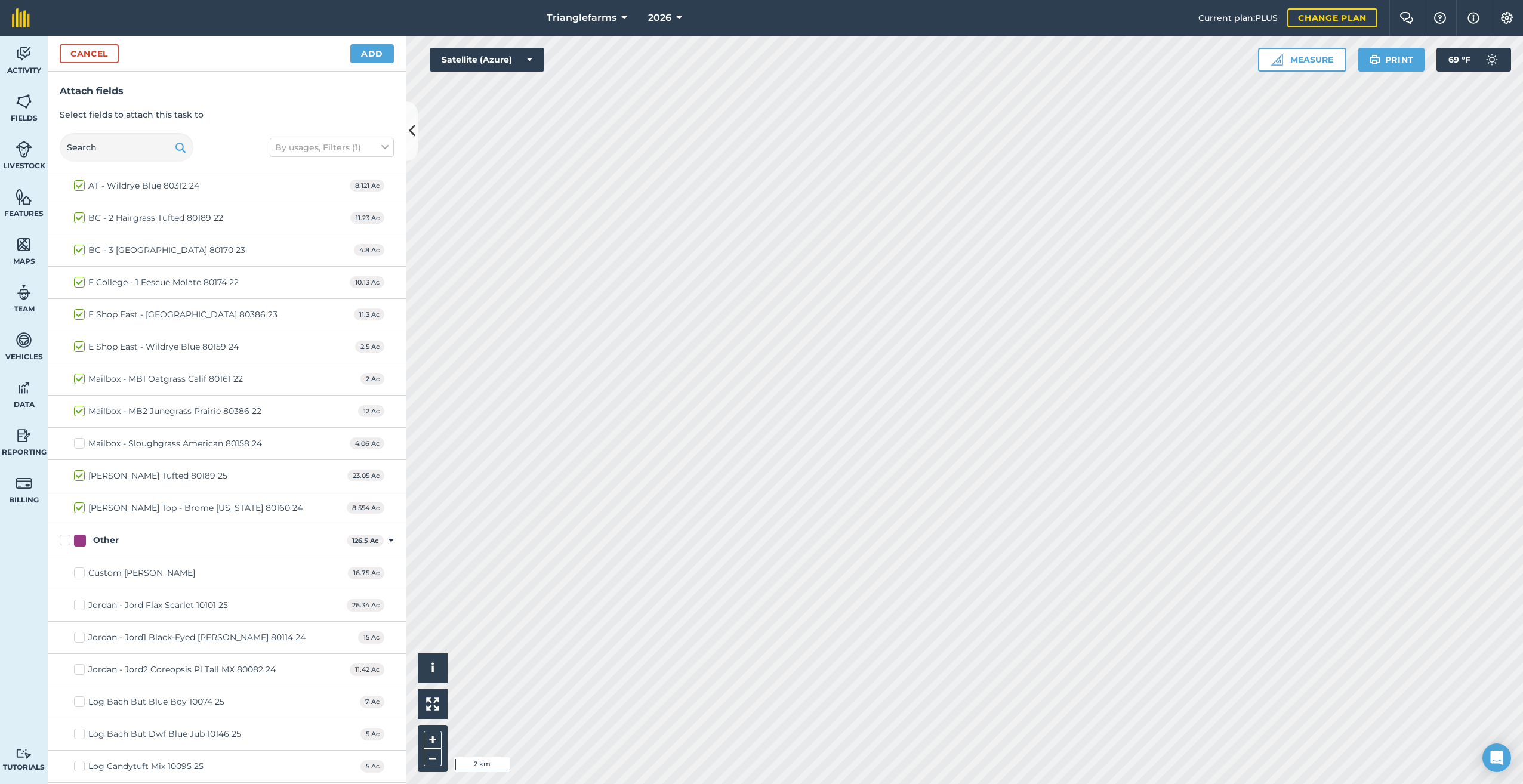
drag, startPoint x: 80, startPoint y: 463, endPoint x: 152, endPoint y: 478, distance: 73.5
click at [80, 469] on label "Mattison - Matt Hairgrass Tufted 80189 25" at bounding box center [151, 476] width 154 height 13
click at [80, 469] on input "Mattison - Matt Hairgrass Tufted 80189 25" at bounding box center [78, 473] width 8 height 8
checkbox input "false"
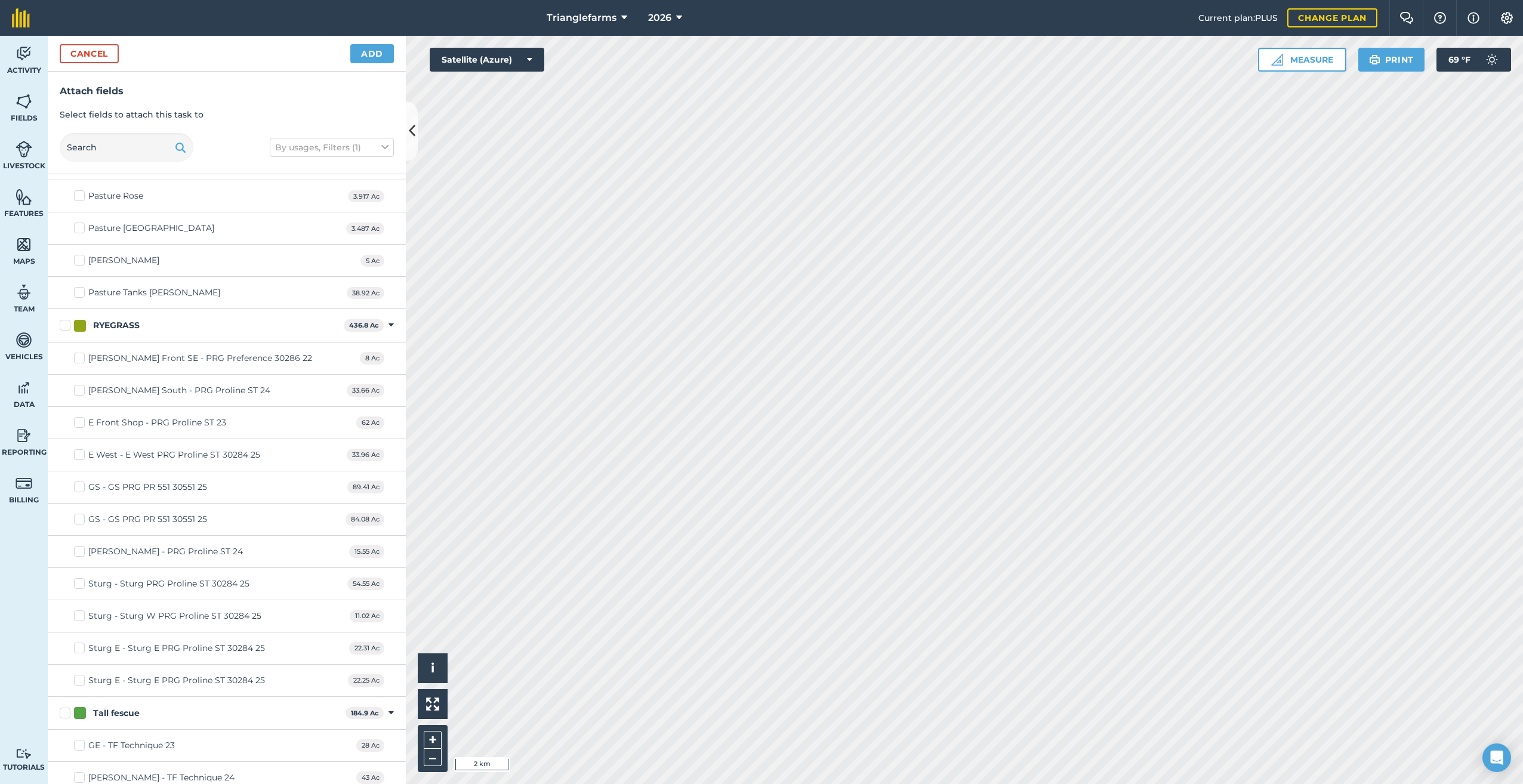
scroll to position [5964, 0]
click at [64, 311] on label "RYEGRASS" at bounding box center [199, 317] width 279 height 13
click at [64, 311] on input "RYEGRASS" at bounding box center [64, 315] width 8 height 8
checkbox input "true"
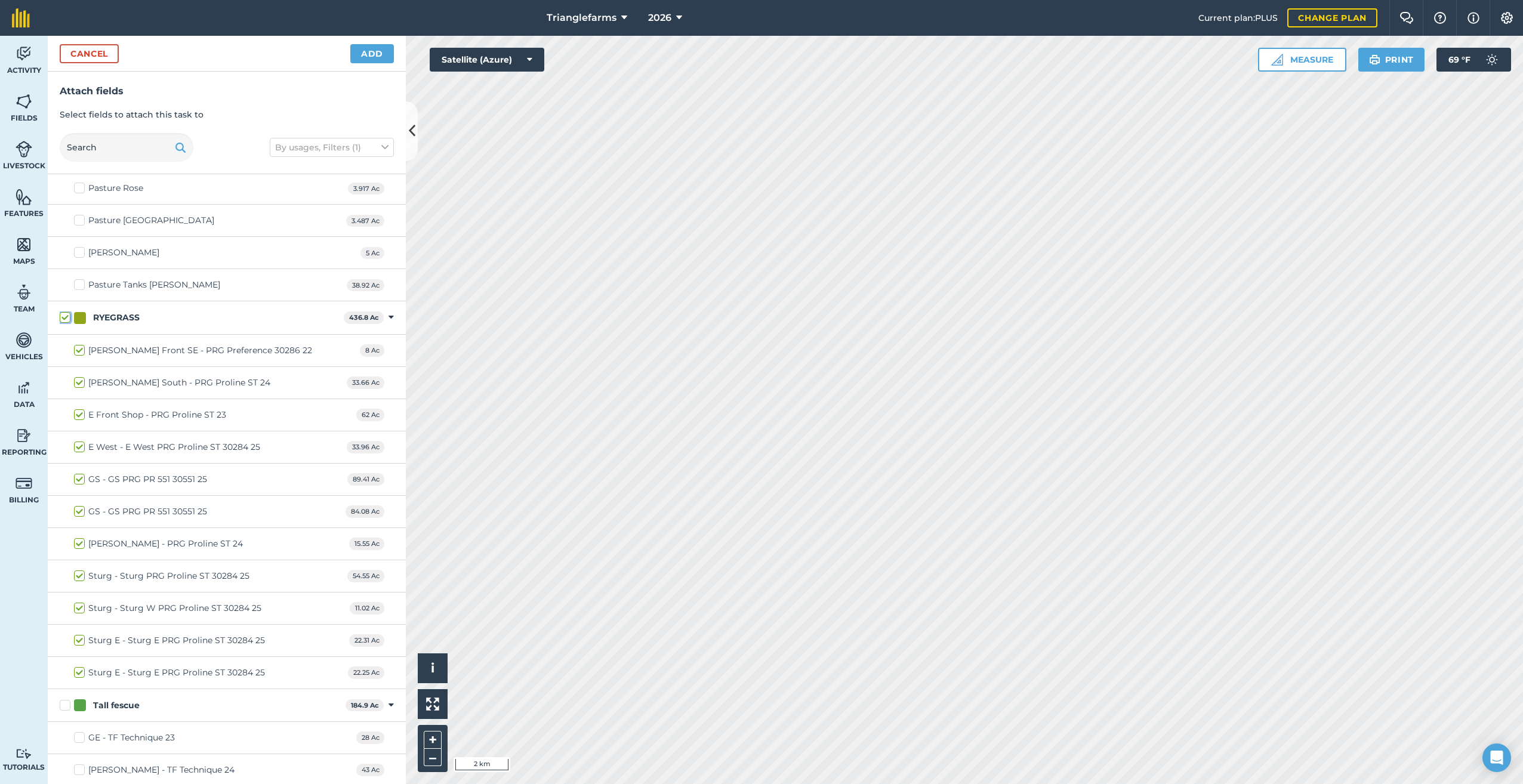
checkbox input "true"
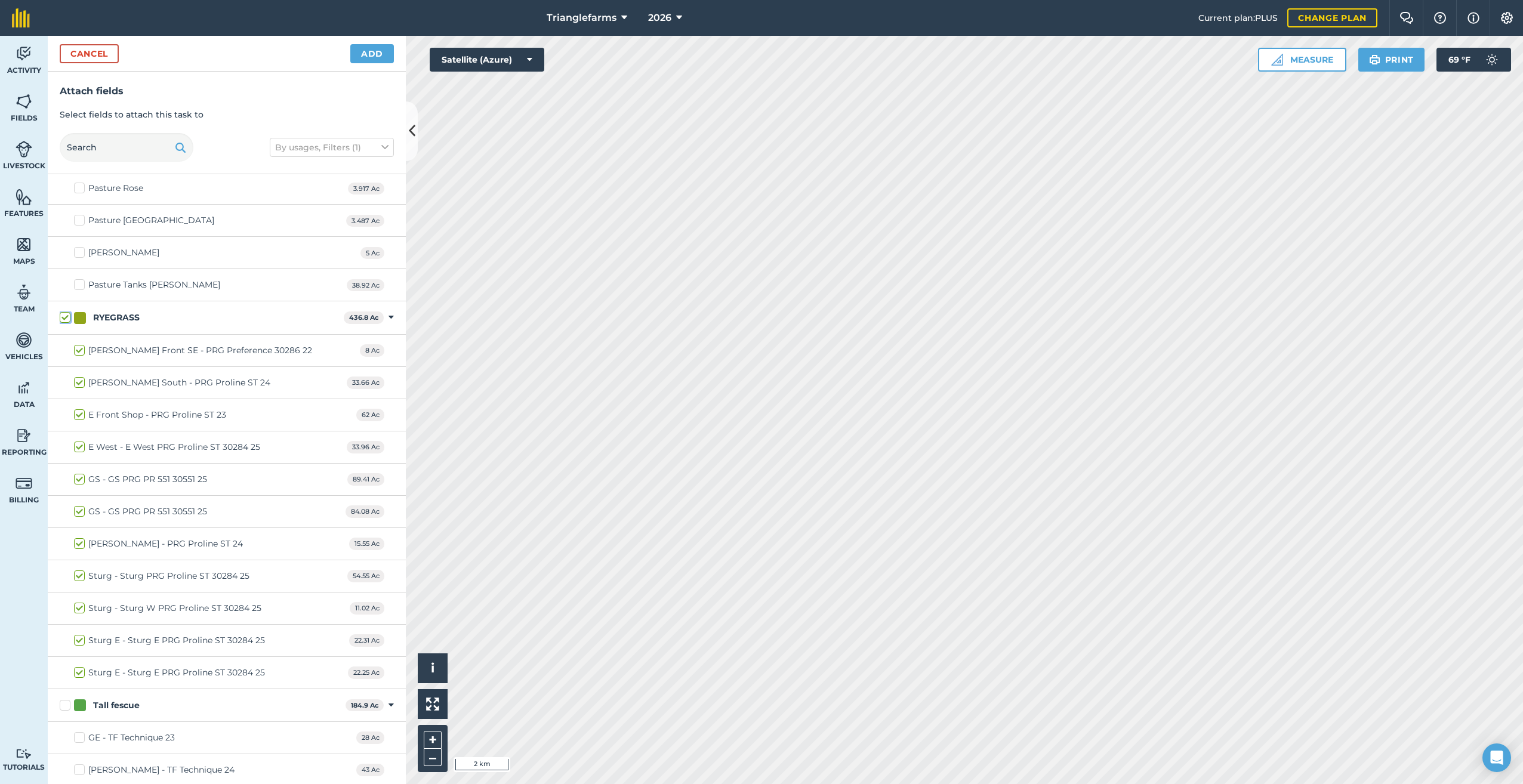
checkbox input "true"
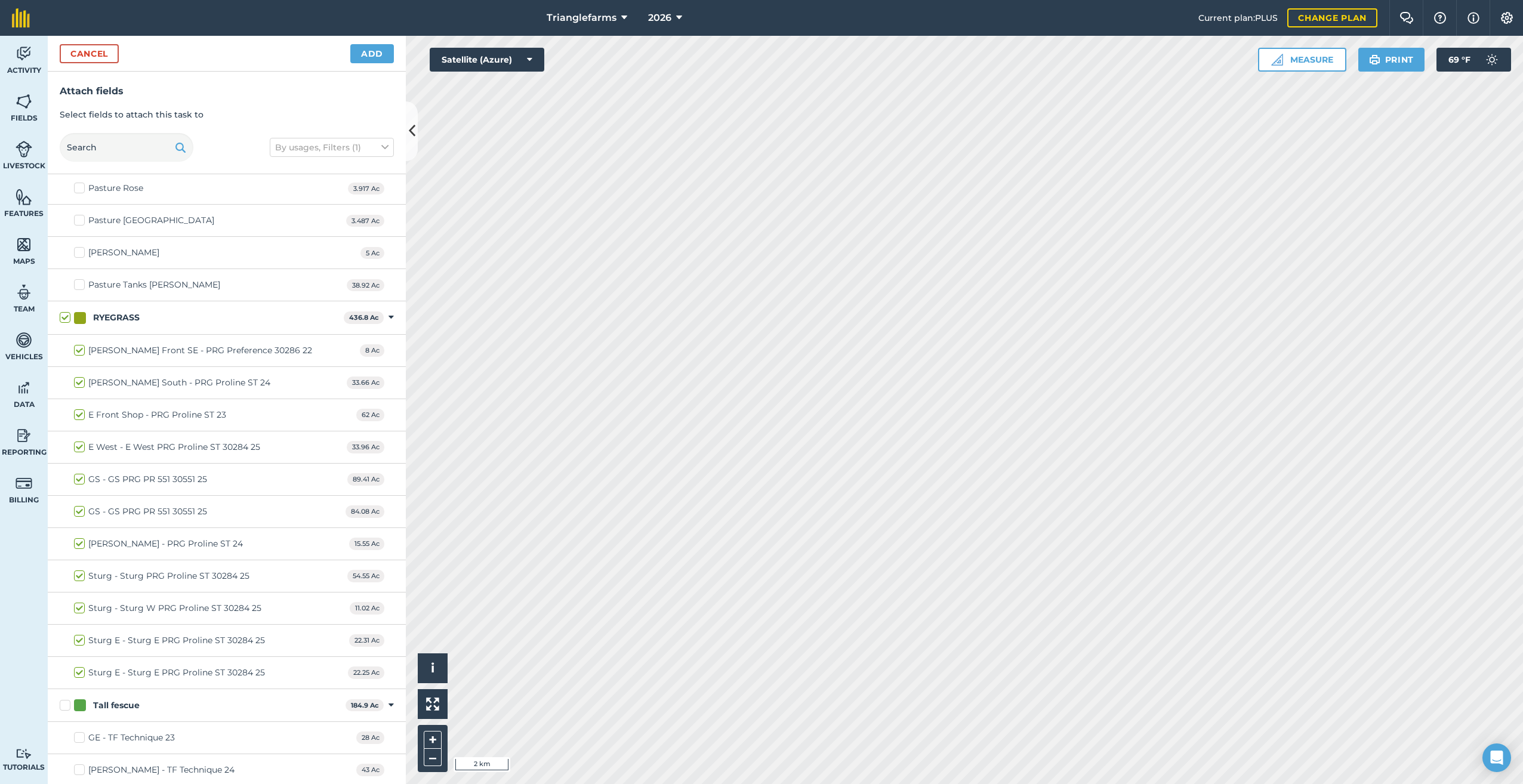
drag, startPoint x: 78, startPoint y: 335, endPoint x: 106, endPoint y: 358, distance: 36.2
click at [79, 344] on label "Bartel Front SE - PRG Preference 30286 22" at bounding box center [193, 350] width 238 height 13
click at [79, 344] on input "Bartel Front SE - PRG Preference 30286 22" at bounding box center [78, 348] width 8 height 8
checkbox input "false"
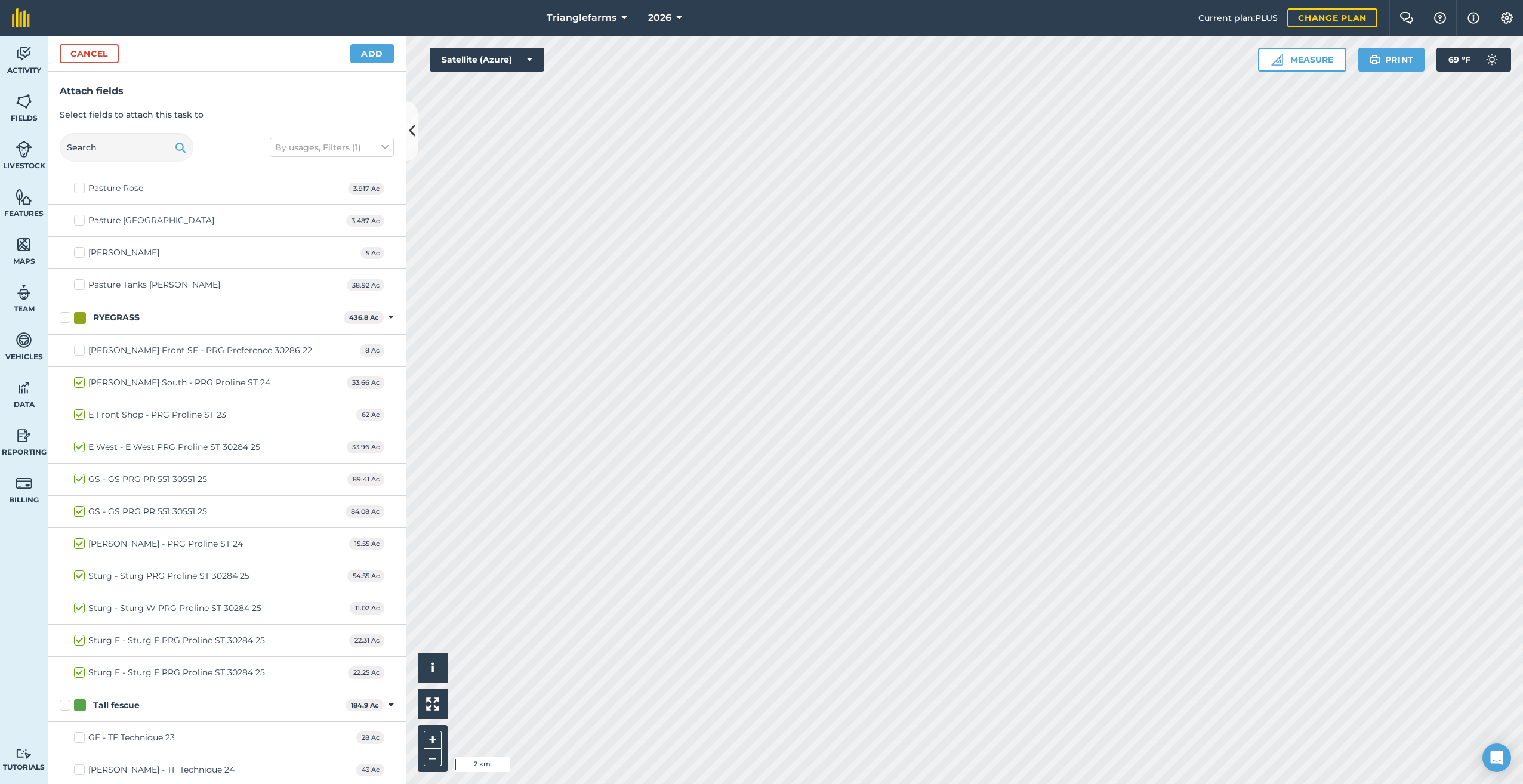
click at [77, 440] on label "E West - E West PRG Proline ST 30284 25" at bounding box center [167, 447] width 186 height 13
click at [77, 440] on input "E West - E West PRG Proline ST 30284 25" at bounding box center [78, 445] width 8 height 8
checkbox input "false"
click at [81, 473] on label "GS - GS PRG PR 551 30551 25" at bounding box center [140, 479] width 133 height 13
click at [81, 473] on input "GS - GS PRG PR 551 30551 25" at bounding box center [78, 477] width 8 height 8
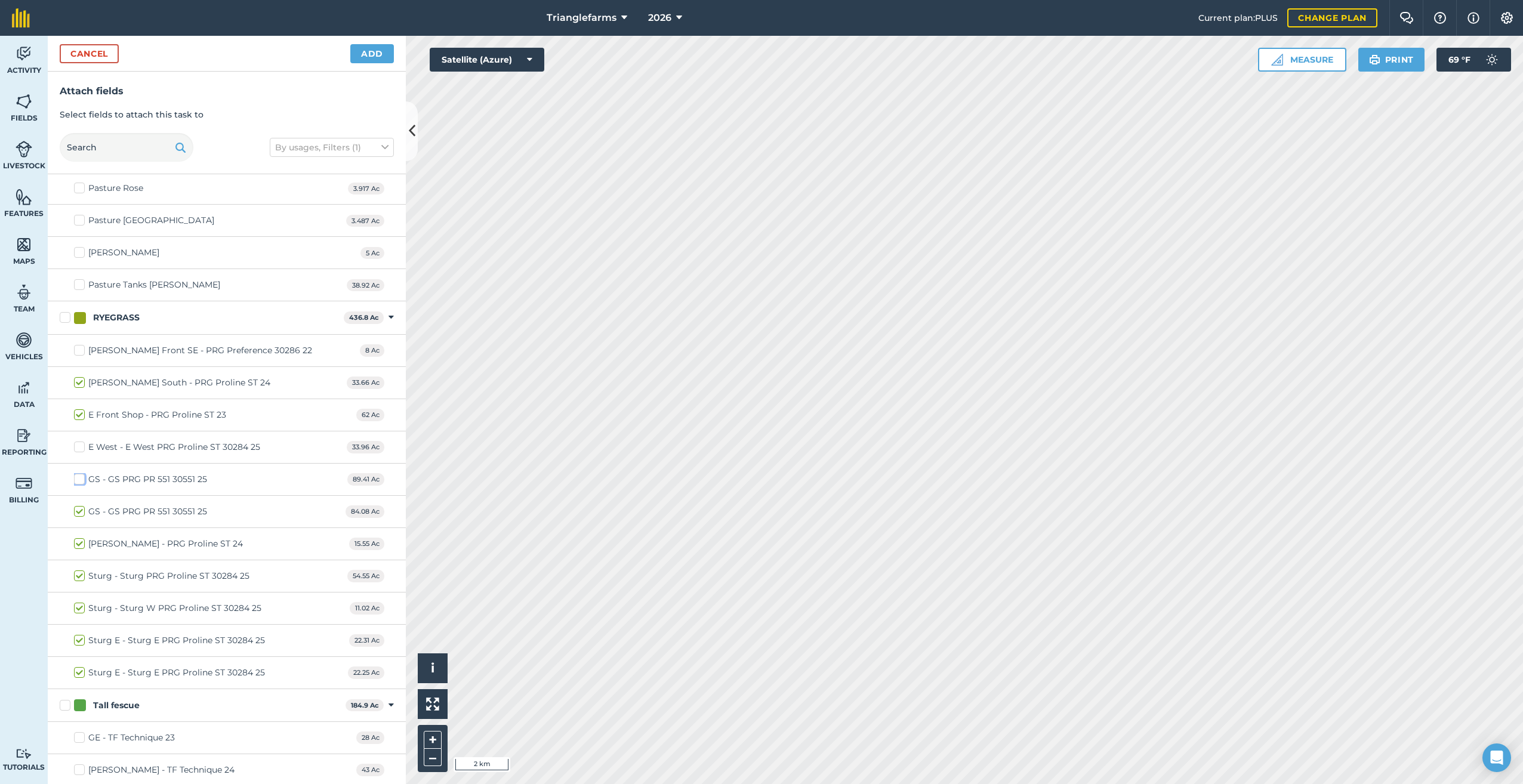
checkbox input "false"
click at [79, 505] on label "GS - GS PRG PR 551 30551 25" at bounding box center [140, 511] width 133 height 13
click at [79, 505] on input "GS - GS PRG PR 551 30551 25" at bounding box center [78, 509] width 8 height 8
checkbox input "false"
click at [76, 666] on label "Sturg E - Sturg E PRG Proline ST 30284 25" at bounding box center [169, 672] width 191 height 13
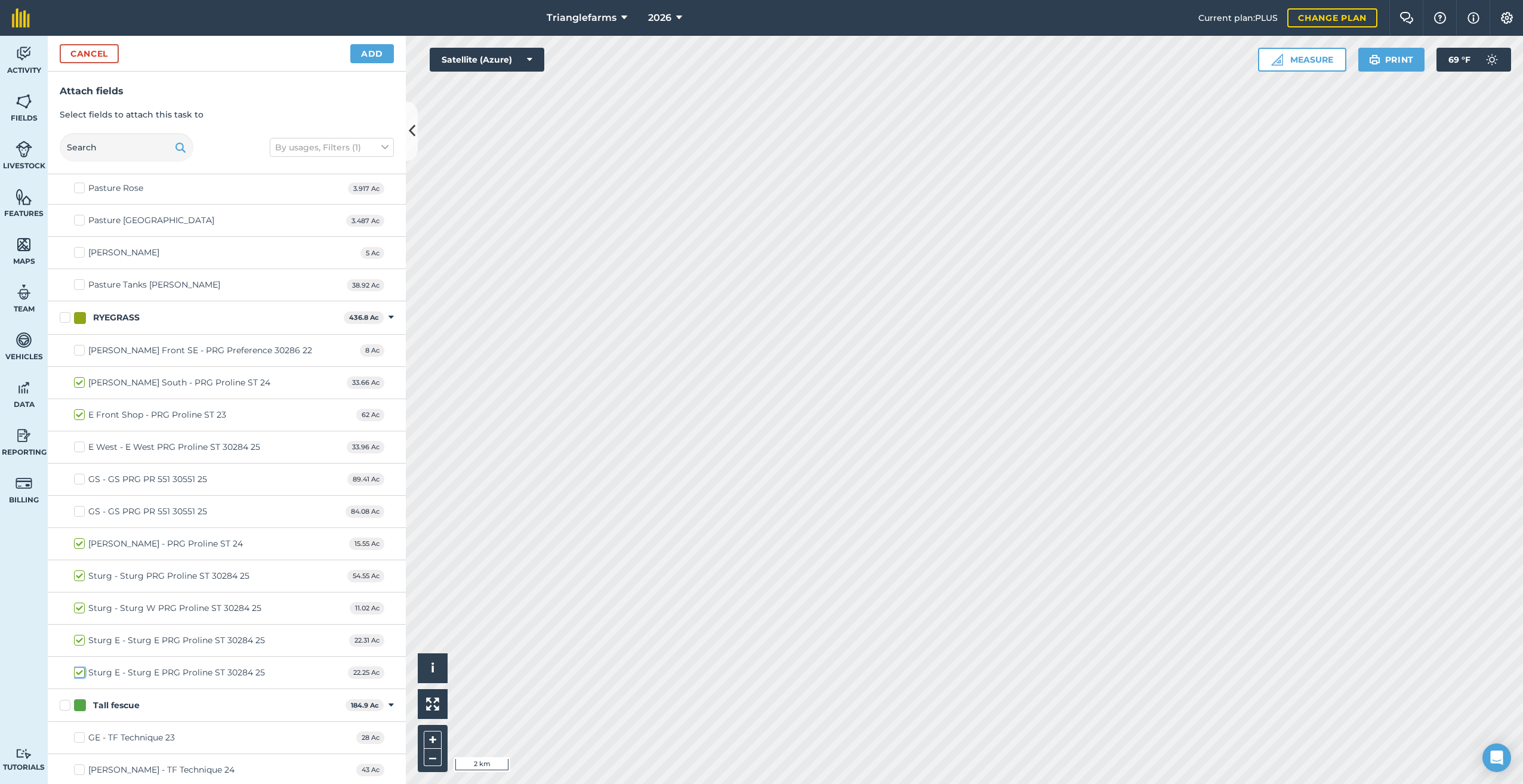
click at [76, 666] on input "Sturg E - Sturg E PRG Proline ST 30284 25" at bounding box center [78, 670] width 8 height 8
checkbox input "false"
click at [80, 634] on label "Sturg E - Sturg E PRG Proline ST 30284 25" at bounding box center [169, 640] width 191 height 13
click at [80, 634] on input "Sturg E - Sturg E PRG Proline ST 30284 25" at bounding box center [78, 638] width 8 height 8
checkbox input "false"
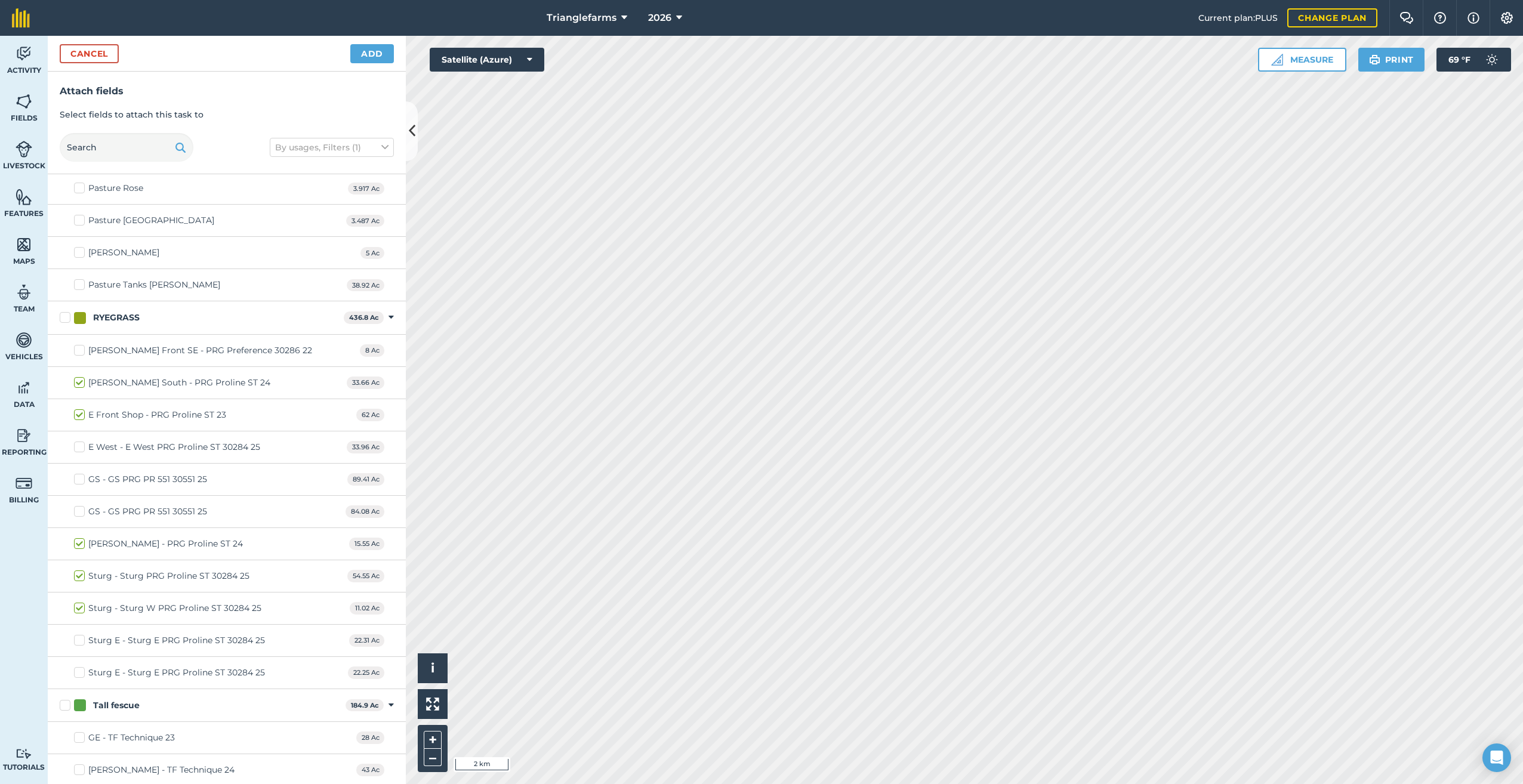
click at [81, 601] on label "Sturg - Sturg W PRG Proline ST 30284 25" at bounding box center [168, 608] width 187 height 13
click at [81, 601] on input "Sturg - Sturg W PRG Proline ST 30284 25" at bounding box center [78, 606] width 8 height 8
checkbox input "false"
click at [75, 570] on label "Sturg - Sturg PRG Proline ST 30284 25" at bounding box center [162, 576] width 175 height 13
click at [75, 570] on input "Sturg - Sturg PRG Proline ST 30284 25" at bounding box center [78, 574] width 8 height 8
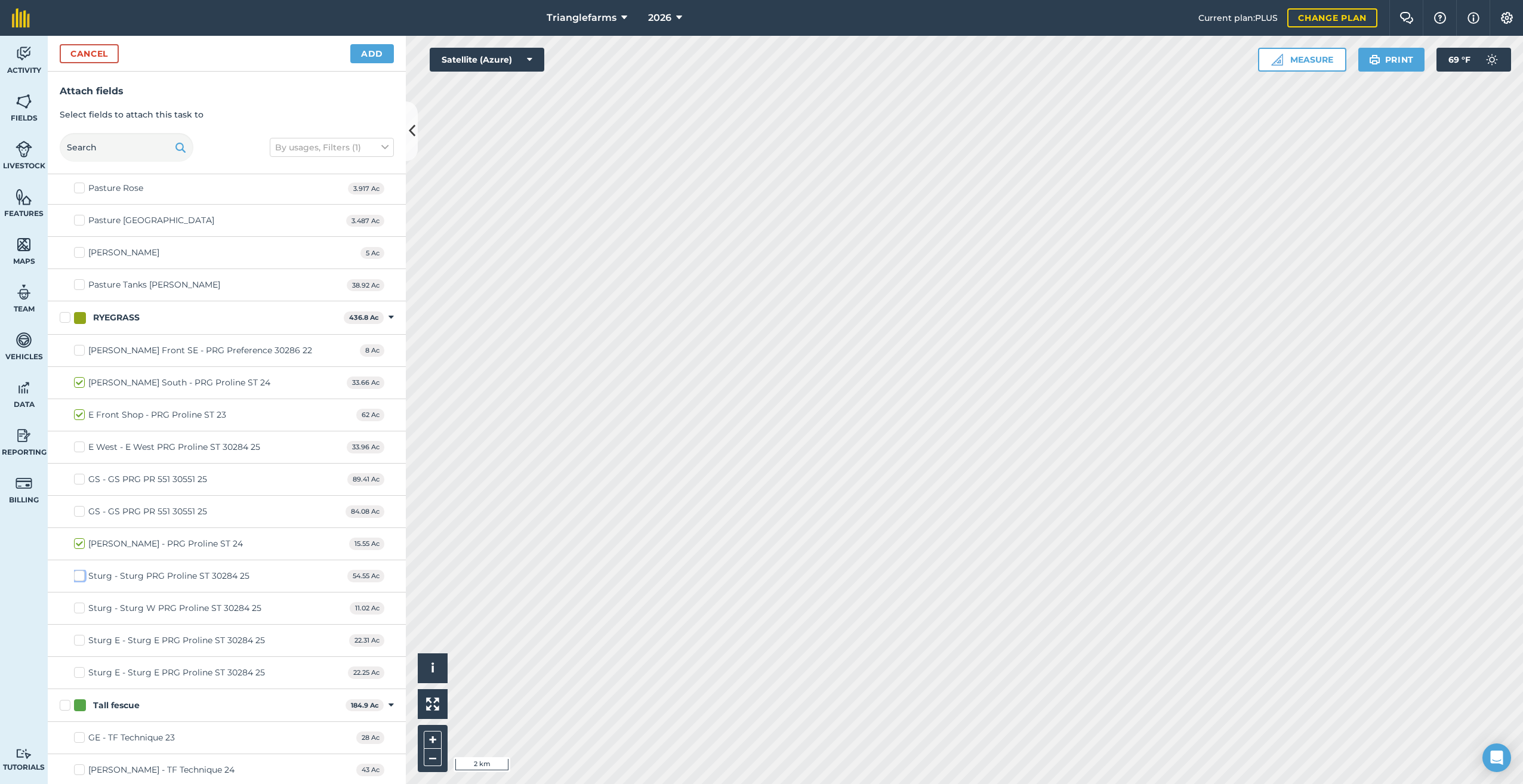
checkbox input "false"
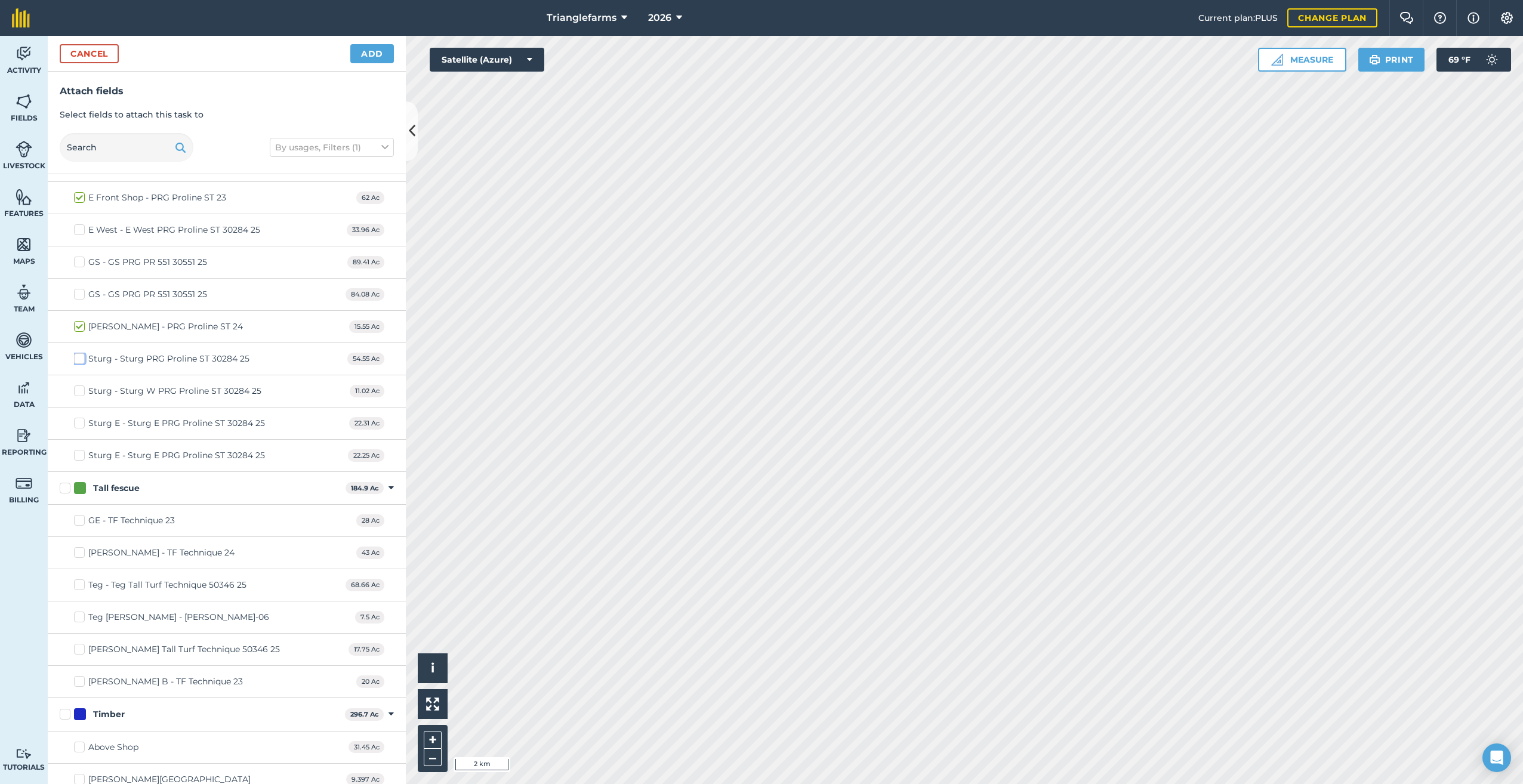
scroll to position [6203, 0]
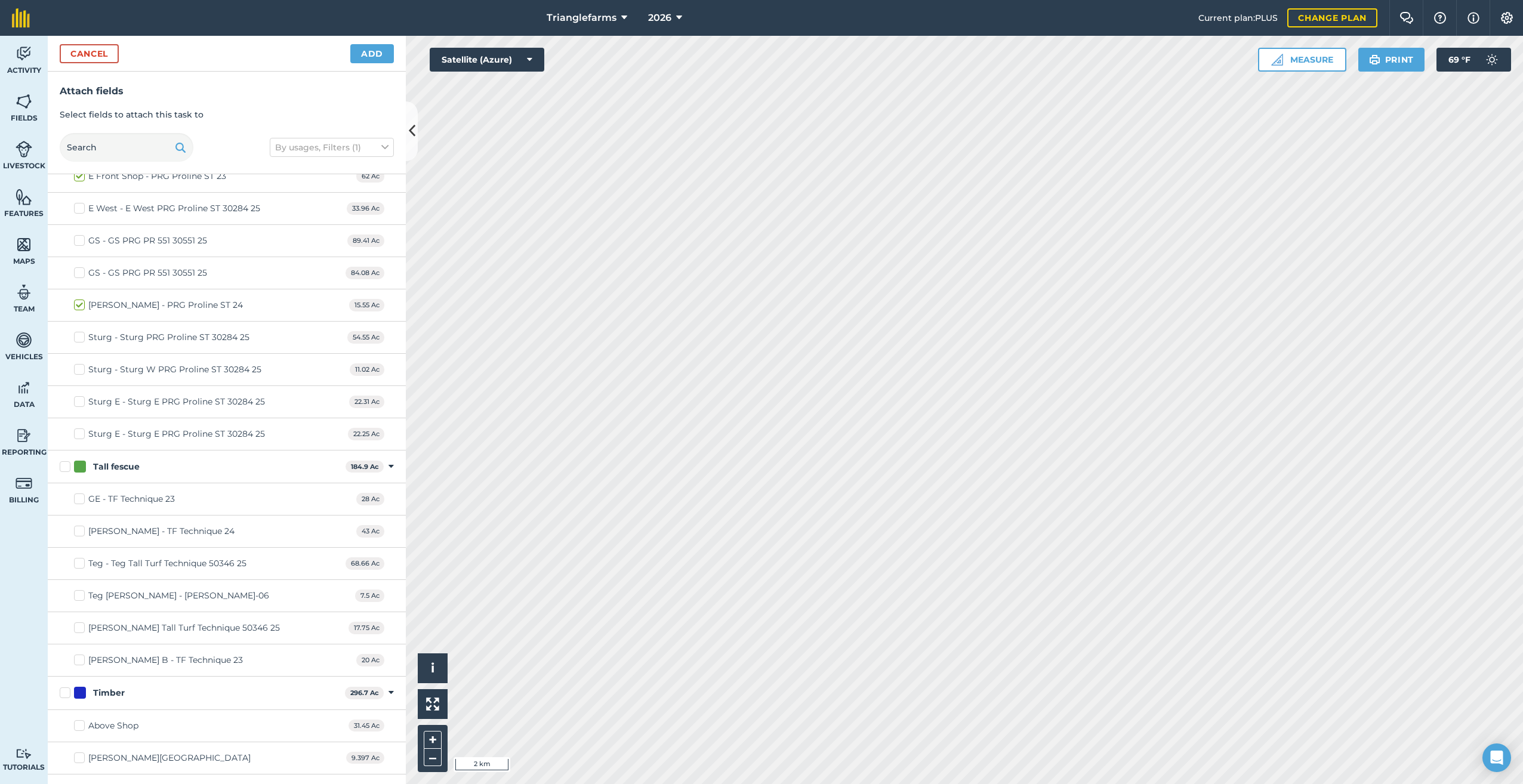
click at [61, 461] on label "Tall fescue" at bounding box center [200, 467] width 281 height 13
click at [61, 461] on input "Tall fescue" at bounding box center [64, 465] width 8 height 8
checkbox input "true"
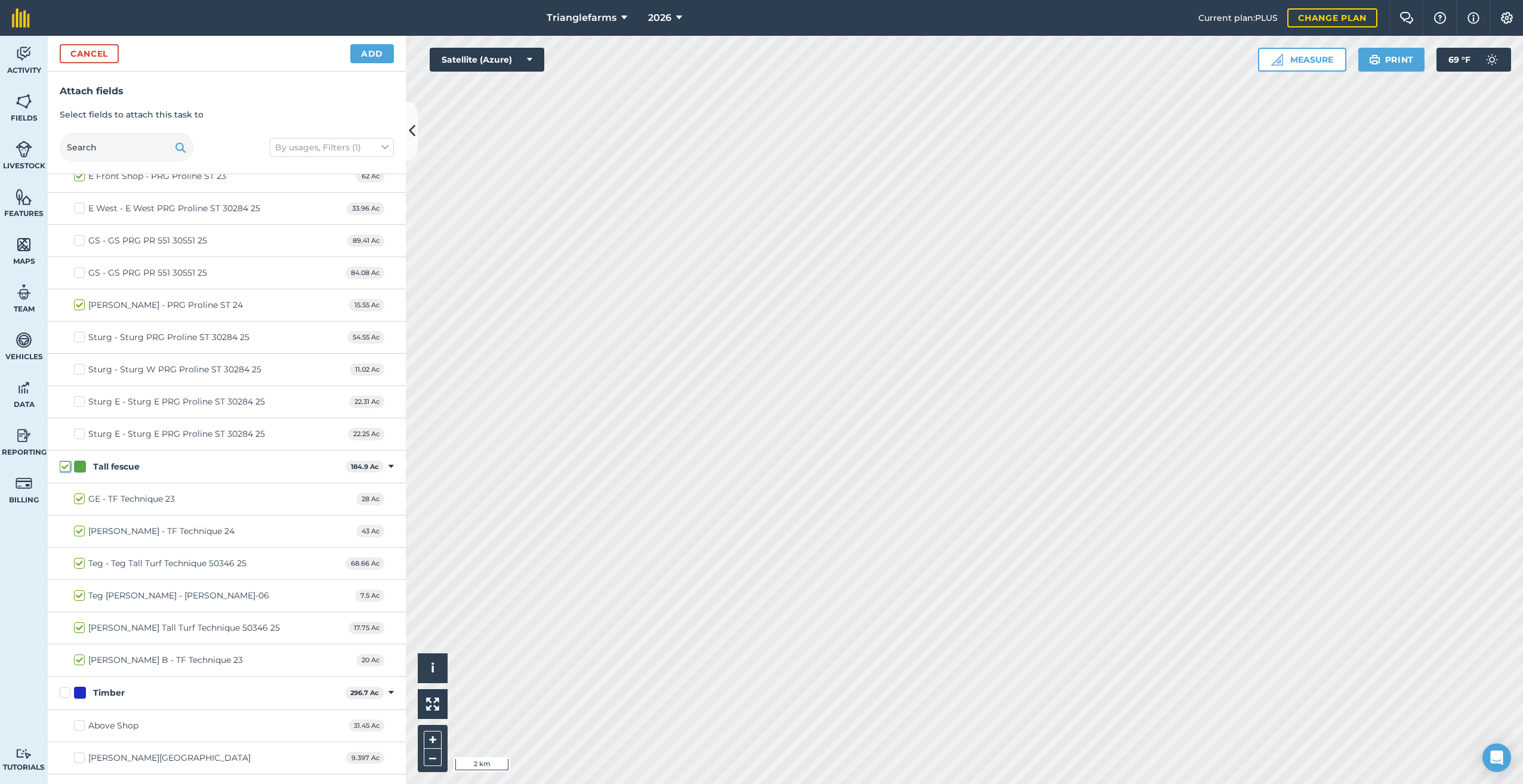
checkbox input "true"
click at [80, 557] on label "Teg - Teg Tall Turf Technique 50346 25" at bounding box center [160, 563] width 173 height 13
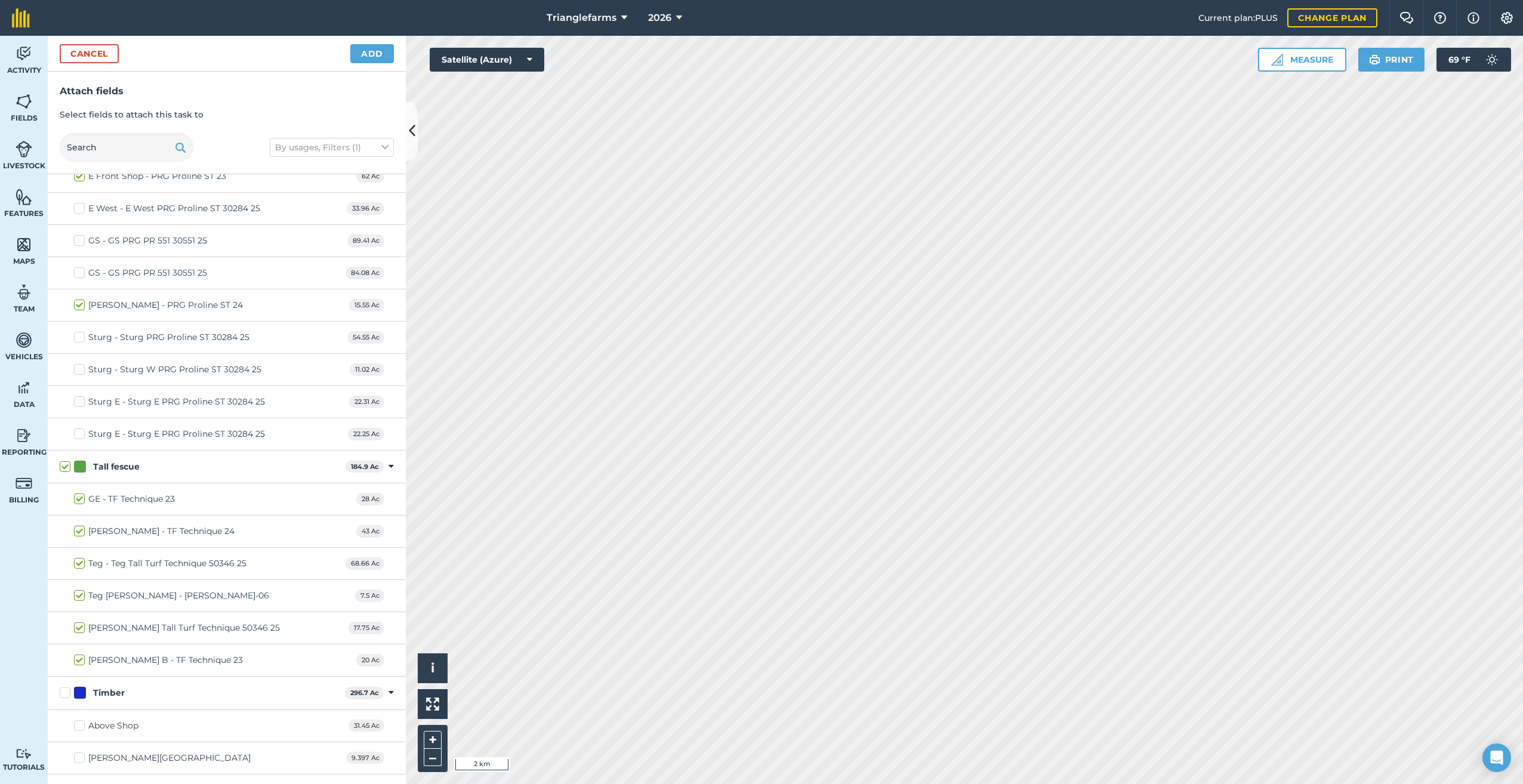
click at [80, 557] on input "Teg - Teg Tall Turf Technique 50346 25" at bounding box center [78, 561] width 8 height 8
checkbox input "false"
click at [76, 589] on label "Teg Hettwer - TF Ours-06" at bounding box center [172, 595] width 195 height 13
click at [76, 589] on input "Teg Hettwer - TF Ours-06" at bounding box center [78, 593] width 8 height 8
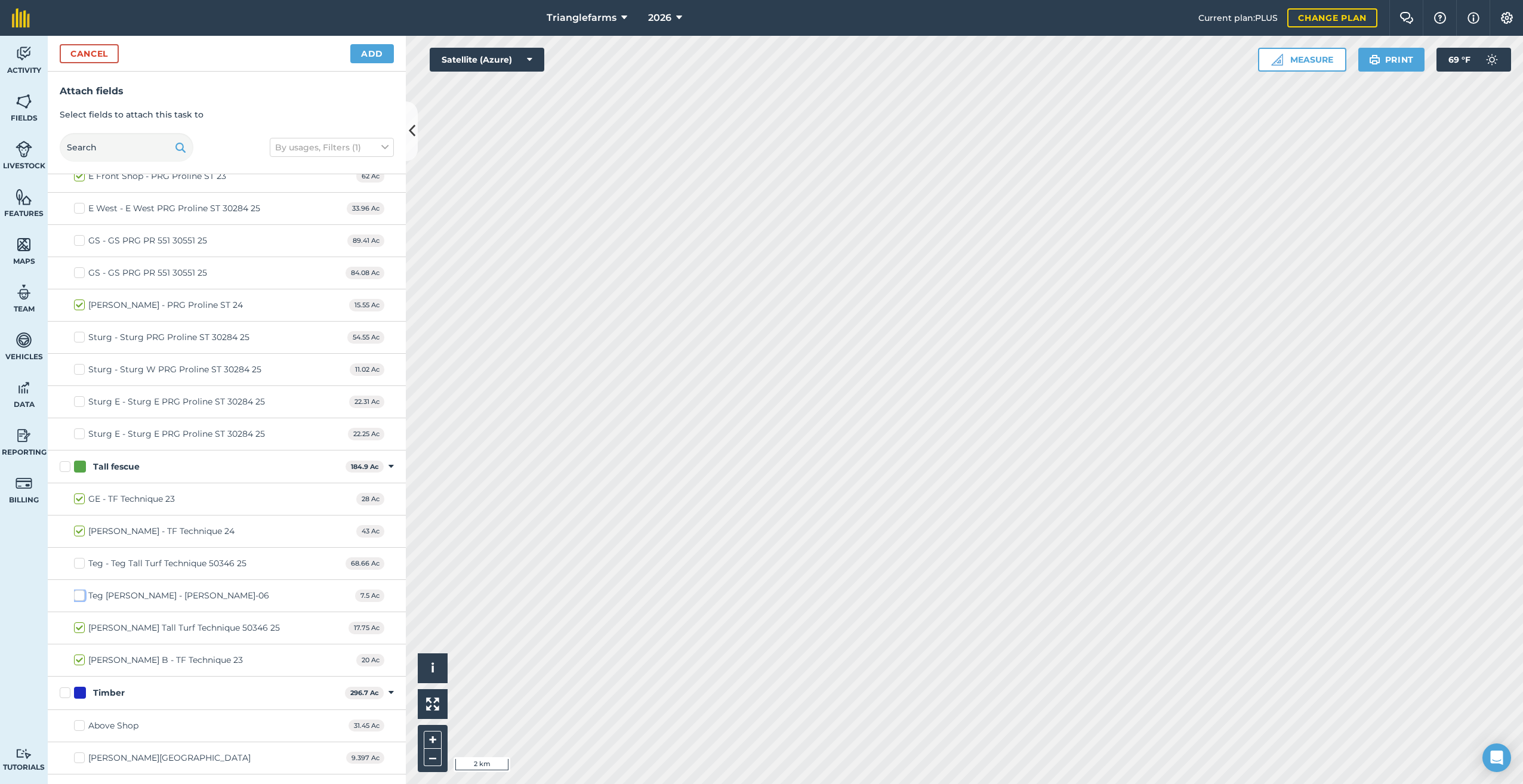
checkbox input "false"
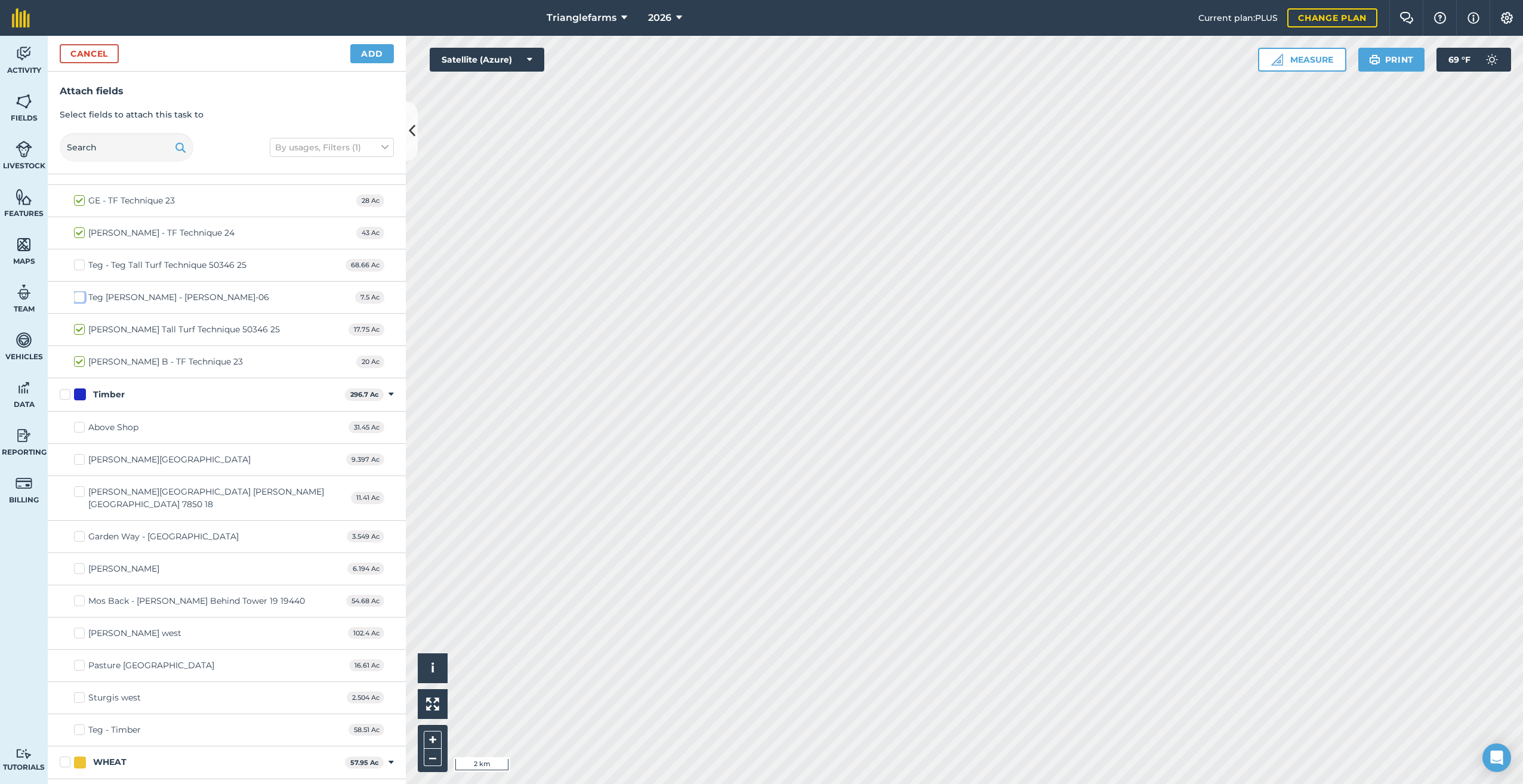
scroll to position [6503, 0]
click at [371, 51] on button "Add" at bounding box center [372, 54] width 44 height 19
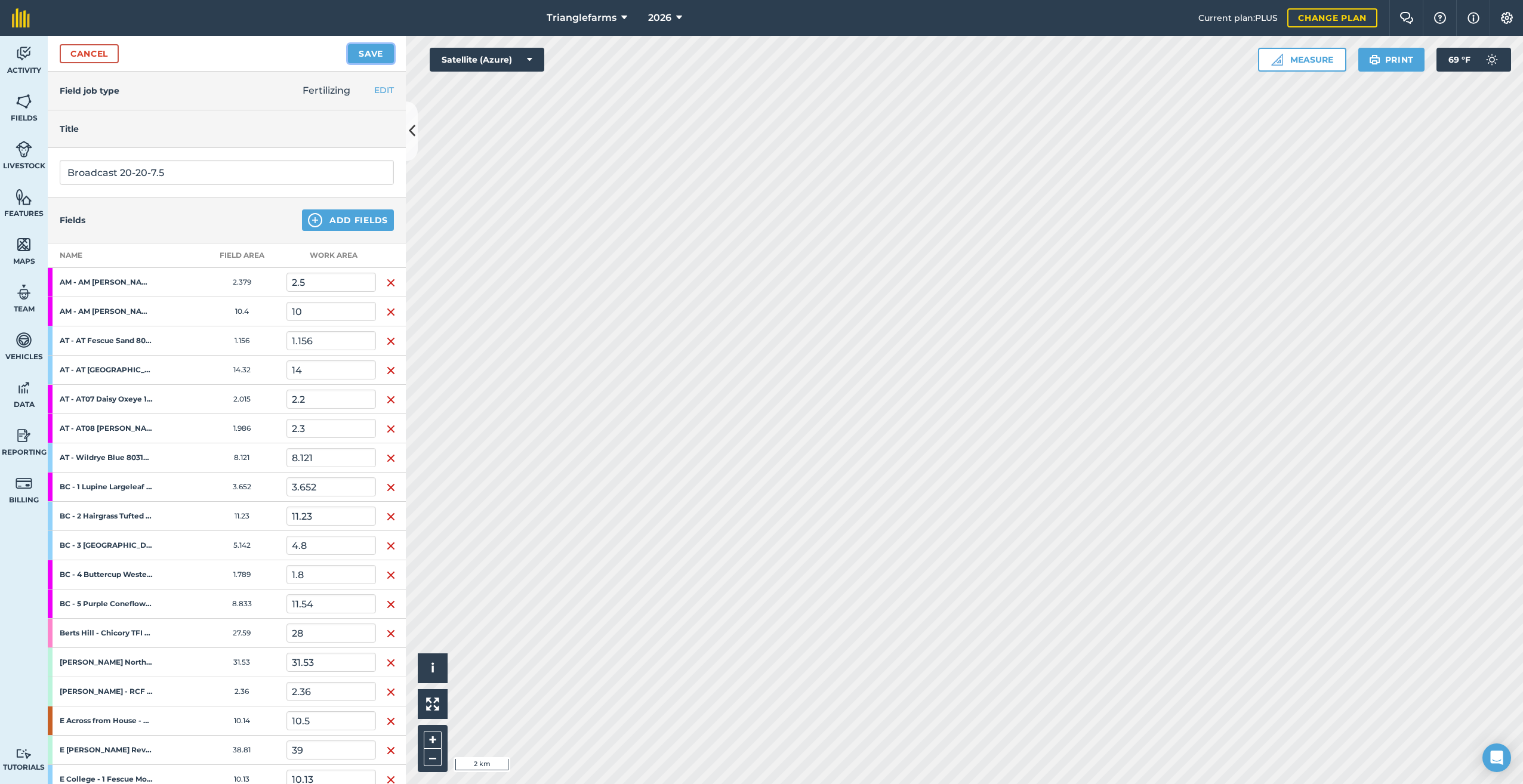
click at [363, 49] on button "Save" at bounding box center [371, 54] width 46 height 19
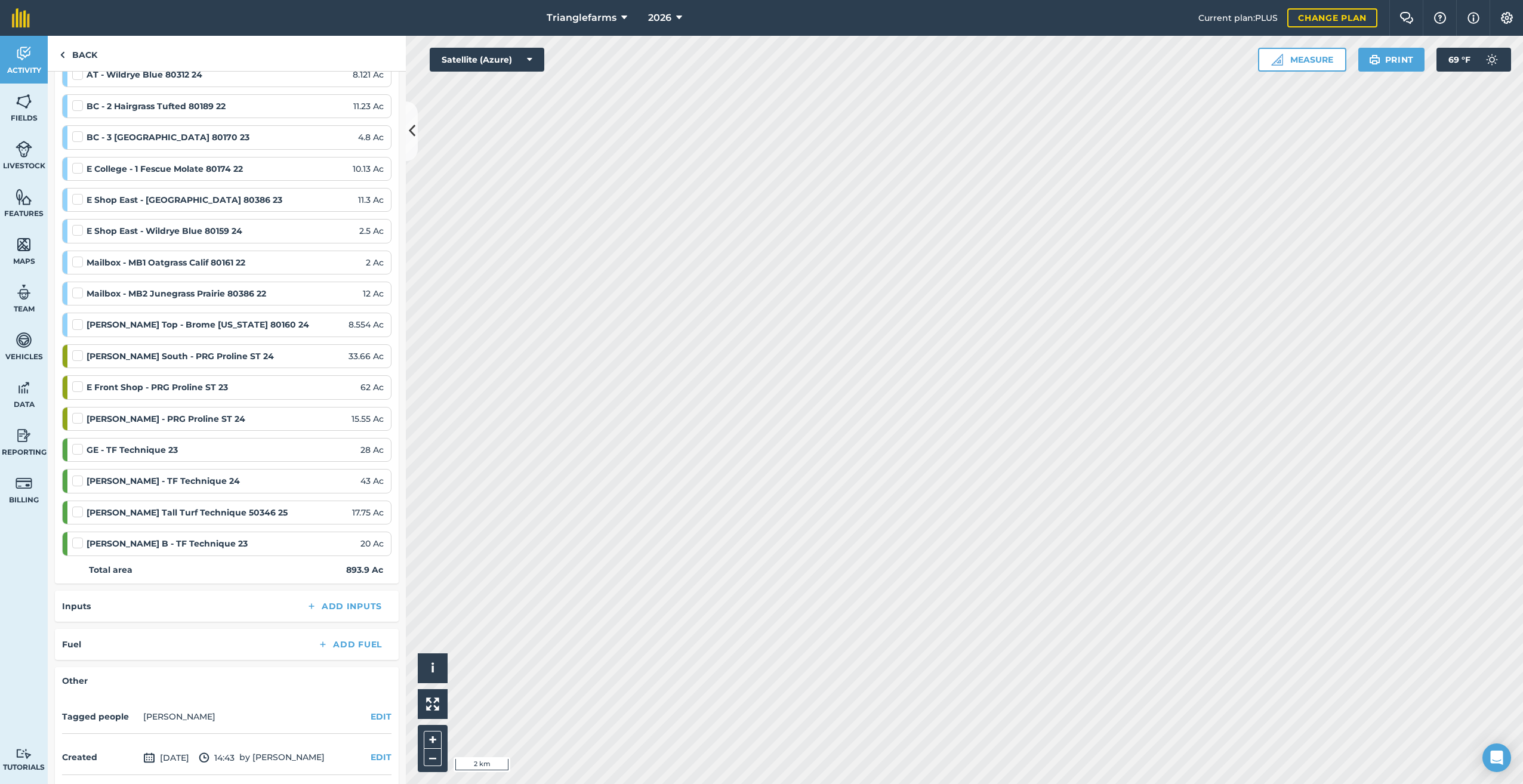
scroll to position [1785, 0]
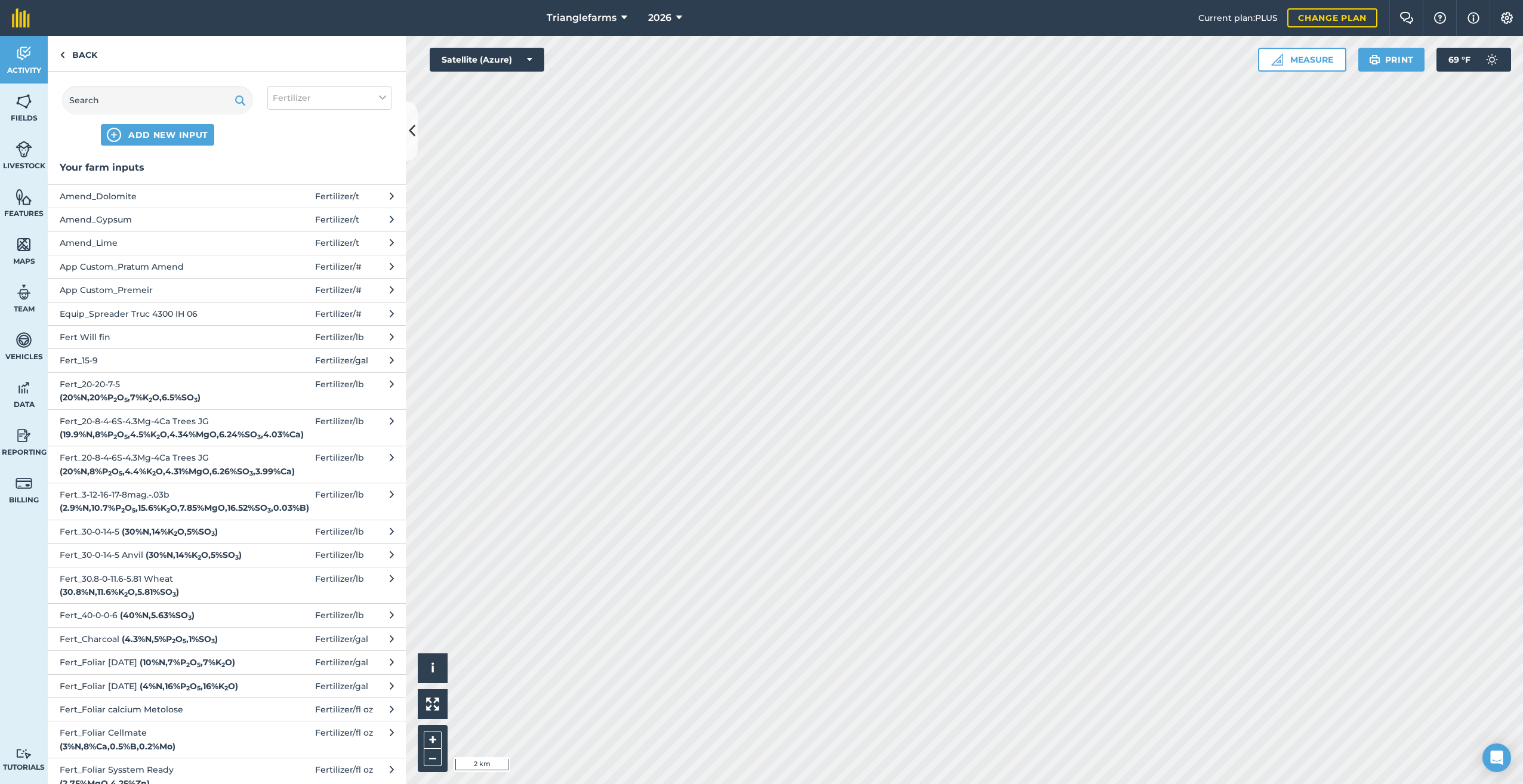
click at [78, 384] on span "Fert_20-20-7-5 ( 20 % N , 20 % P 2 O 5 , 7 % K 2 O , 6.5 % SO 3 )" at bounding box center [158, 391] width 195 height 27
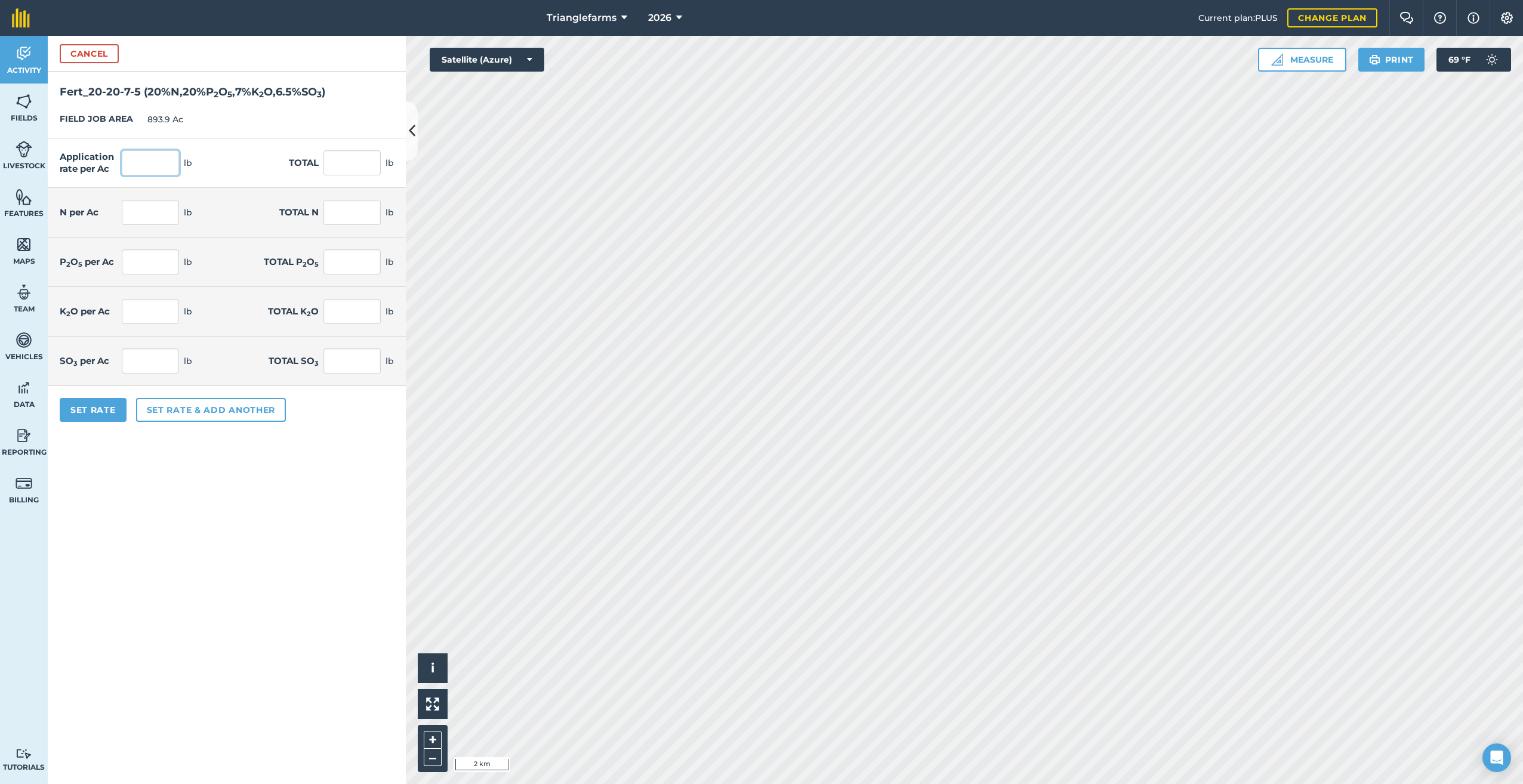
click at [142, 165] on input "text" at bounding box center [150, 162] width 57 height 25
type input "200"
type input "178,780"
type input "40"
type input "35,756"
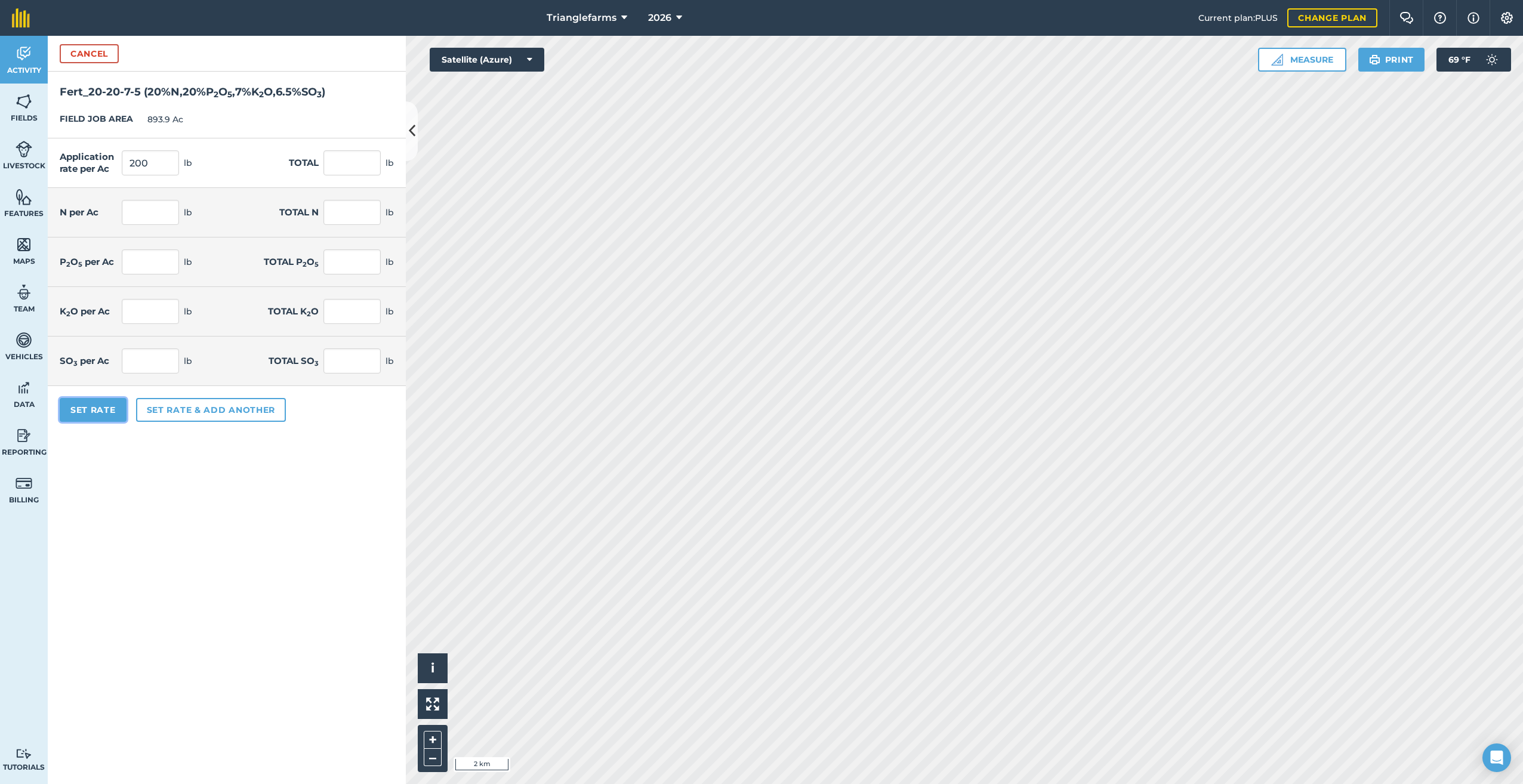
type input "40"
type input "35,756"
type input "14"
type input "12,514.6"
type input "13"
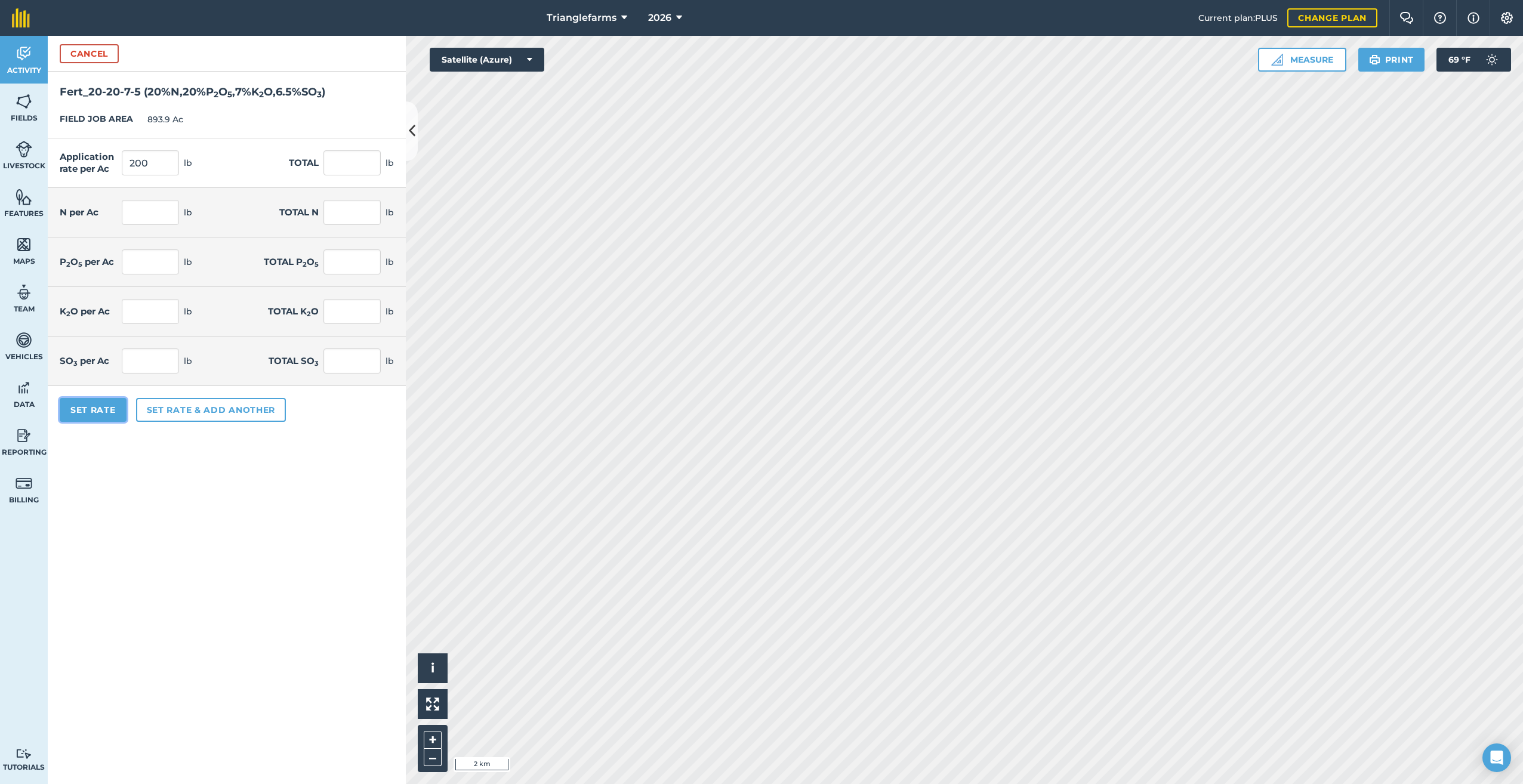
type input "11,620.7"
click at [106, 413] on button "Set Rate" at bounding box center [93, 410] width 67 height 24
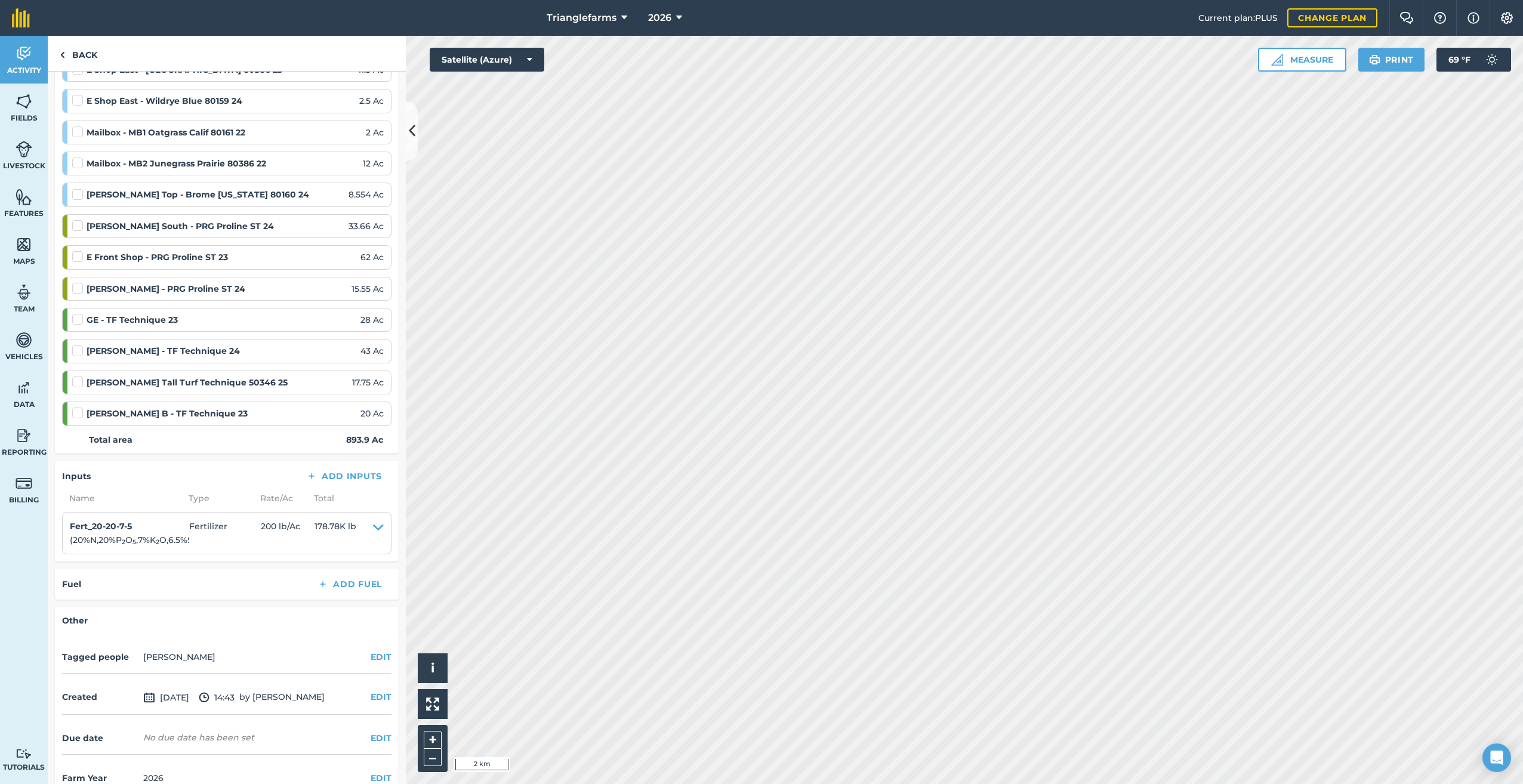
scroll to position [1855, 0]
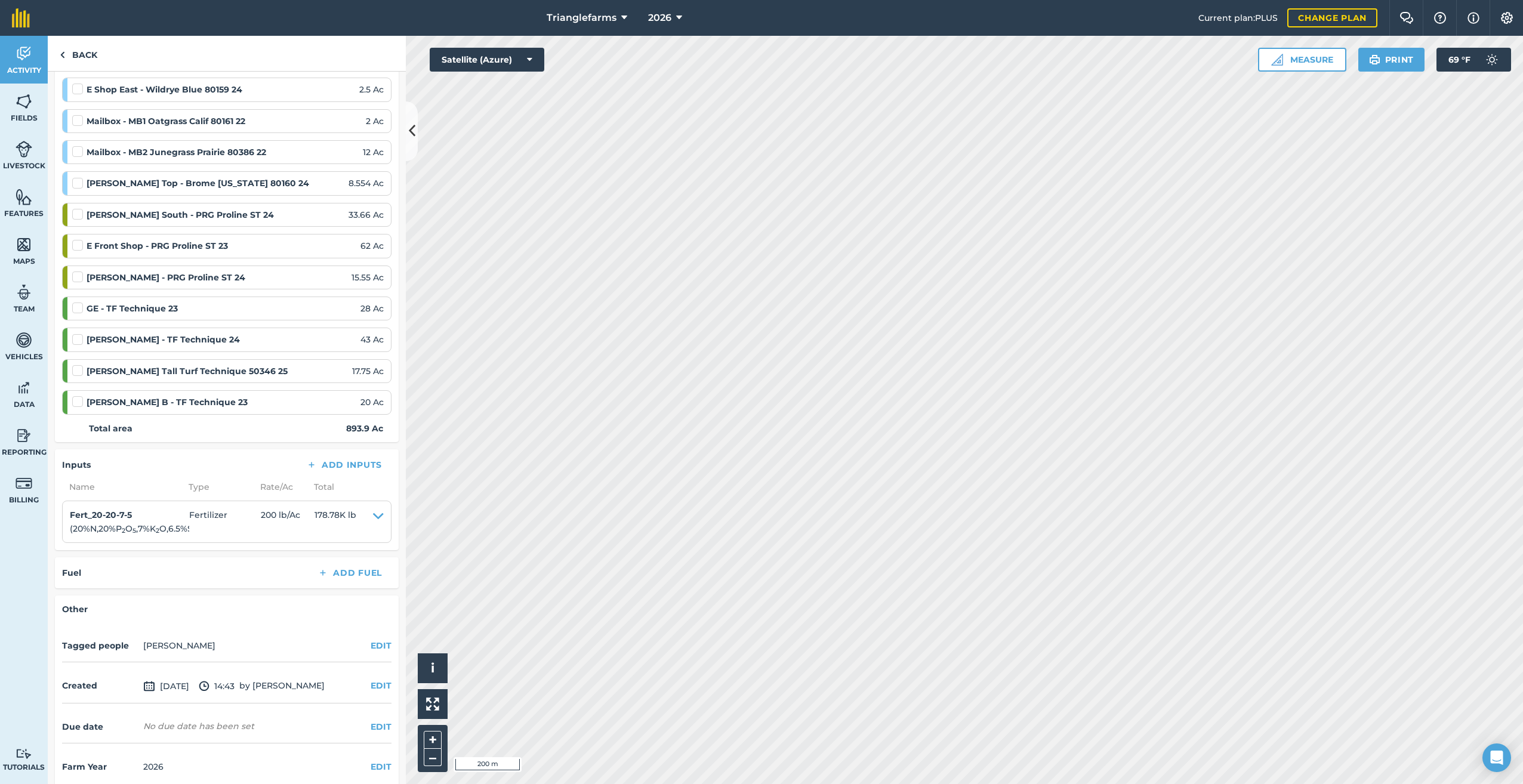
click at [716, 783] on html "Trianglefarms 2026 Current plan : PLUS Change plan Farm Chat Help Info Settings…" at bounding box center [762, 392] width 1523 height 784
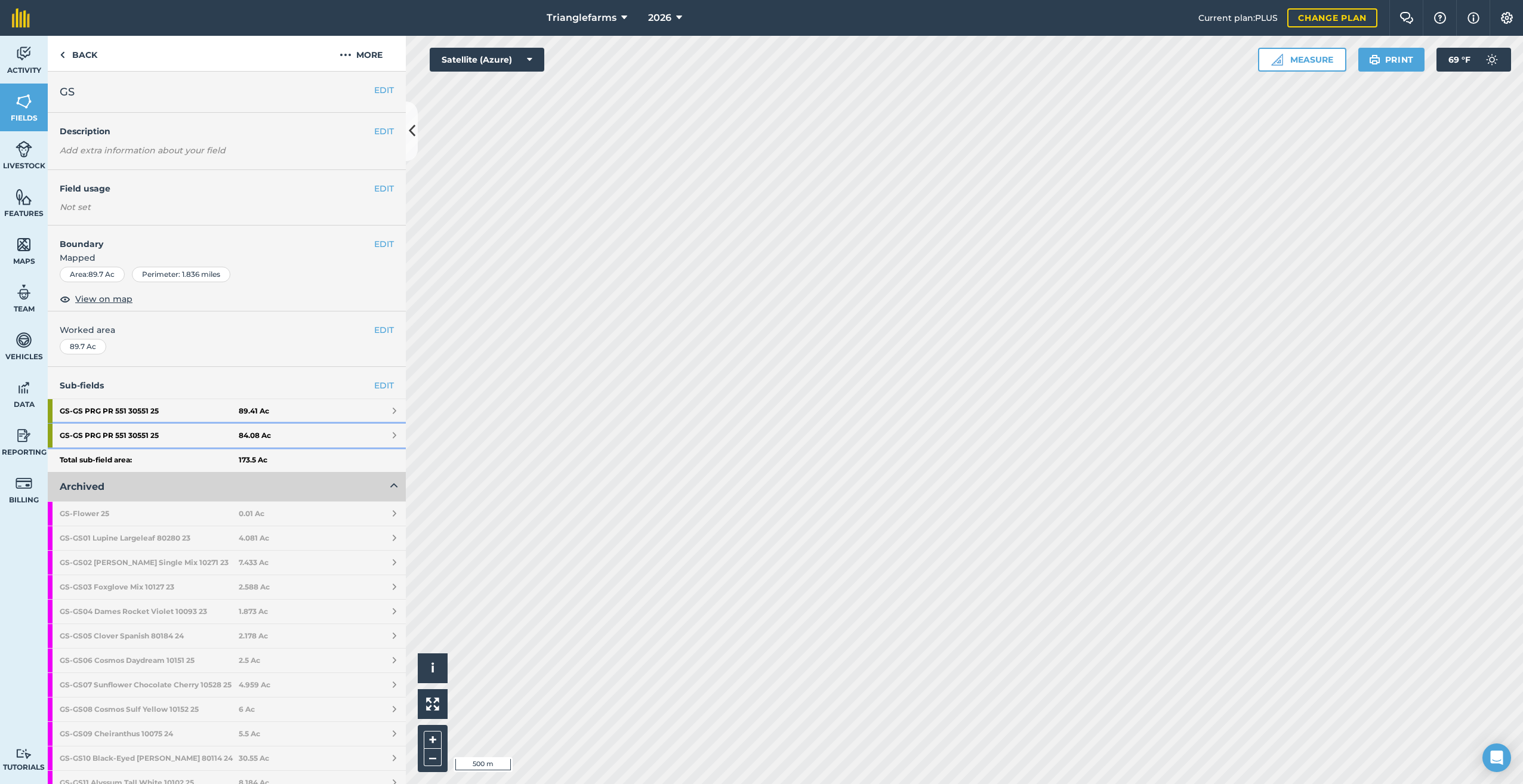
click at [131, 436] on strong "GS - GS PRG PR 551 30551 25" at bounding box center [150, 435] width 179 height 24
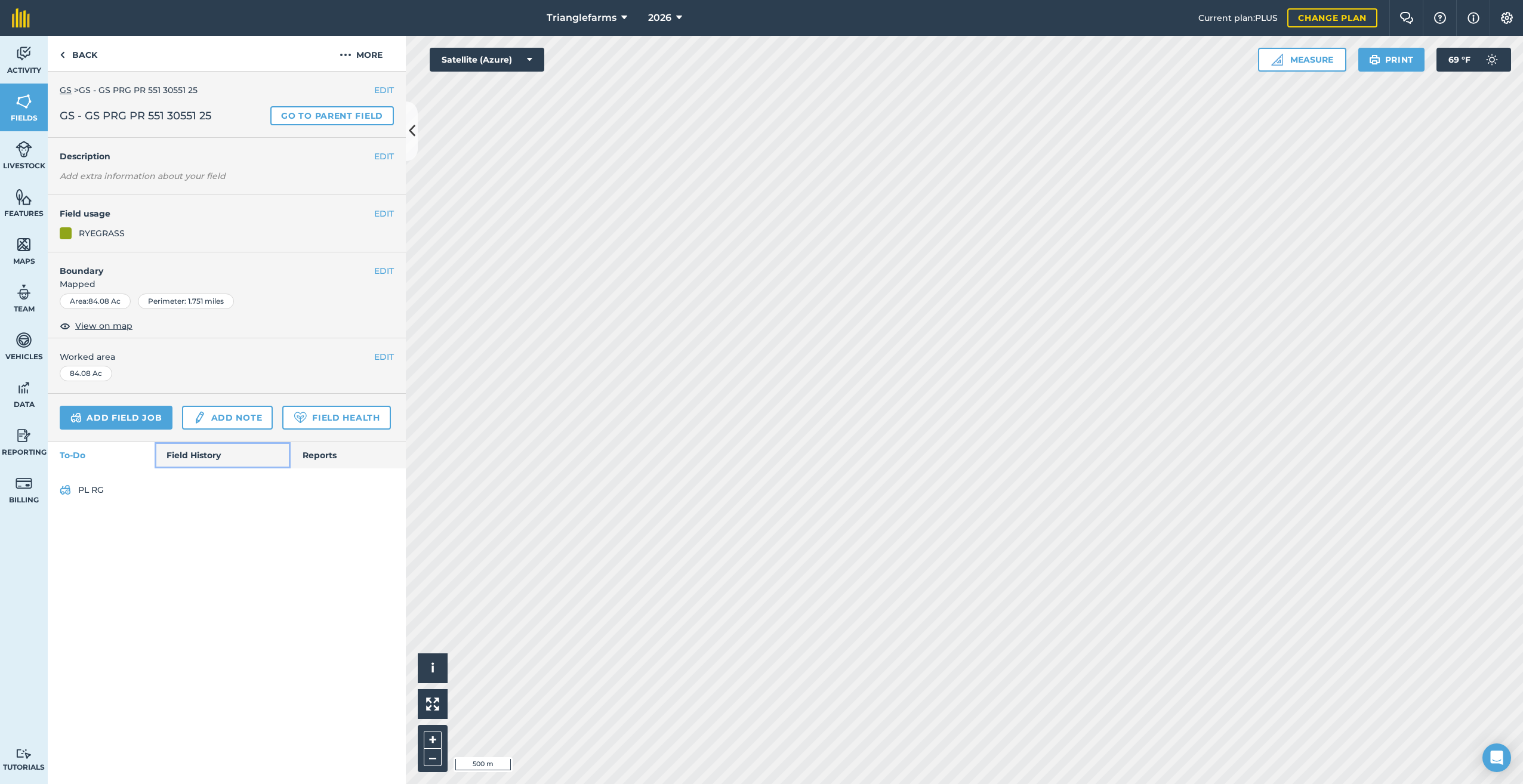
click at [198, 452] on link "Field History" at bounding box center [222, 455] width 135 height 26
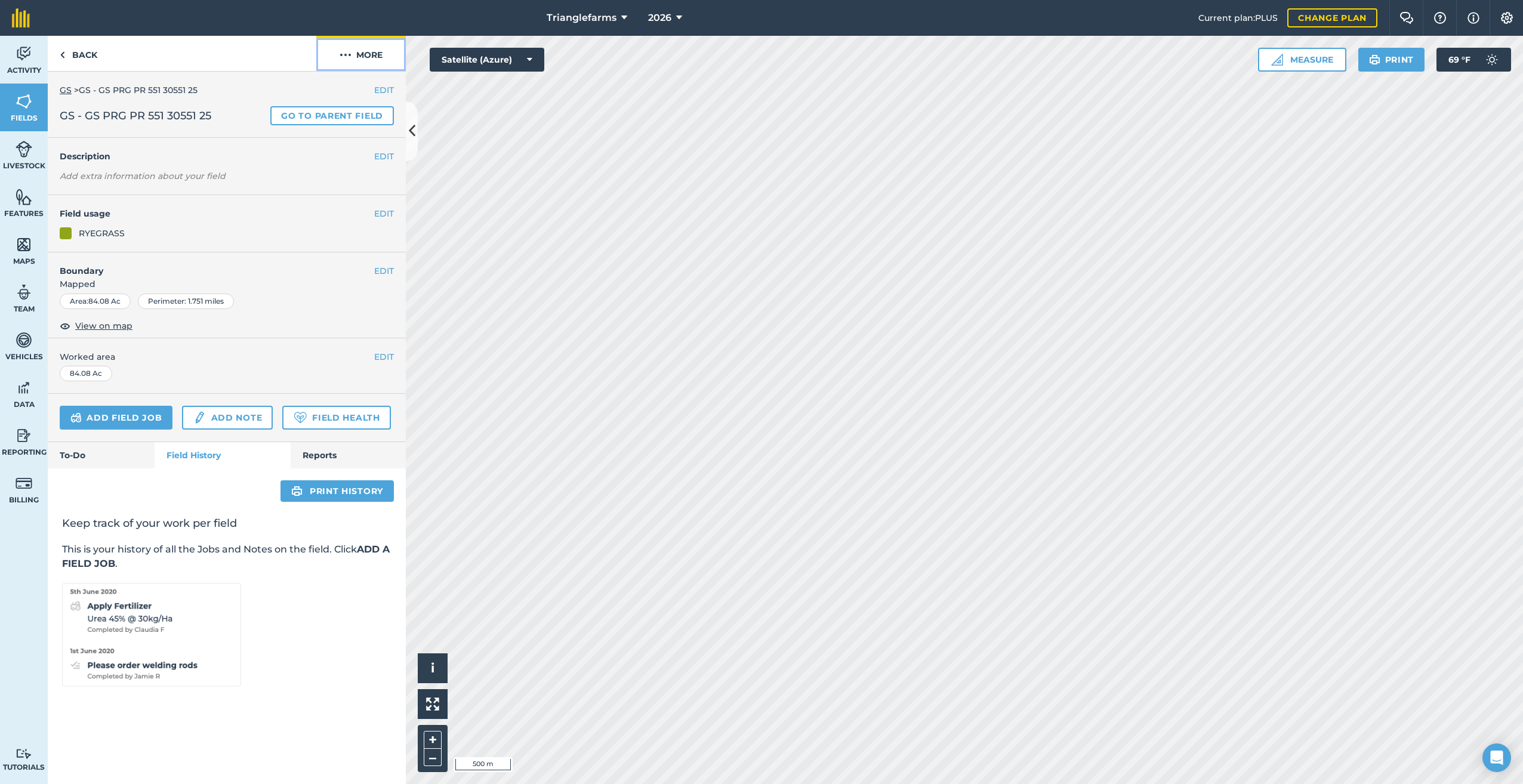
click at [344, 55] on img at bounding box center [346, 55] width 12 height 14
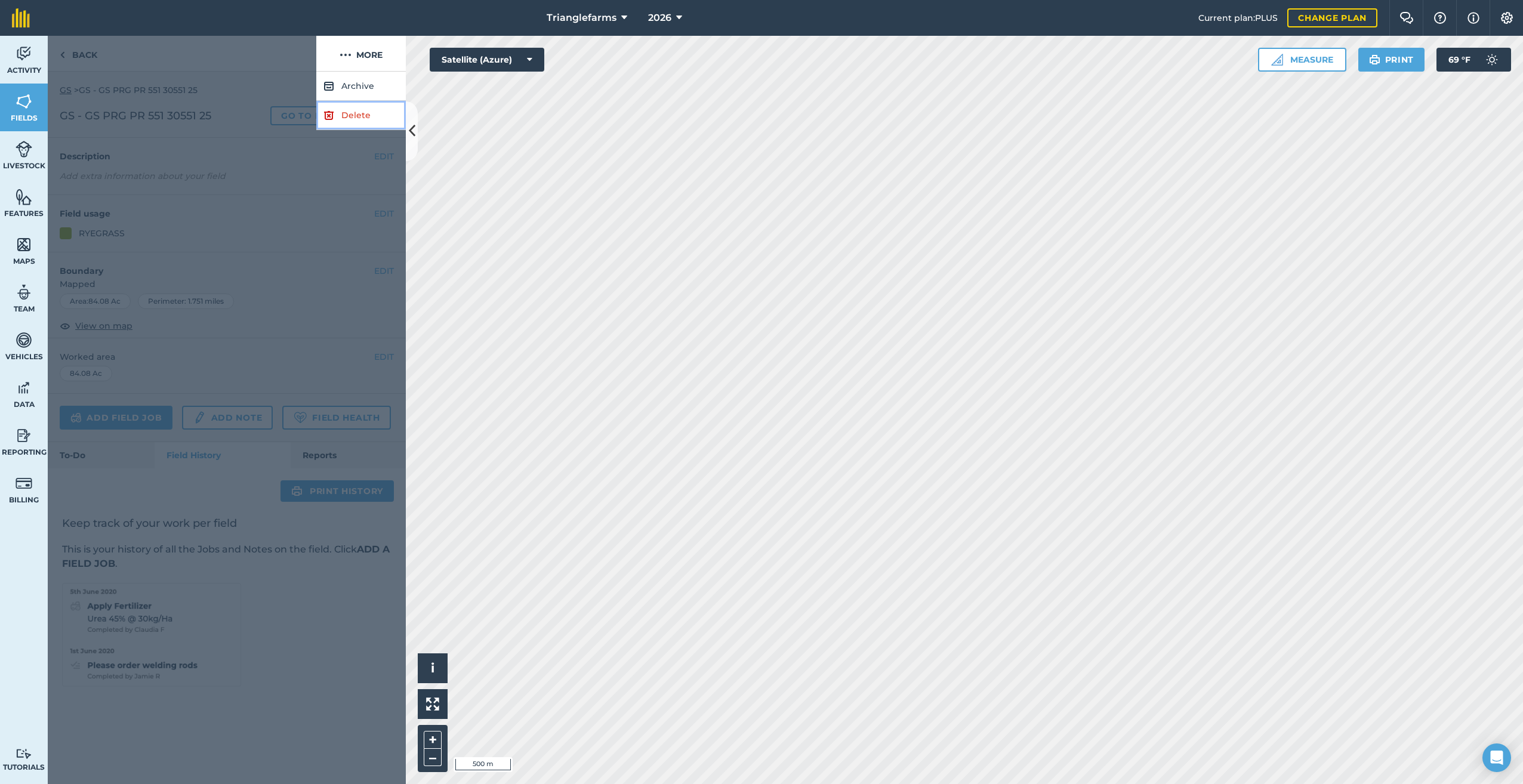
click at [349, 111] on link "Delete" at bounding box center [361, 115] width 90 height 29
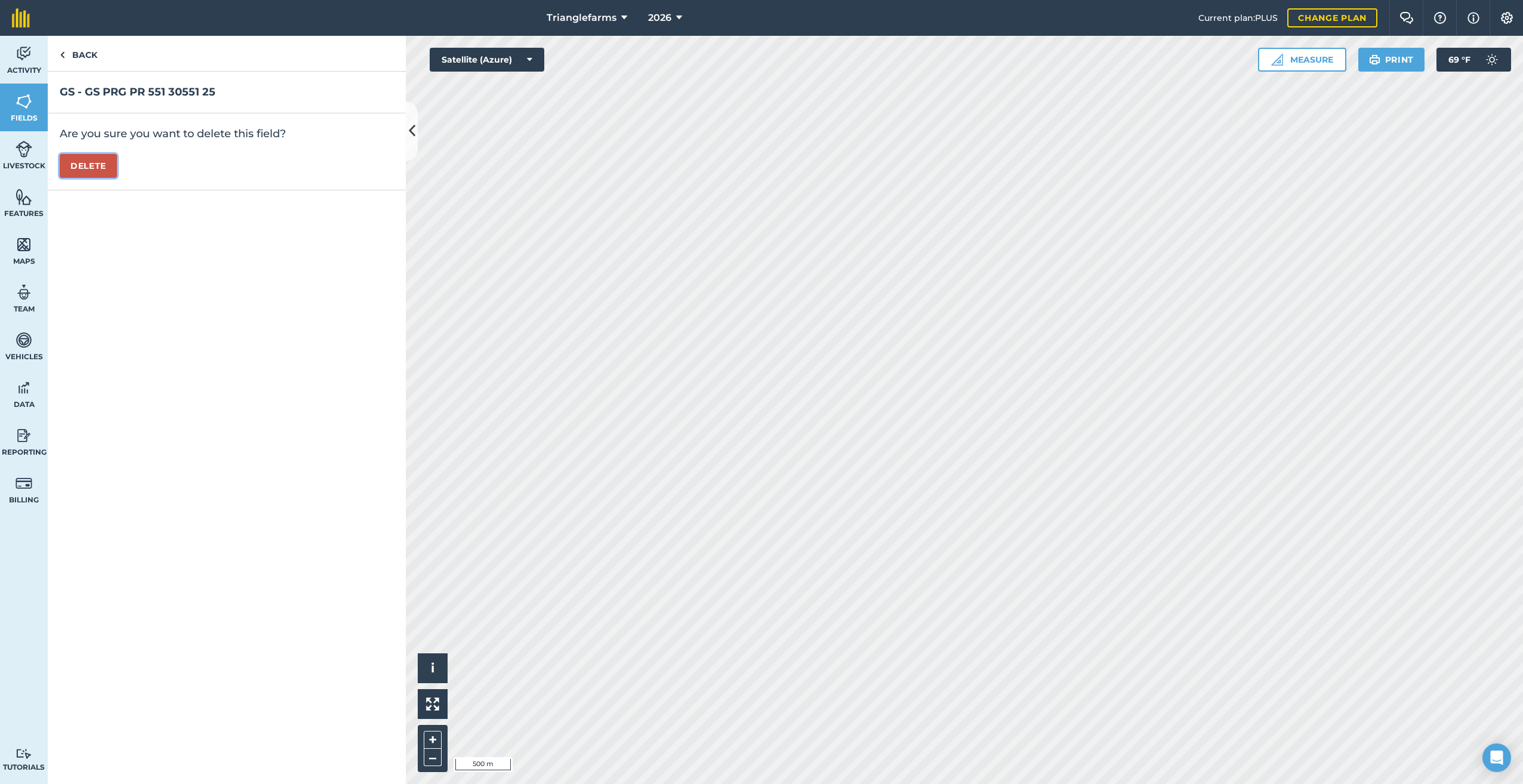
click at [82, 162] on button "Delete" at bounding box center [88, 165] width 57 height 24
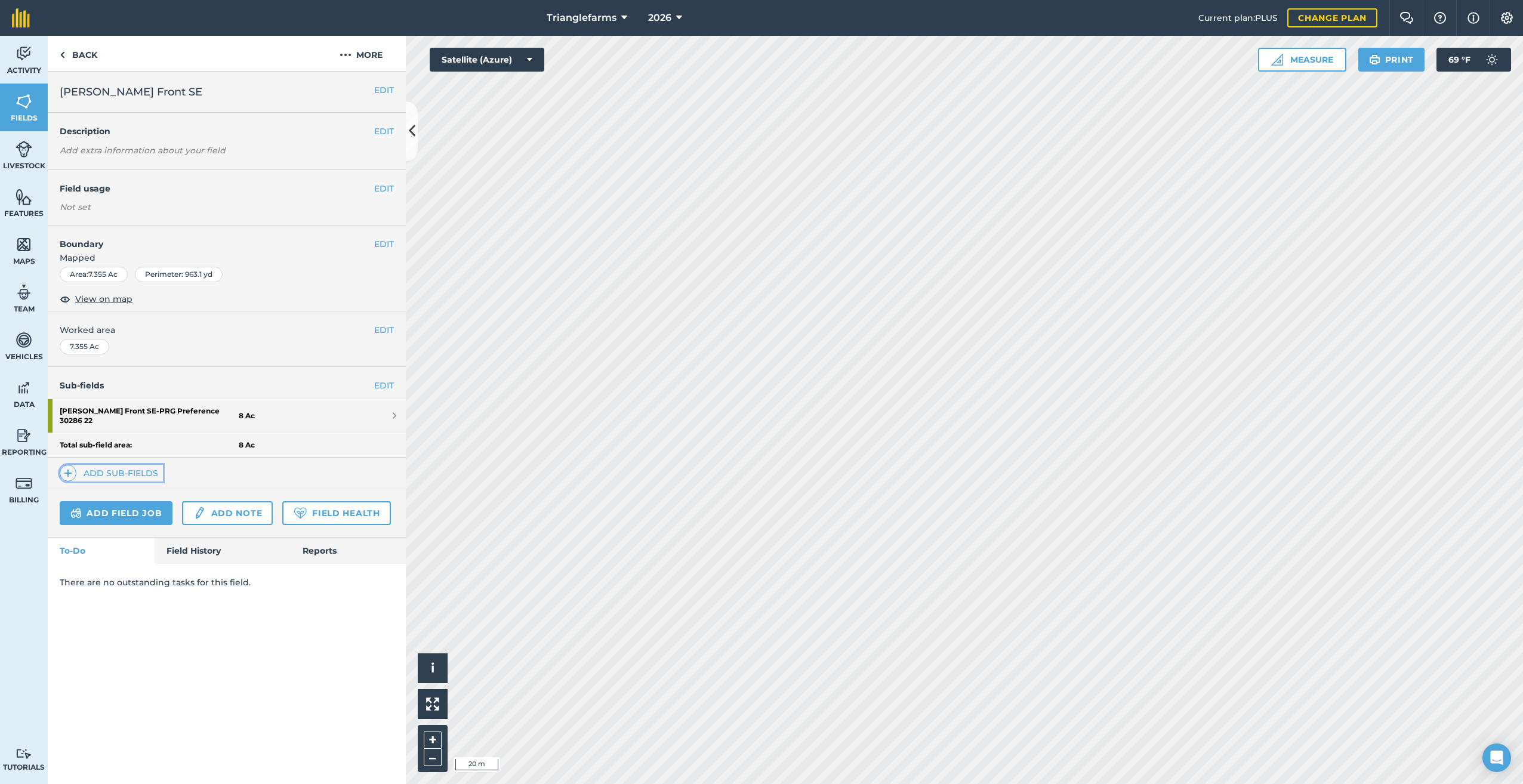
click at [65, 466] on img at bounding box center [68, 473] width 8 height 14
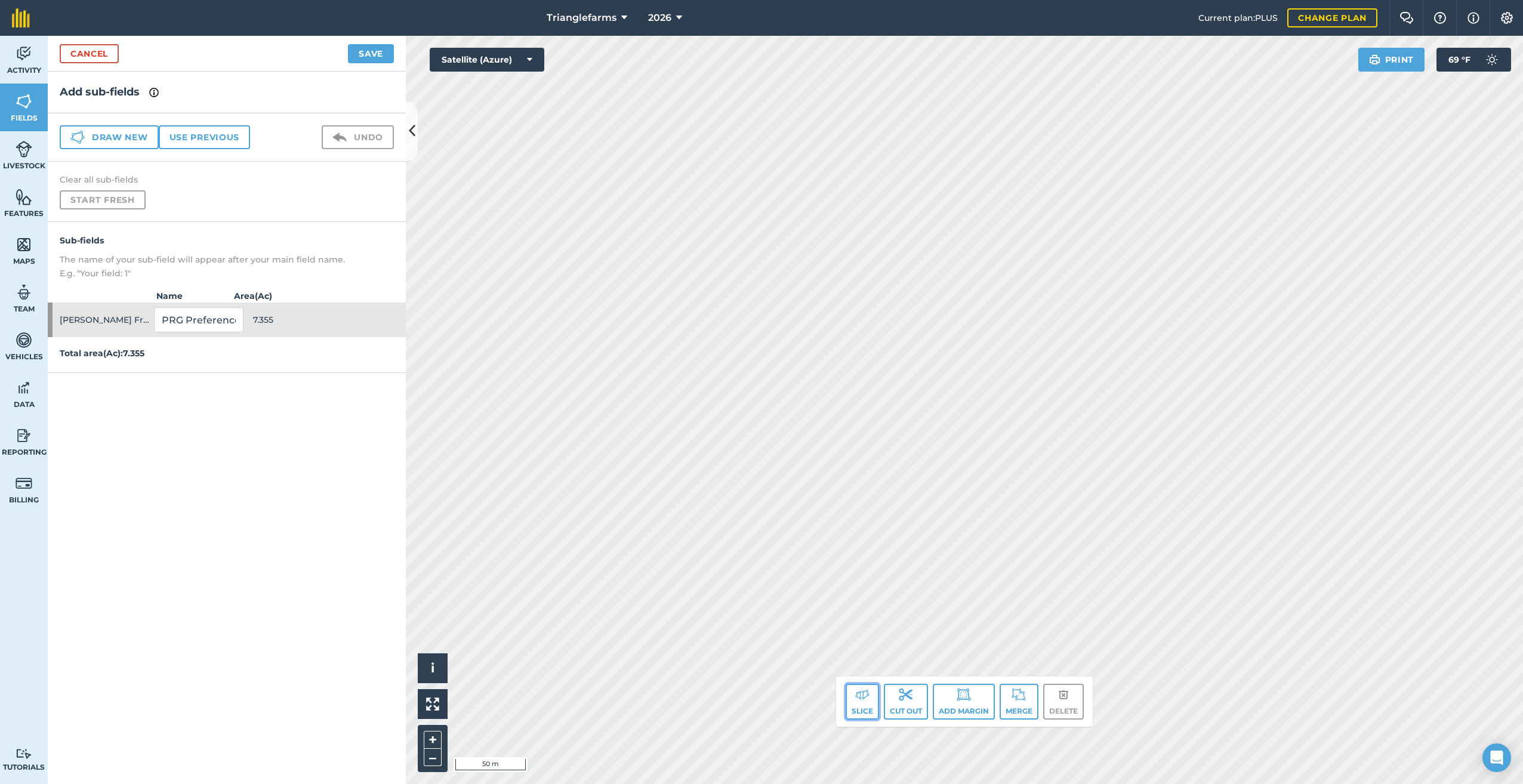
drag, startPoint x: 851, startPoint y: 708, endPoint x: 877, endPoint y: 688, distance: 32.8
click at [852, 708] on button "Slice" at bounding box center [863, 701] width 34 height 36
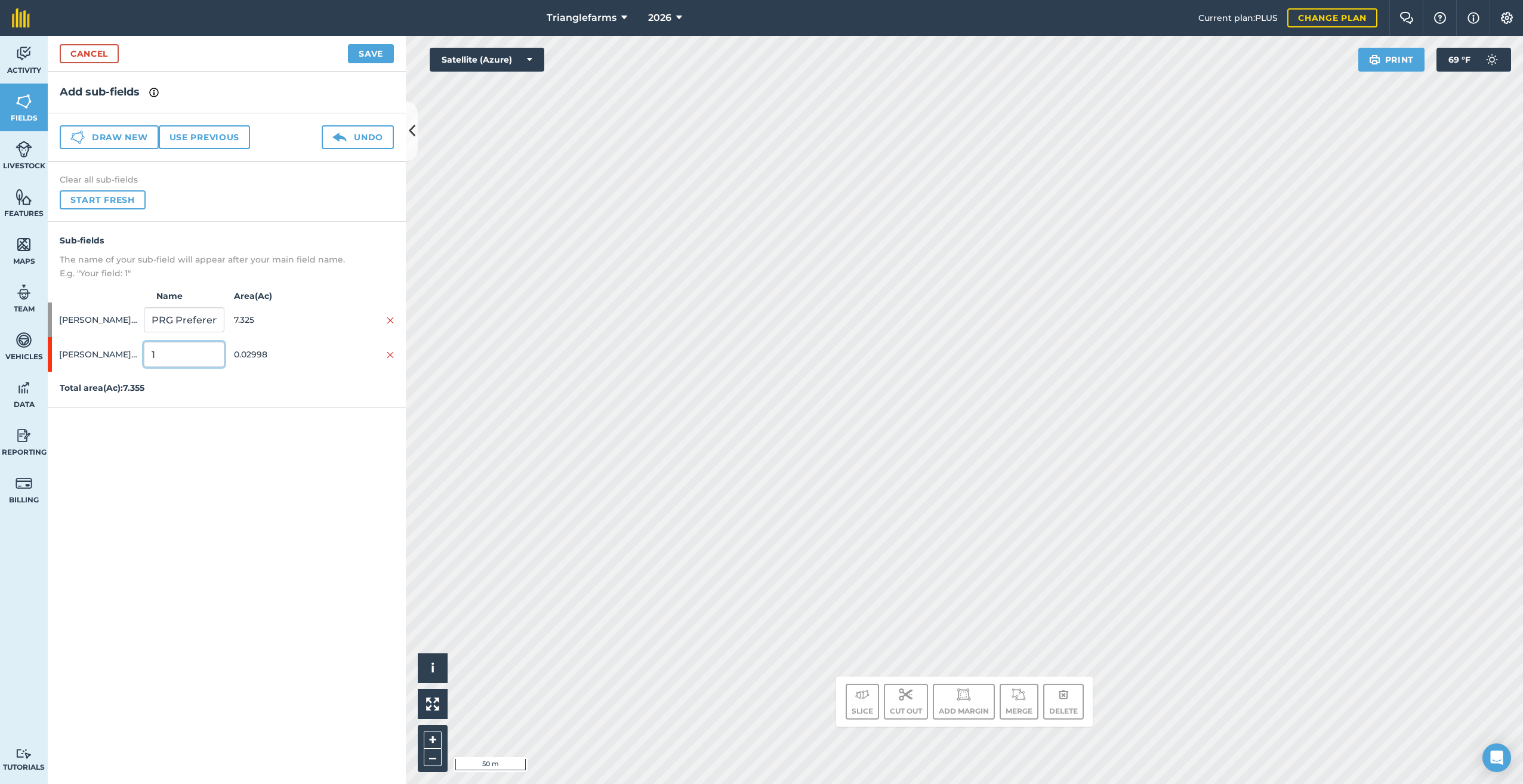
drag, startPoint x: 159, startPoint y: 352, endPoint x: 159, endPoint y: 494, distance: 142.0
click at [132, 412] on div "Add sub-fields Draw new Use previous Undo Clear all sub-fields Start fresh Sub-…" at bounding box center [226, 427] width 358 height 712
type input "26 Bartel"
click at [363, 49] on button "Save" at bounding box center [371, 54] width 46 height 19
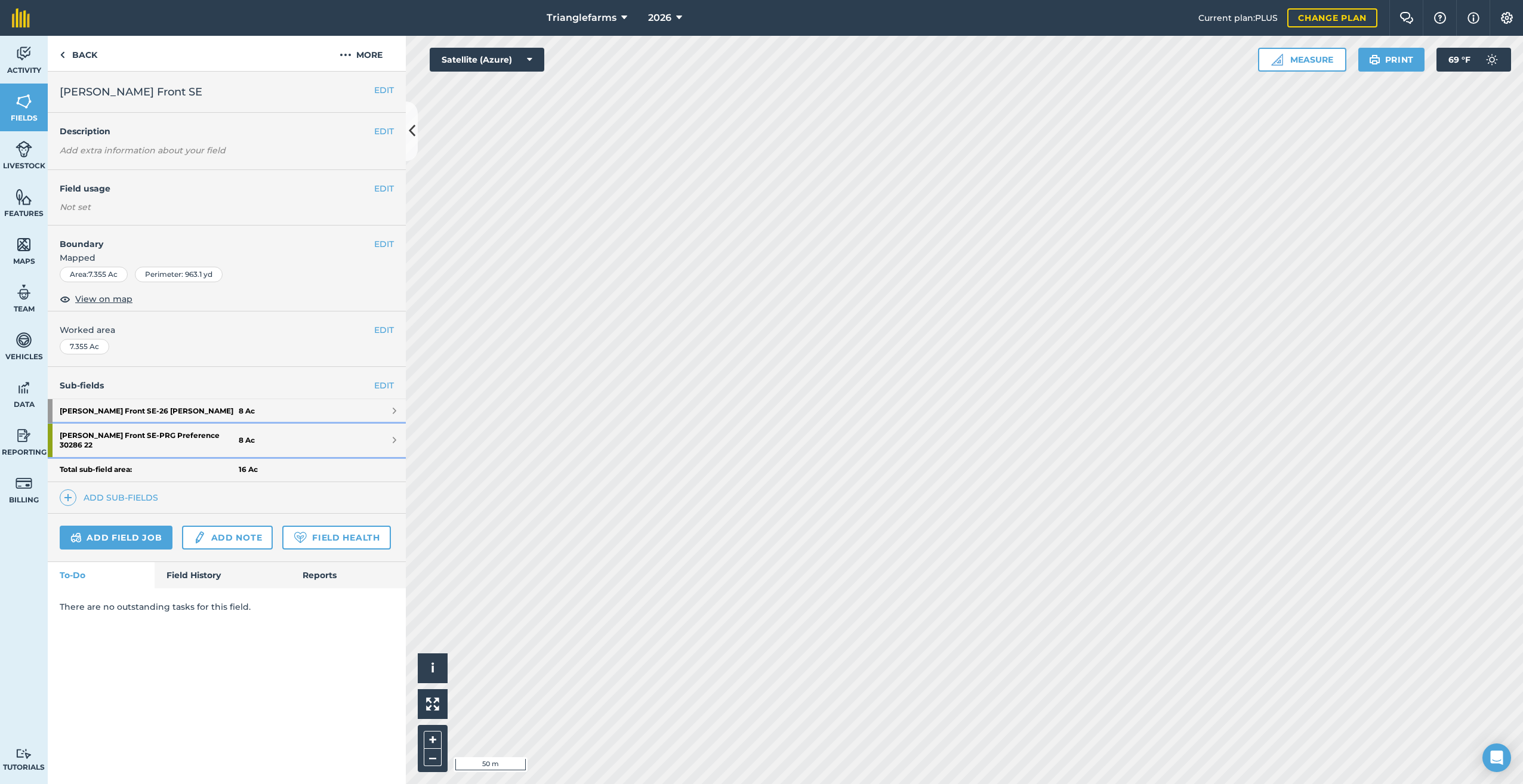
click at [137, 433] on strong "Bartel Front SE - PRG Preference 30286 22" at bounding box center [150, 440] width 179 height 34
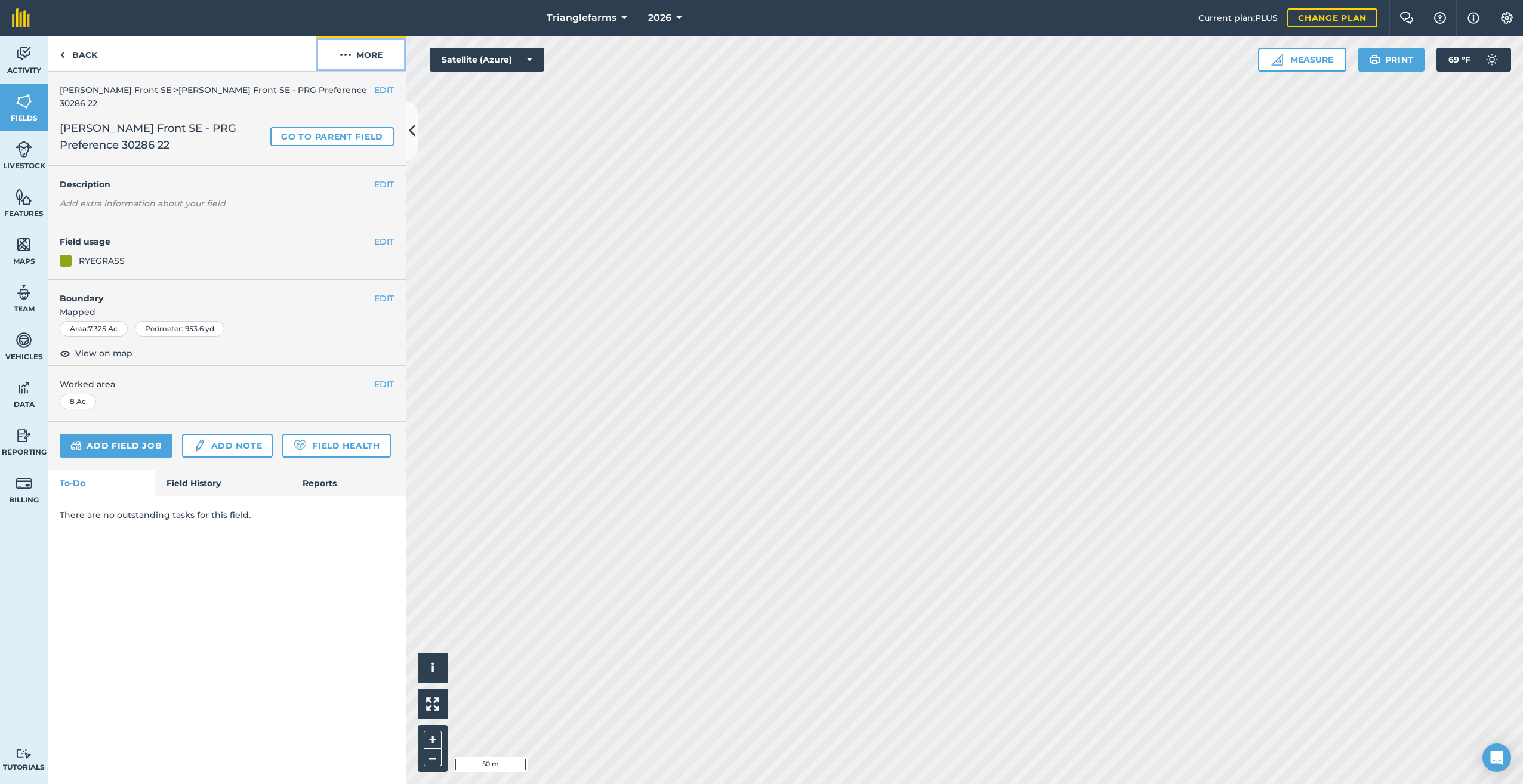
click at [353, 52] on button "More" at bounding box center [361, 53] width 90 height 35
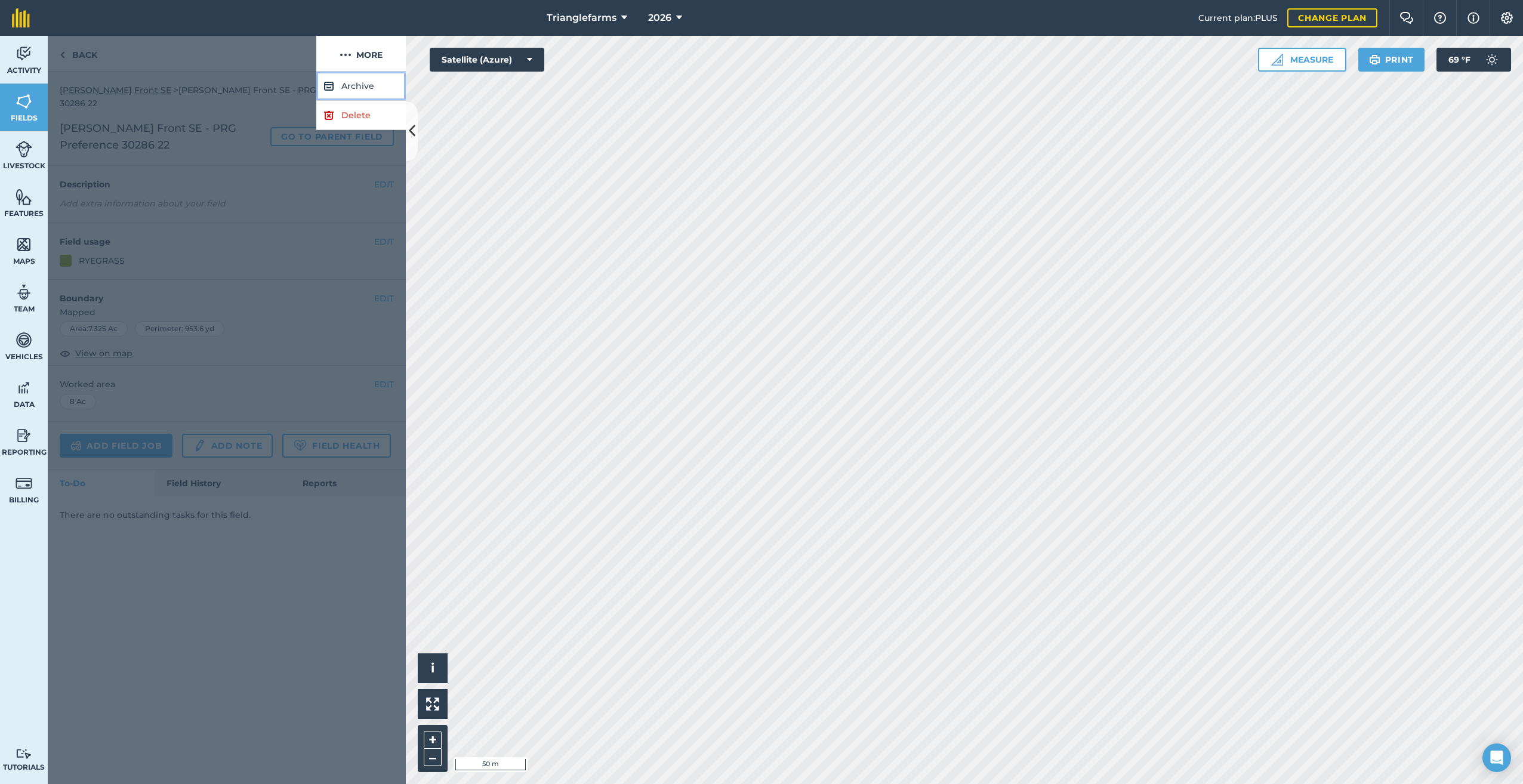
click at [348, 85] on button "Archive" at bounding box center [361, 86] width 90 height 29
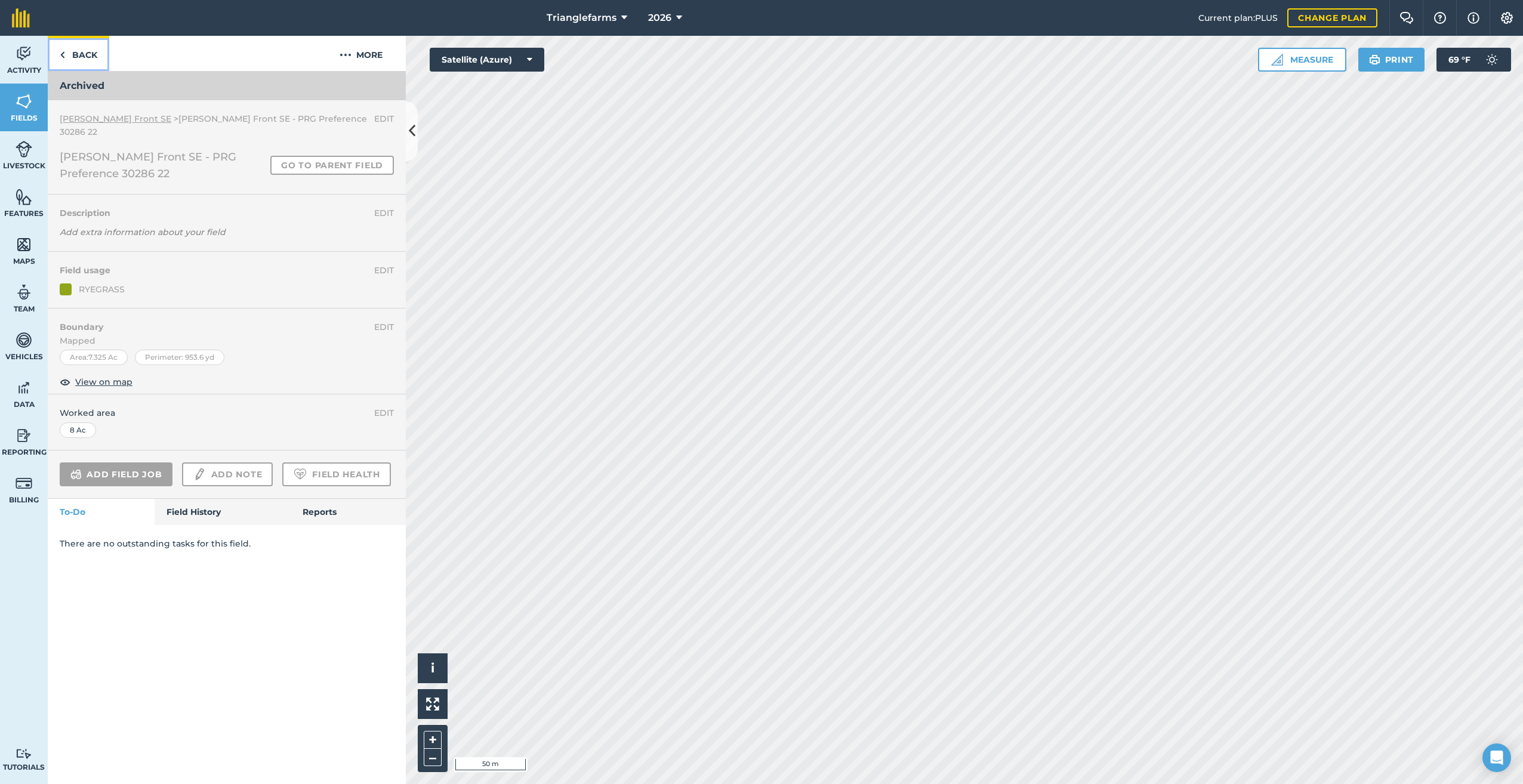
click at [62, 53] on img at bounding box center [63, 55] width 5 height 14
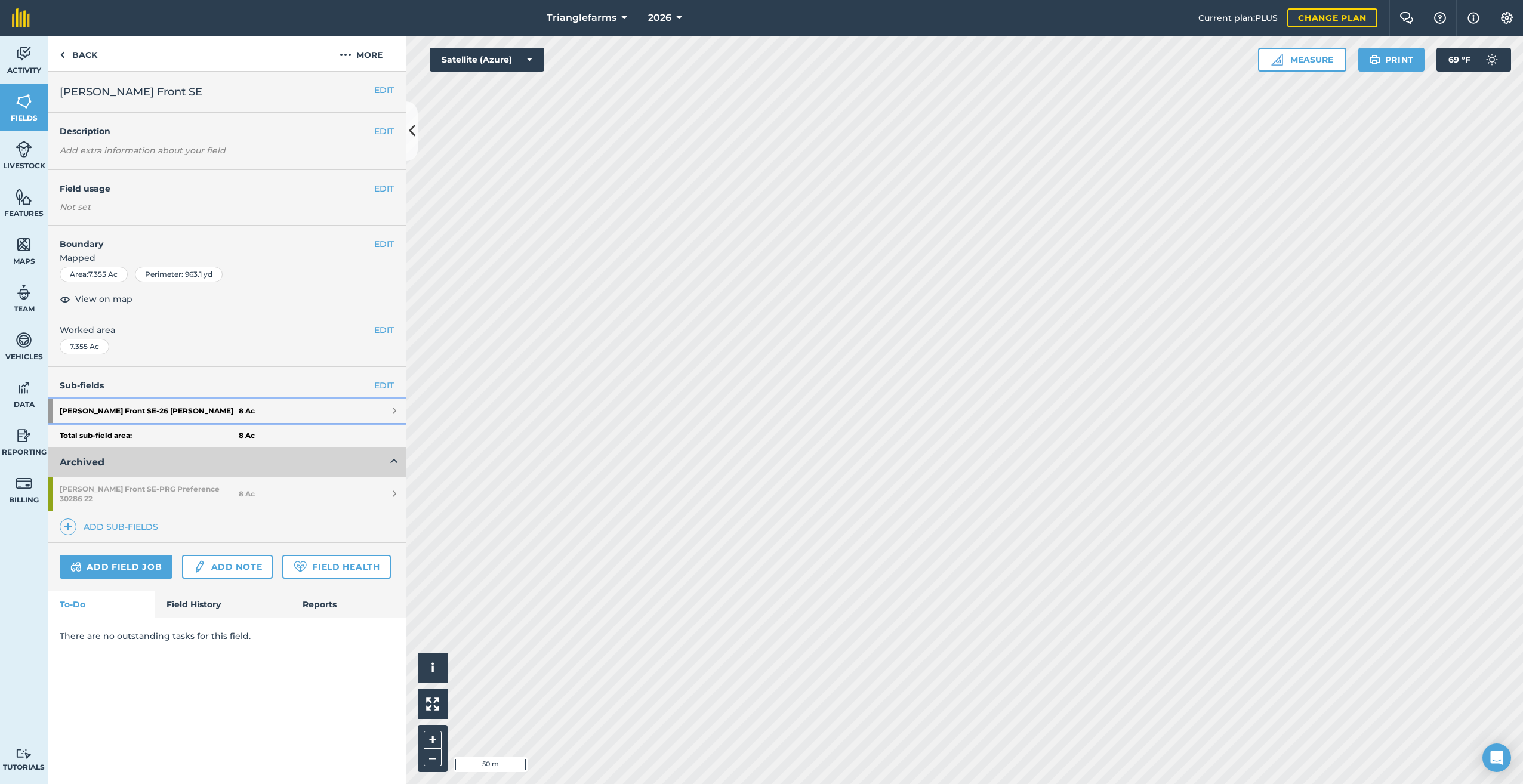
click at [117, 408] on strong "Bartel Front SE - 26 Bartel" at bounding box center [150, 410] width 179 height 24
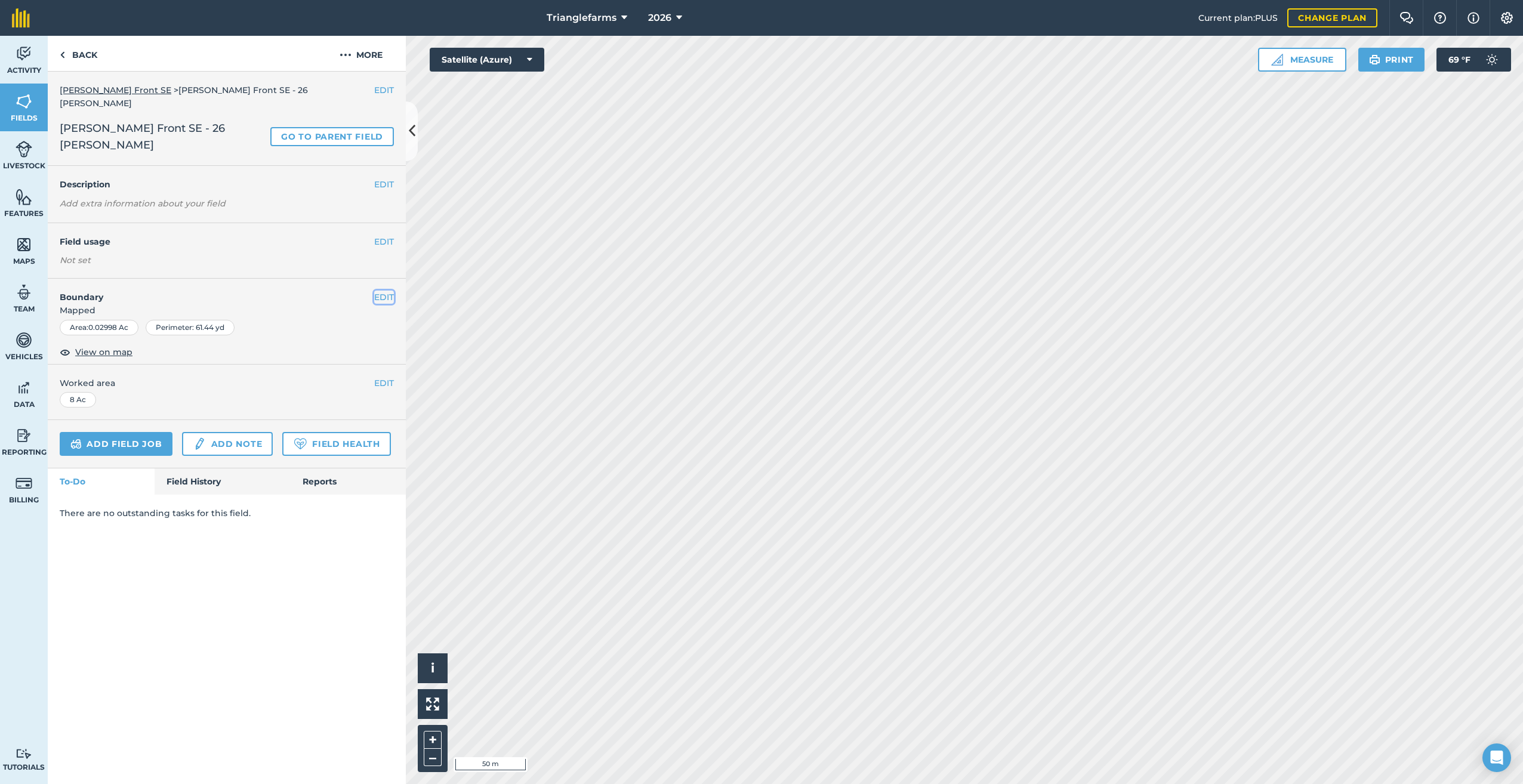
click at [388, 290] on button "EDIT" at bounding box center [383, 296] width 20 height 13
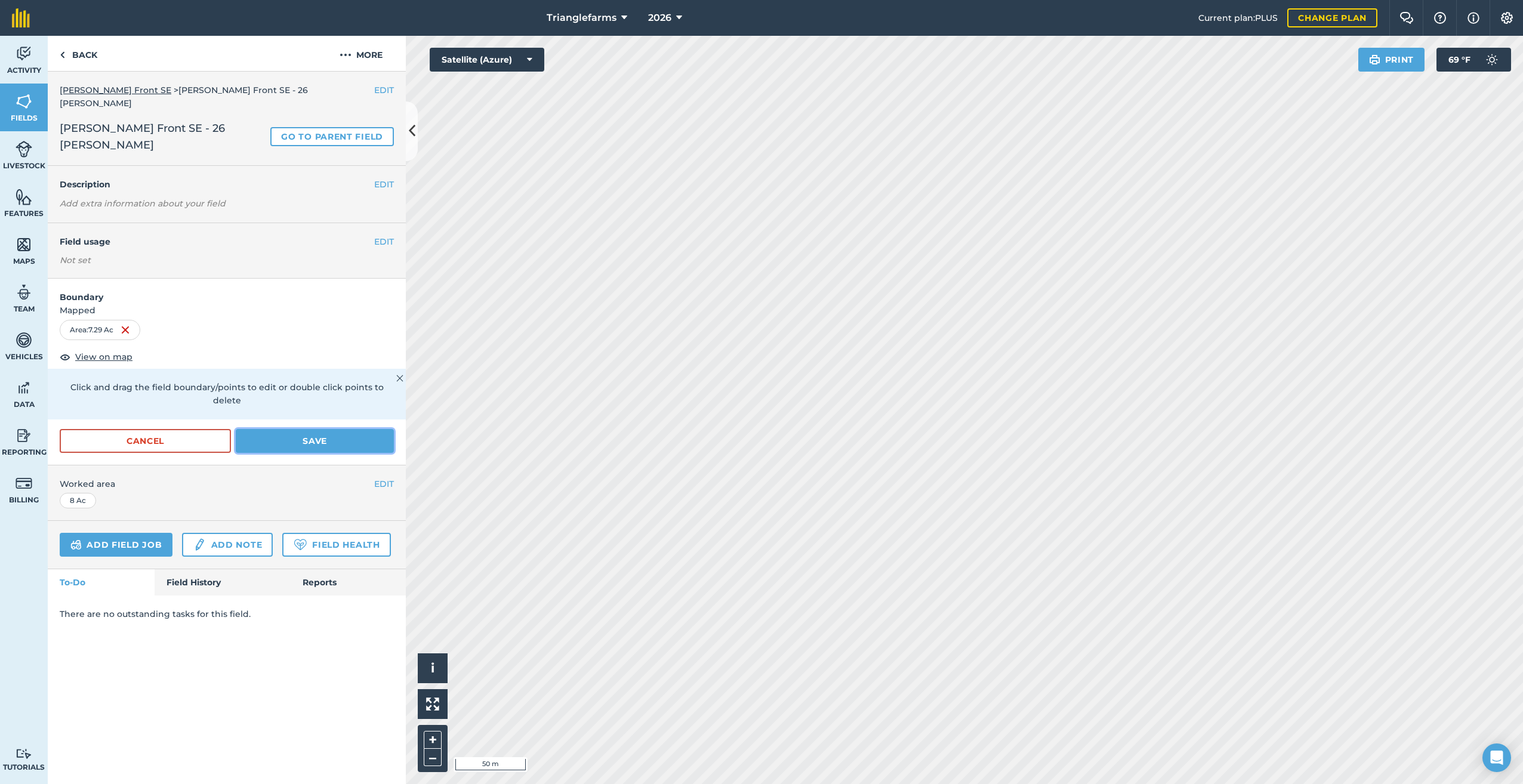
click at [280, 429] on button "Save" at bounding box center [315, 440] width 158 height 24
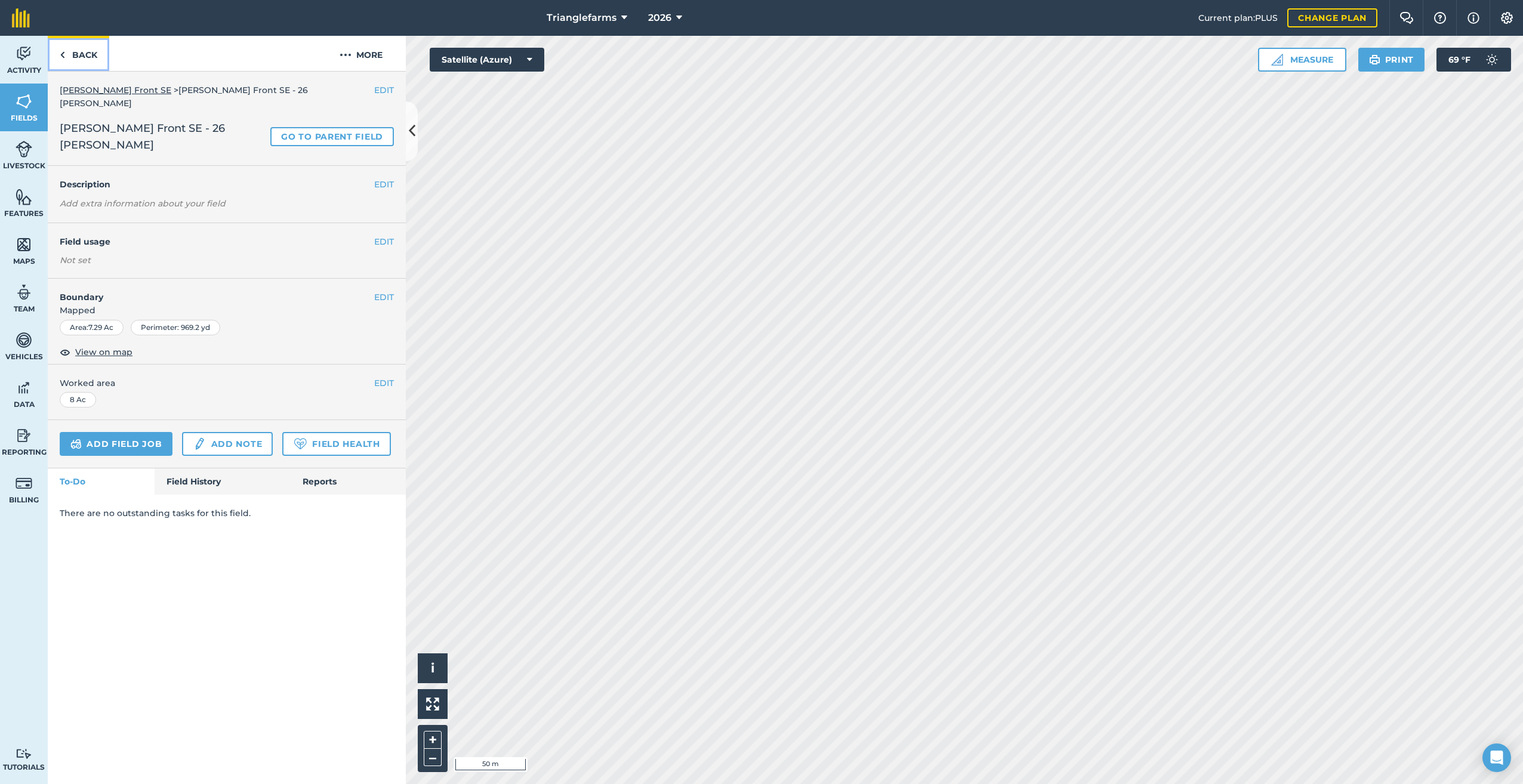
drag, startPoint x: 70, startPoint y: 49, endPoint x: 103, endPoint y: 86, distance: 49.6
click at [70, 49] on link "Back" at bounding box center [78, 53] width 61 height 35
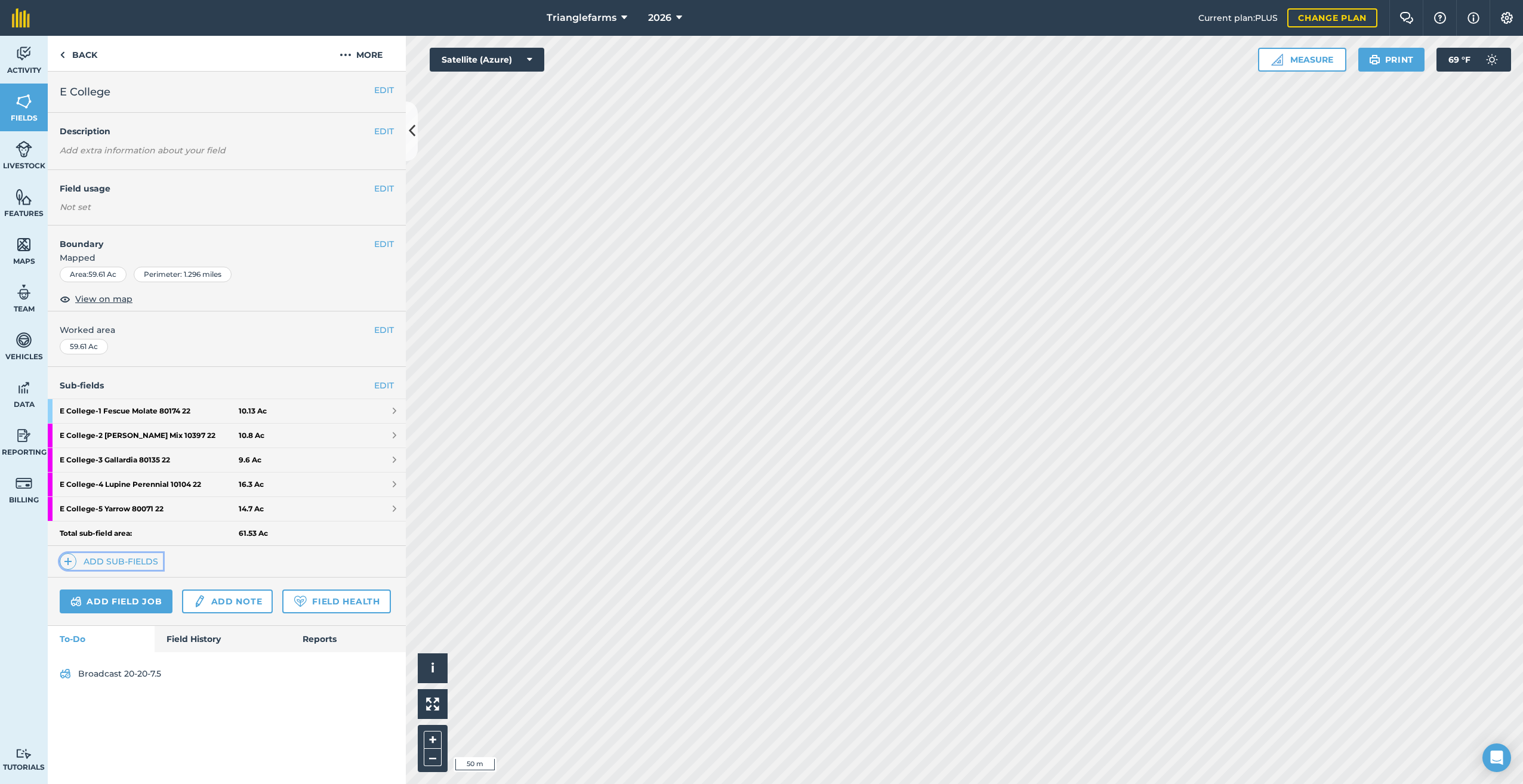
click at [88, 559] on link "Add sub-fields" at bounding box center [111, 561] width 103 height 17
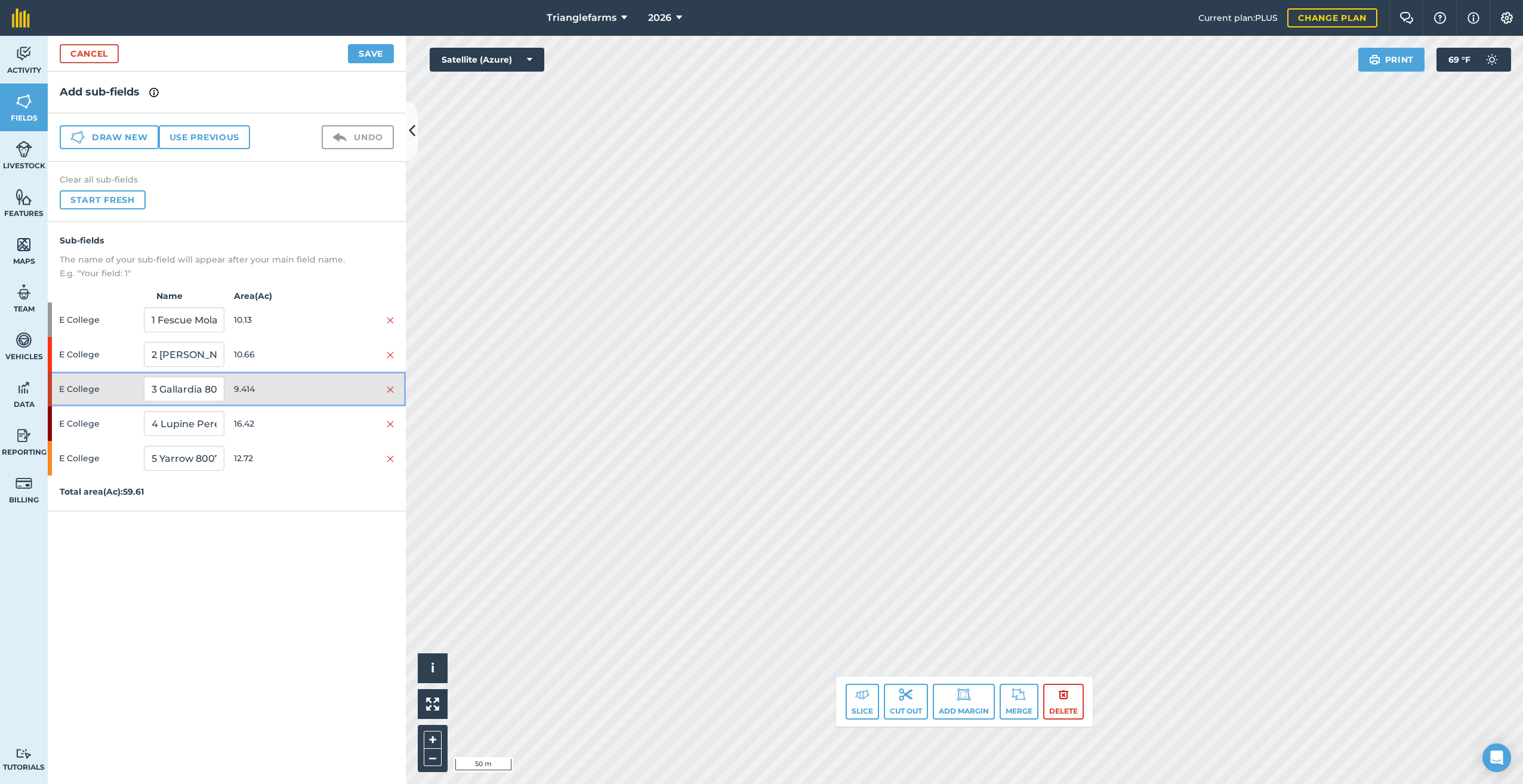
click at [72, 383] on span "E College" at bounding box center [99, 389] width 80 height 23
click at [862, 700] on img at bounding box center [862, 694] width 14 height 14
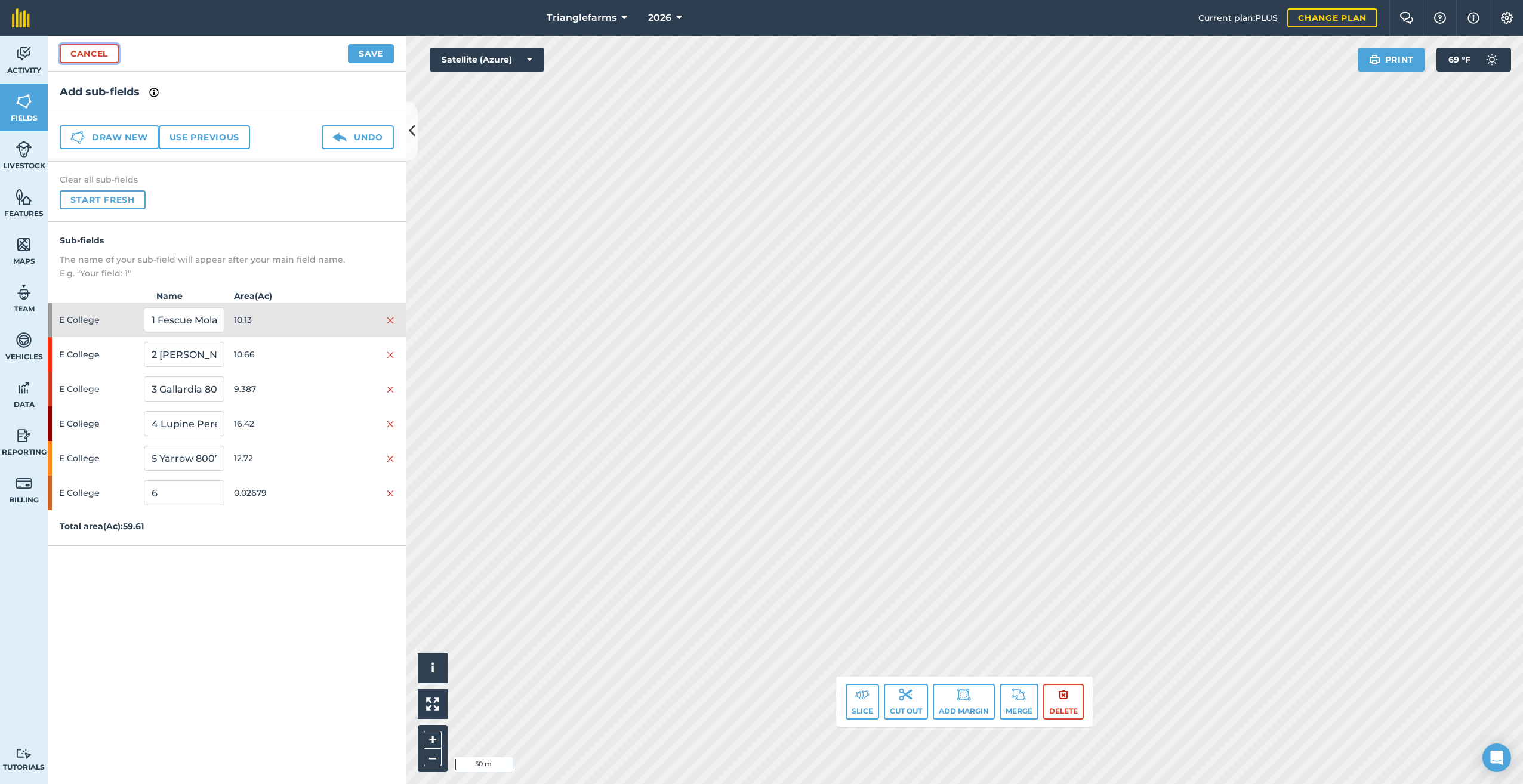
click at [83, 48] on link "Cancel" at bounding box center [90, 54] width 59 height 19
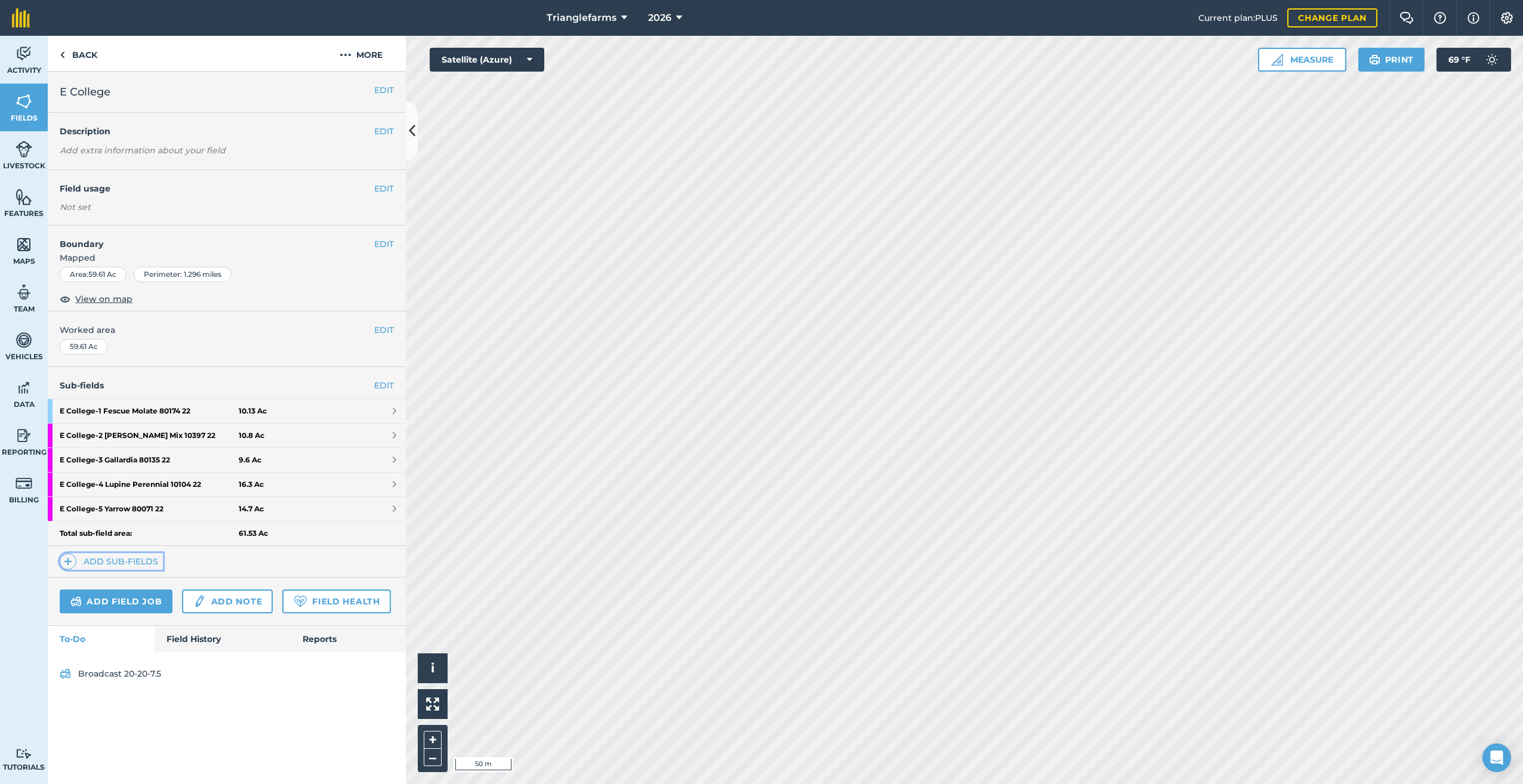
click at [71, 560] on img at bounding box center [68, 561] width 8 height 14
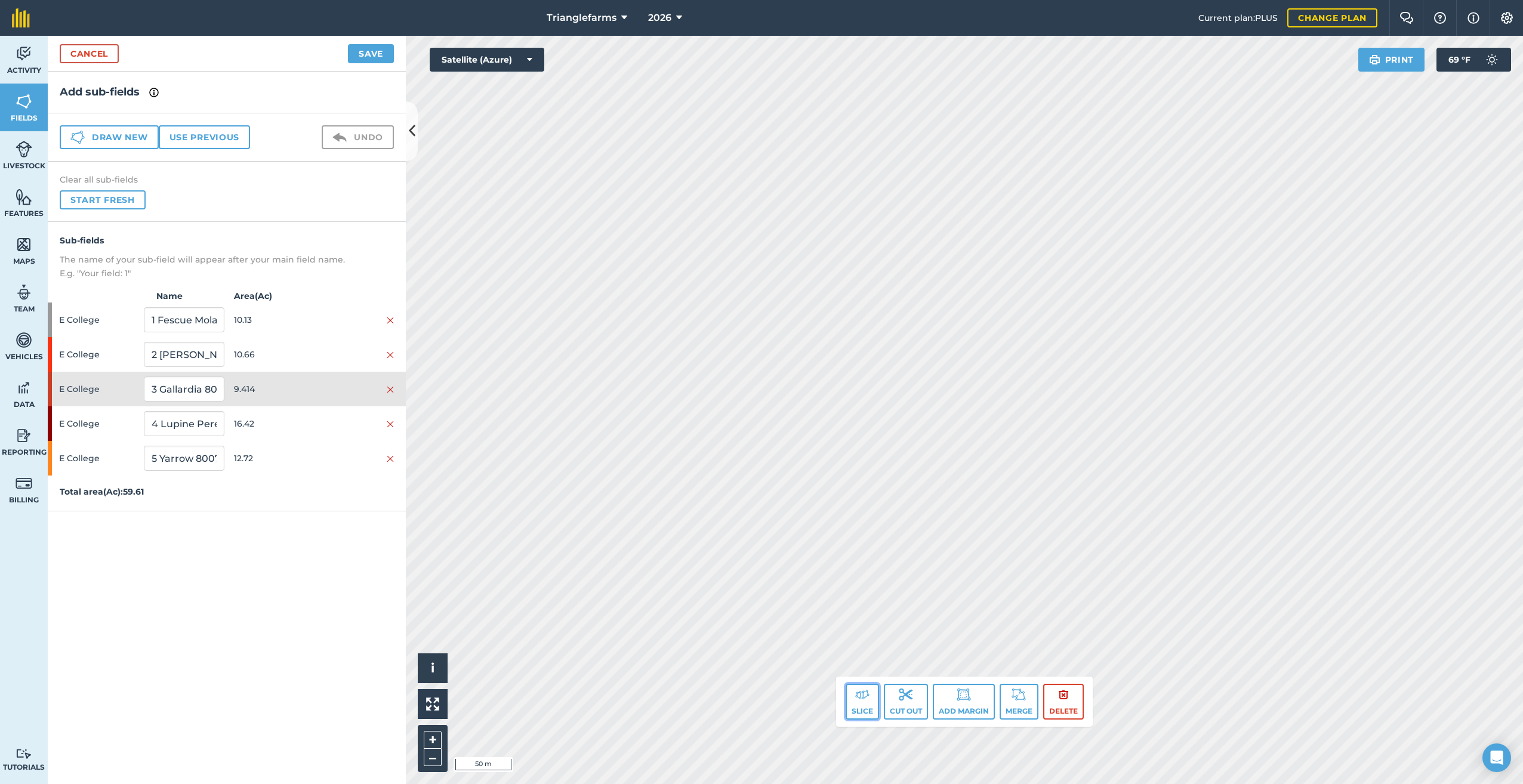
click at [865, 692] on img at bounding box center [862, 694] width 14 height 14
drag, startPoint x: 169, startPoint y: 499, endPoint x: 188, endPoint y: 605, distance: 107.7
click at [117, 536] on div "Sub-fields The name of your sub-field will appear after your main field name. E…" at bounding box center [226, 383] width 358 height 324
type input "26 EC"
click at [363, 51] on button "Save" at bounding box center [371, 54] width 46 height 19
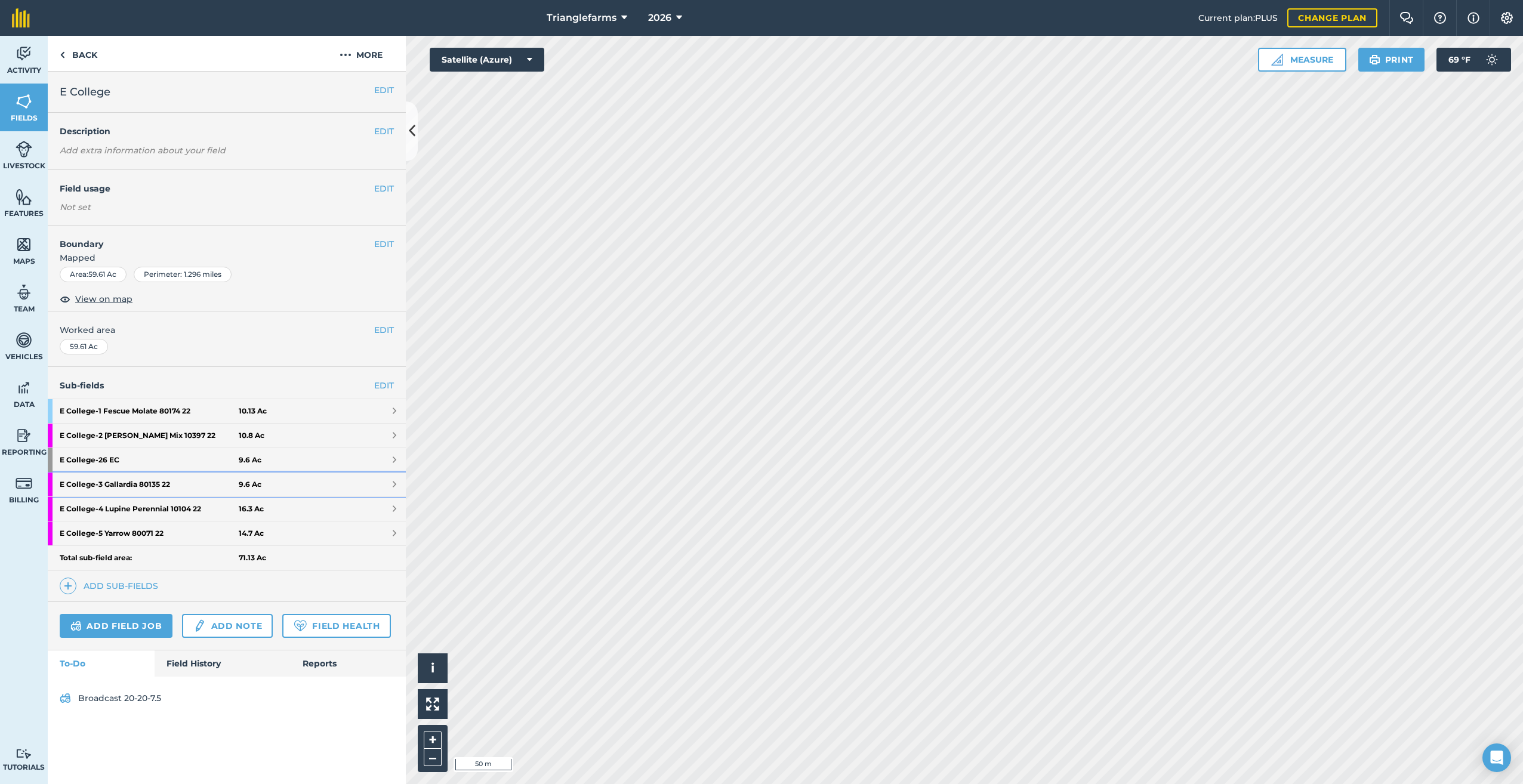
click at [125, 484] on strong "E College - 3 Gallardia 80135 22" at bounding box center [150, 484] width 179 height 24
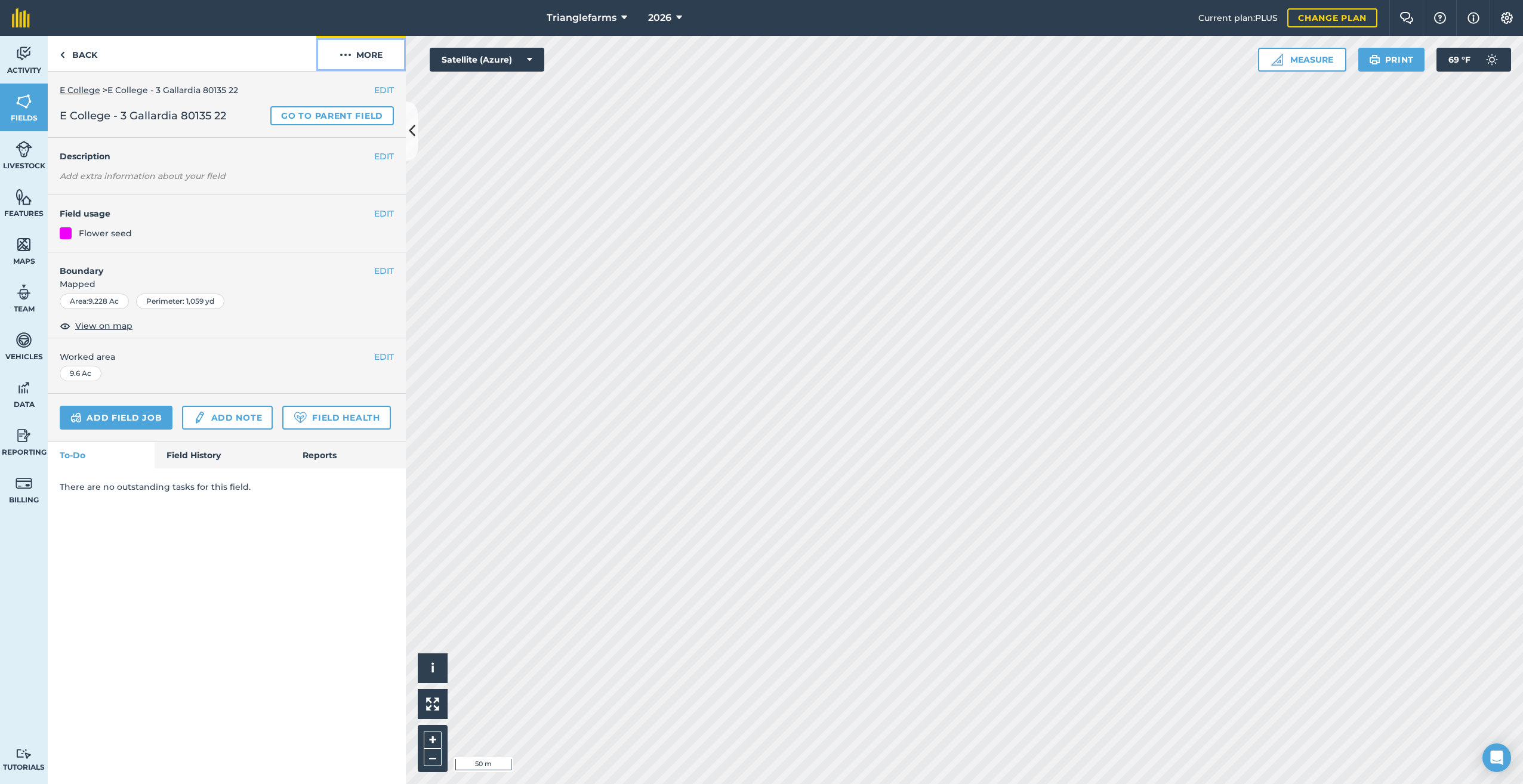
click at [345, 55] on img at bounding box center [346, 55] width 12 height 14
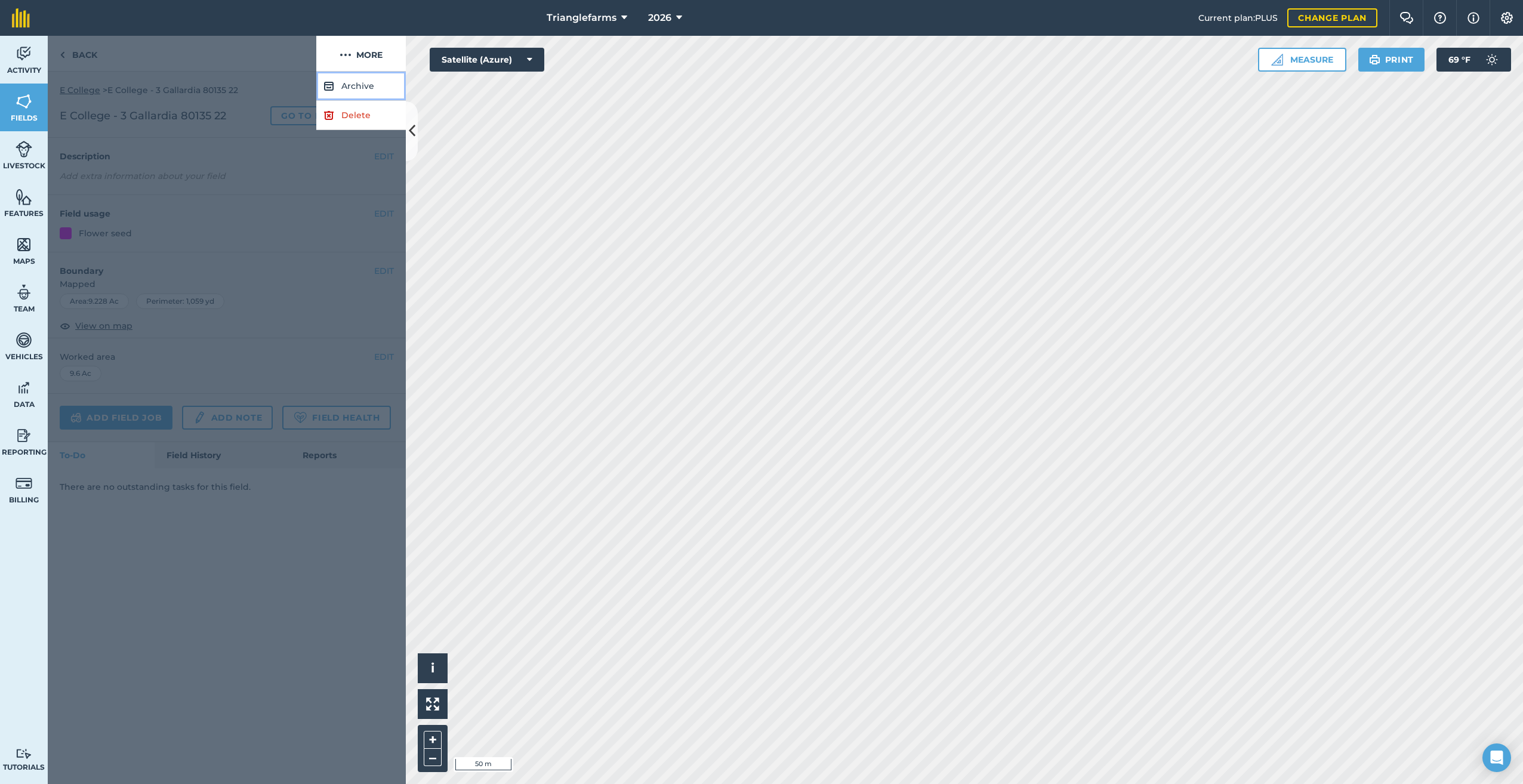
drag, startPoint x: 345, startPoint y: 83, endPoint x: 414, endPoint y: 114, distance: 75.6
click at [345, 83] on button "Archive" at bounding box center [361, 86] width 90 height 29
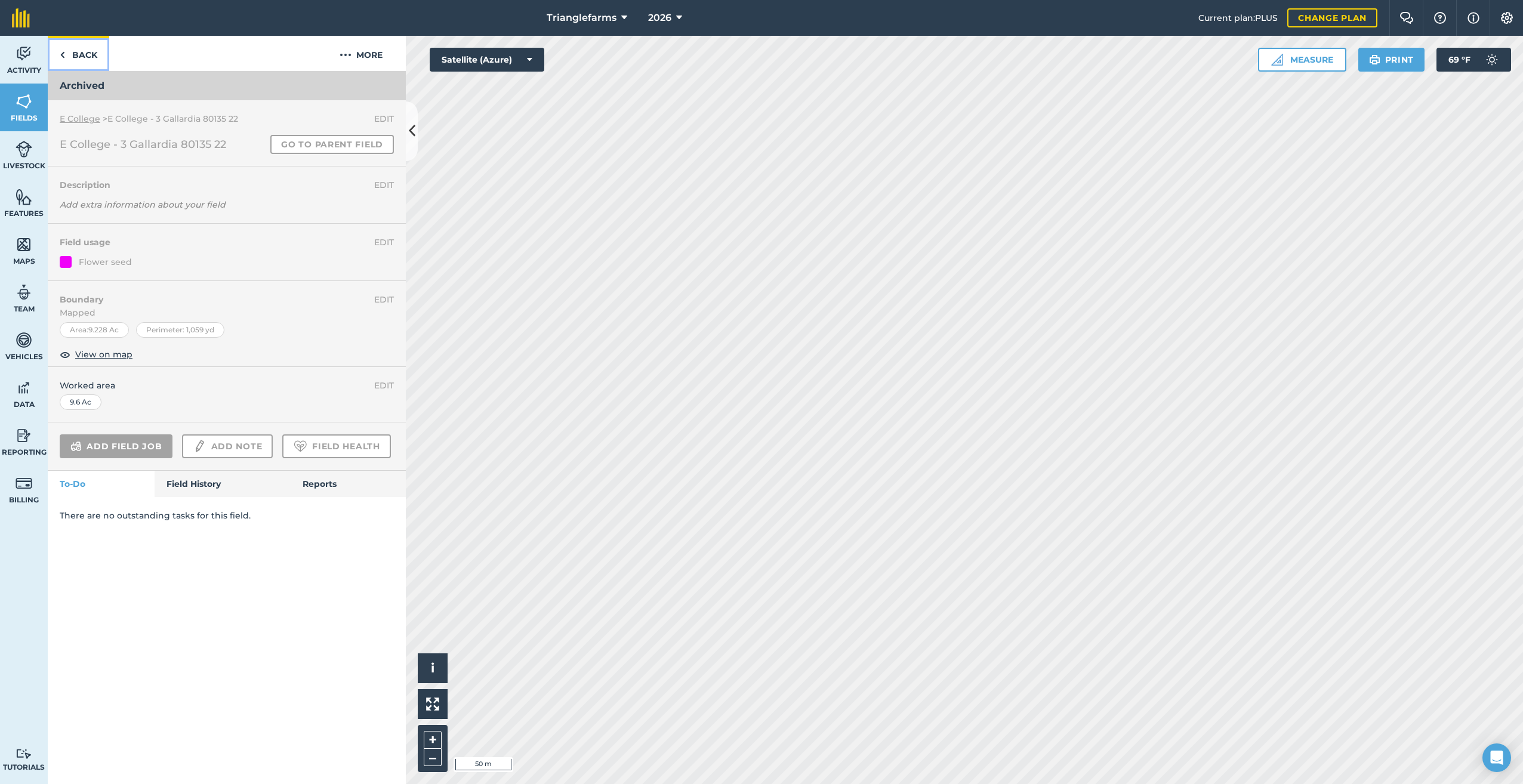
click at [65, 57] on link "Back" at bounding box center [78, 53] width 61 height 35
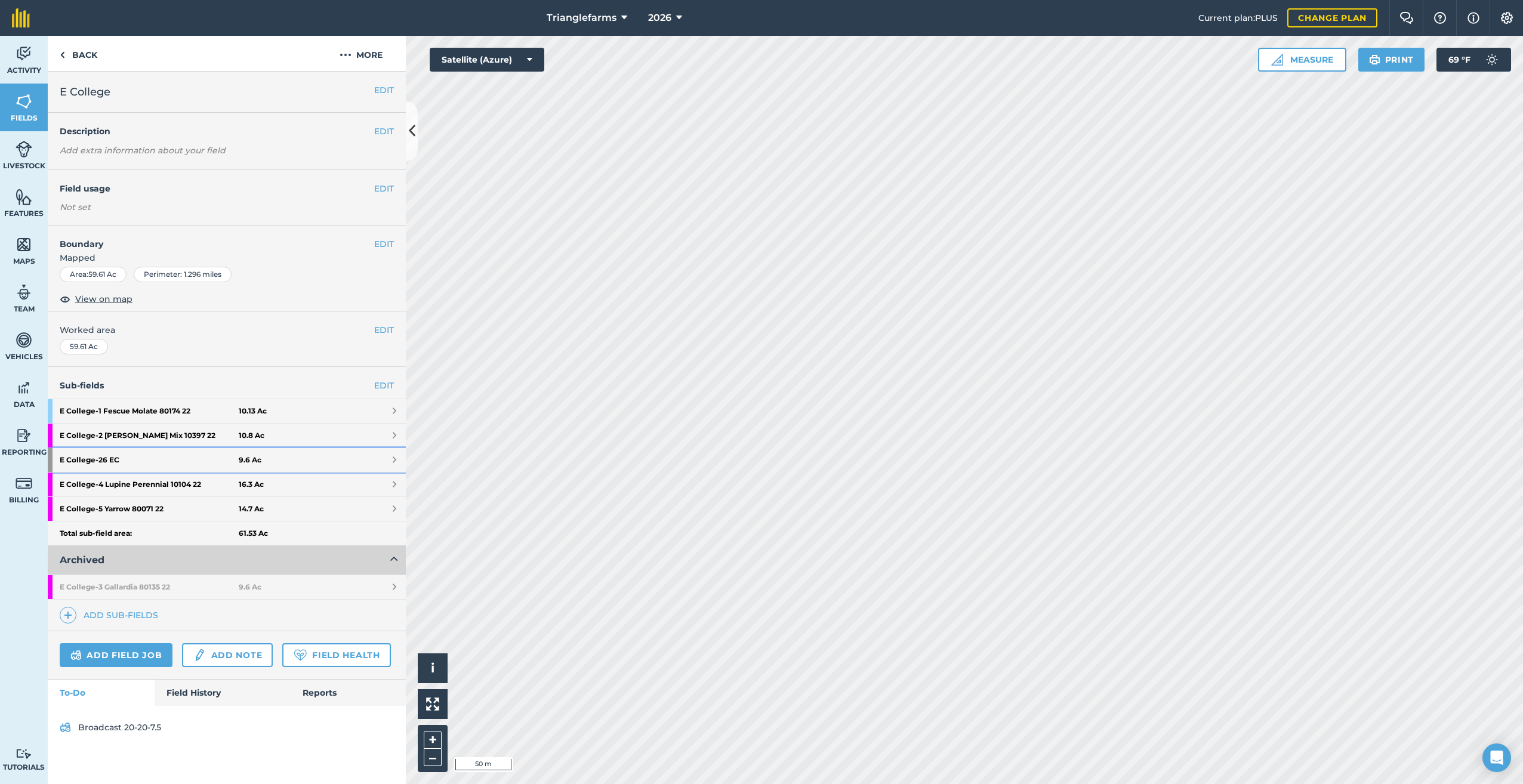
click at [100, 453] on strong "E College - 26 EC" at bounding box center [150, 459] width 179 height 24
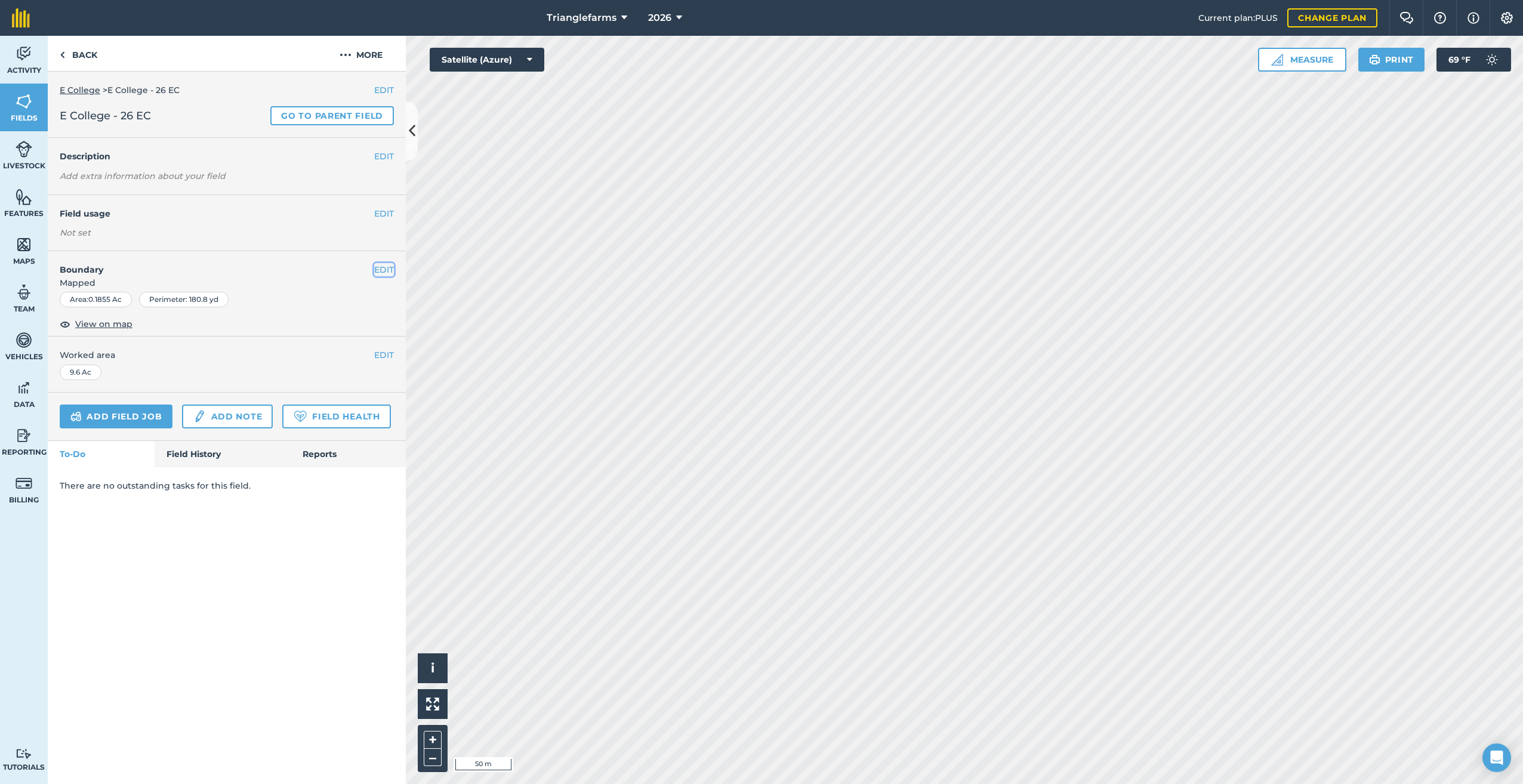
click at [384, 268] on button "EDIT" at bounding box center [383, 269] width 20 height 13
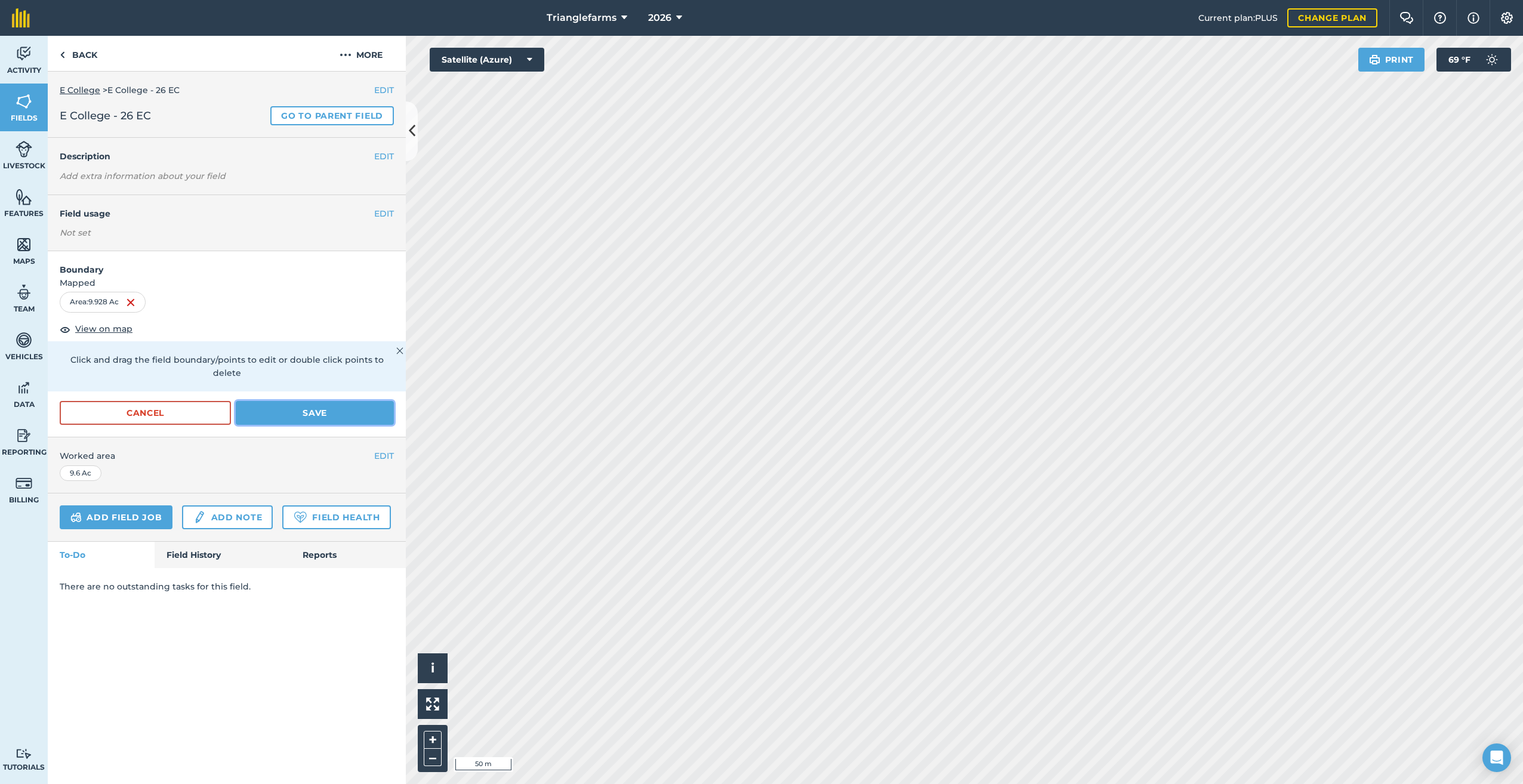
click at [346, 401] on button "Save" at bounding box center [315, 412] width 158 height 24
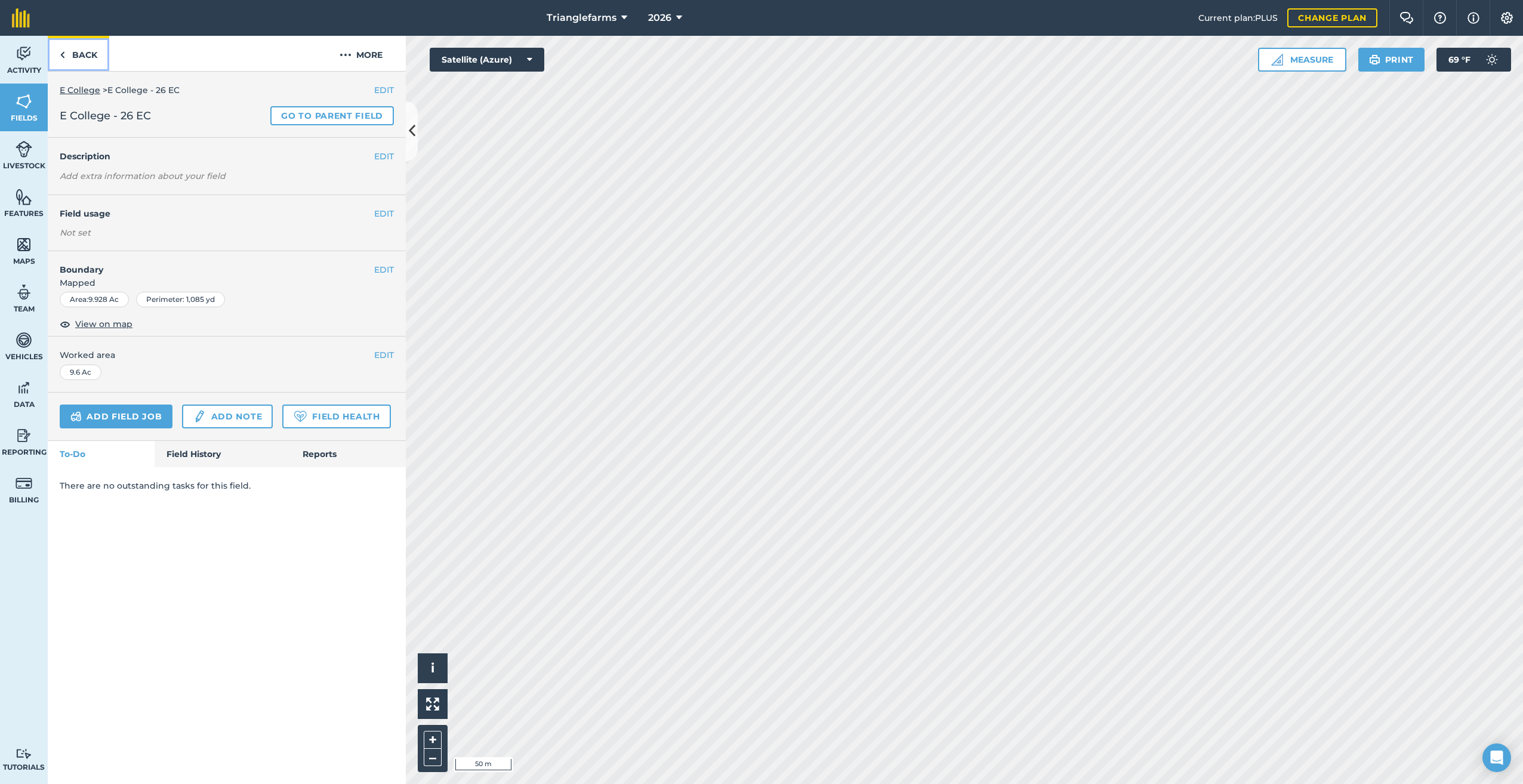
click at [69, 61] on link "Back" at bounding box center [78, 53] width 61 height 35
